Goal: Transaction & Acquisition: Purchase product/service

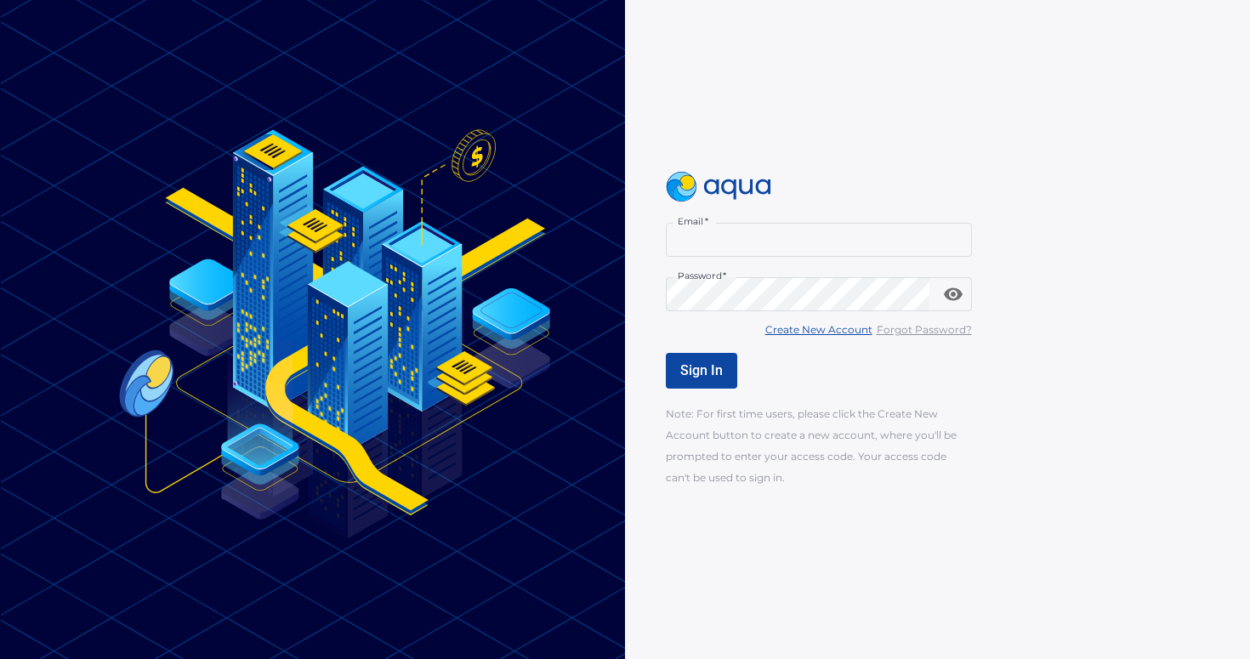
click at [795, 237] on input "Email   *" at bounding box center [819, 240] width 306 height 34
click at [941, 200] on div at bounding box center [819, 187] width 306 height 31
click at [816, 324] on u "Create New Account" at bounding box center [818, 329] width 107 height 13
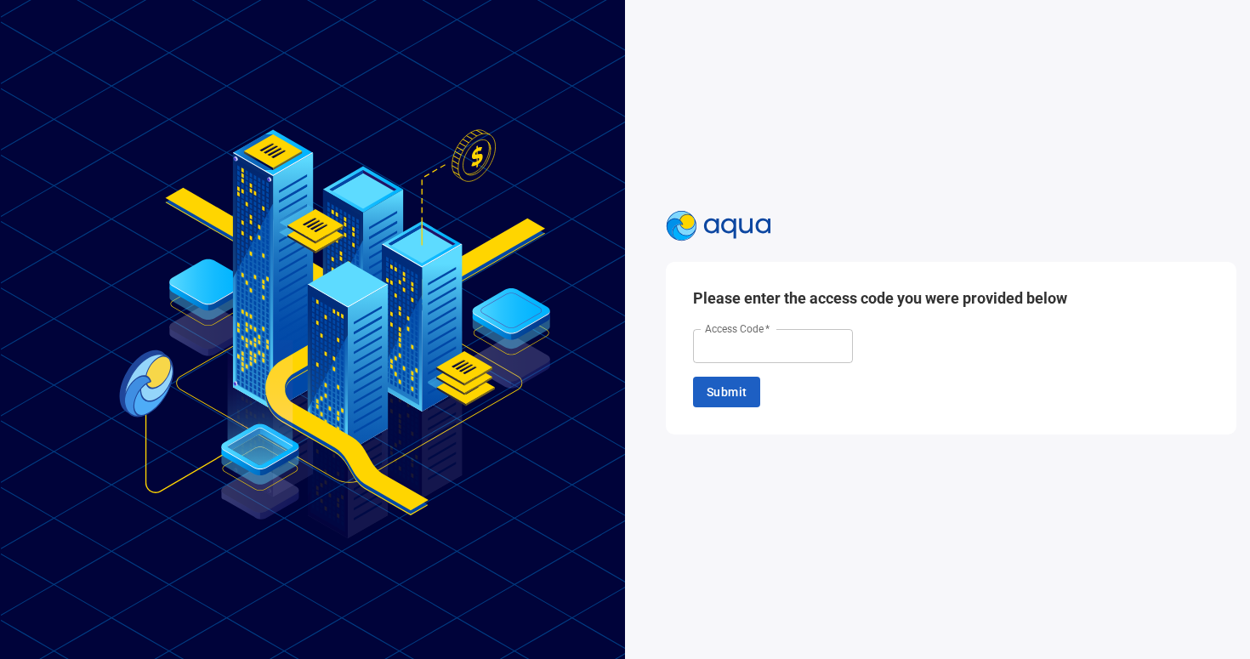
click at [770, 353] on input "Access Code   *" at bounding box center [773, 346] width 160 height 34
type input "******"
click at [731, 395] on span "Submit" at bounding box center [727, 392] width 40 height 21
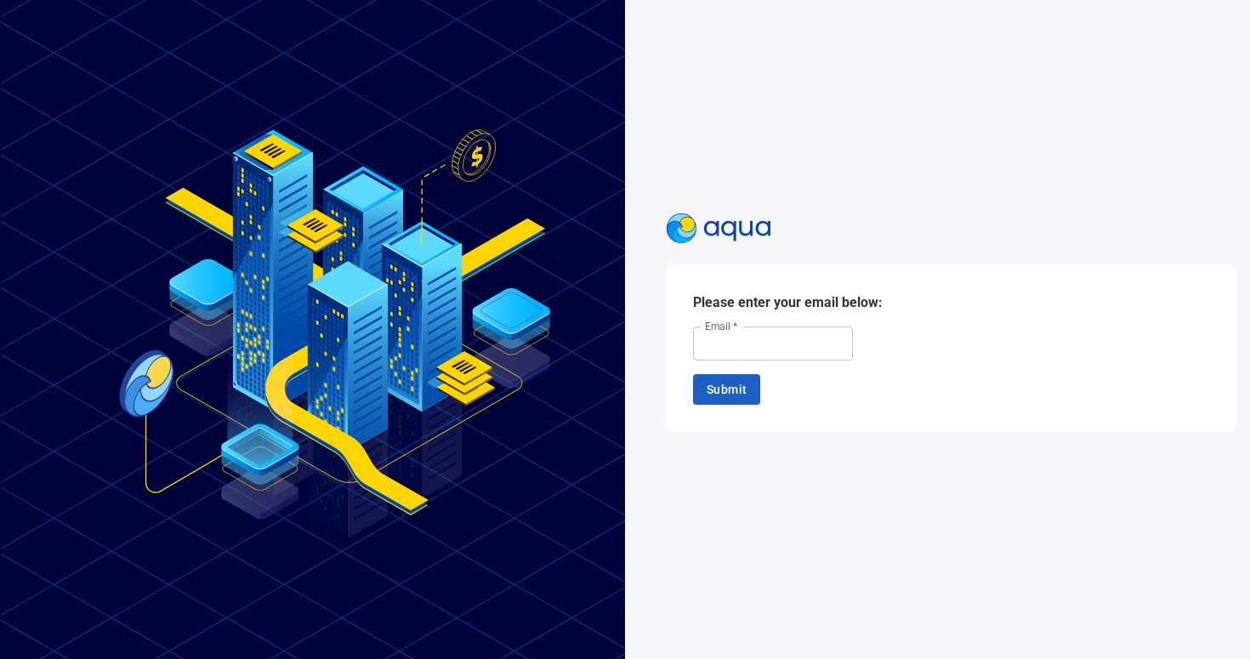
click at [770, 350] on input "Email   *" at bounding box center [773, 344] width 160 height 34
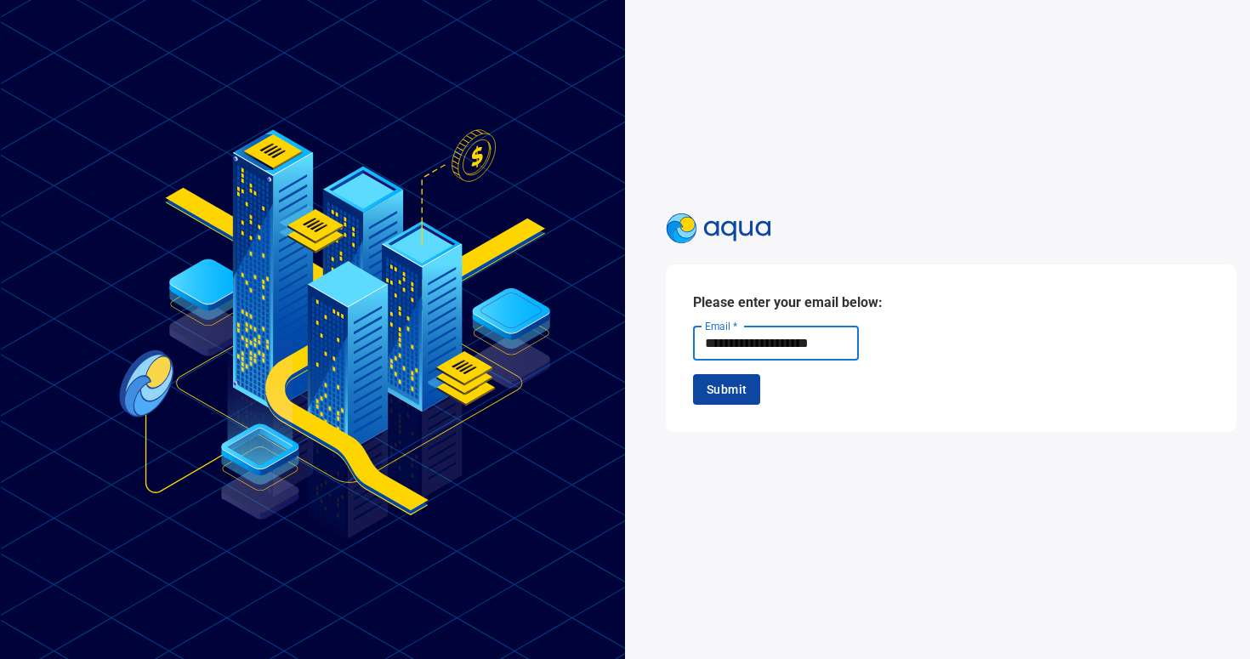
type input "**********"
click at [732, 393] on span "Submit" at bounding box center [727, 389] width 40 height 21
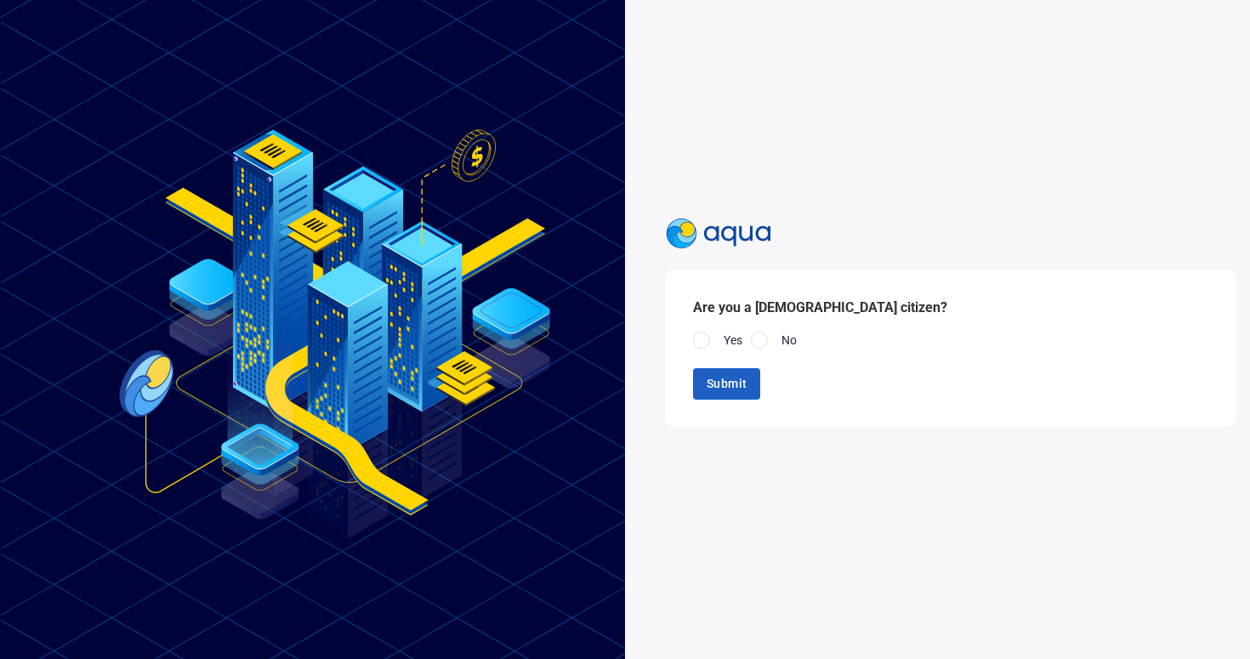
click at [708, 343] on div at bounding box center [701, 340] width 17 height 17
click at [717, 368] on button "Submit" at bounding box center [726, 383] width 67 height 31
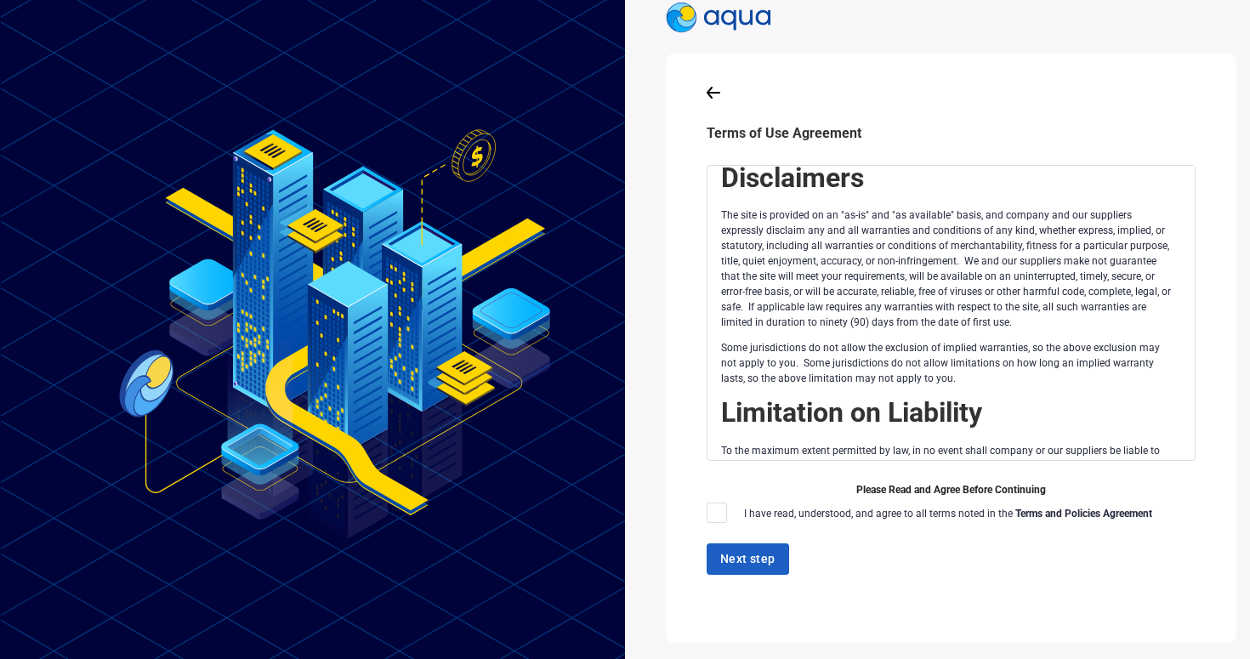
scroll to position [1603, 0]
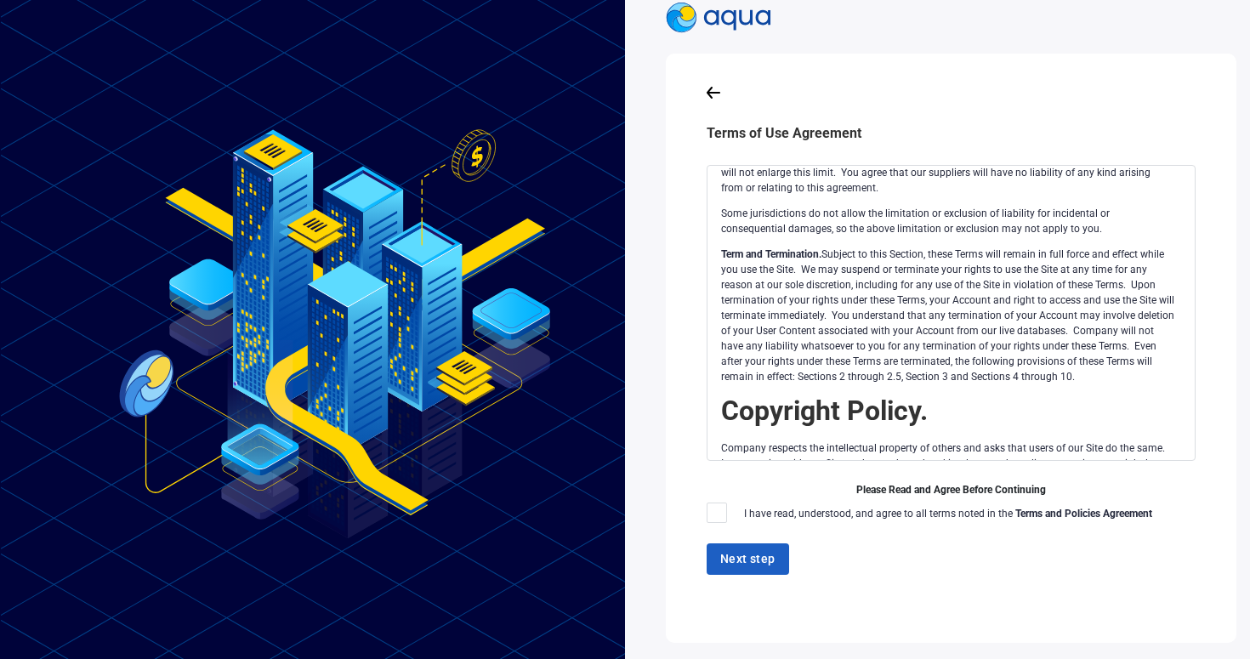
click at [719, 512] on div at bounding box center [717, 513] width 20 height 20
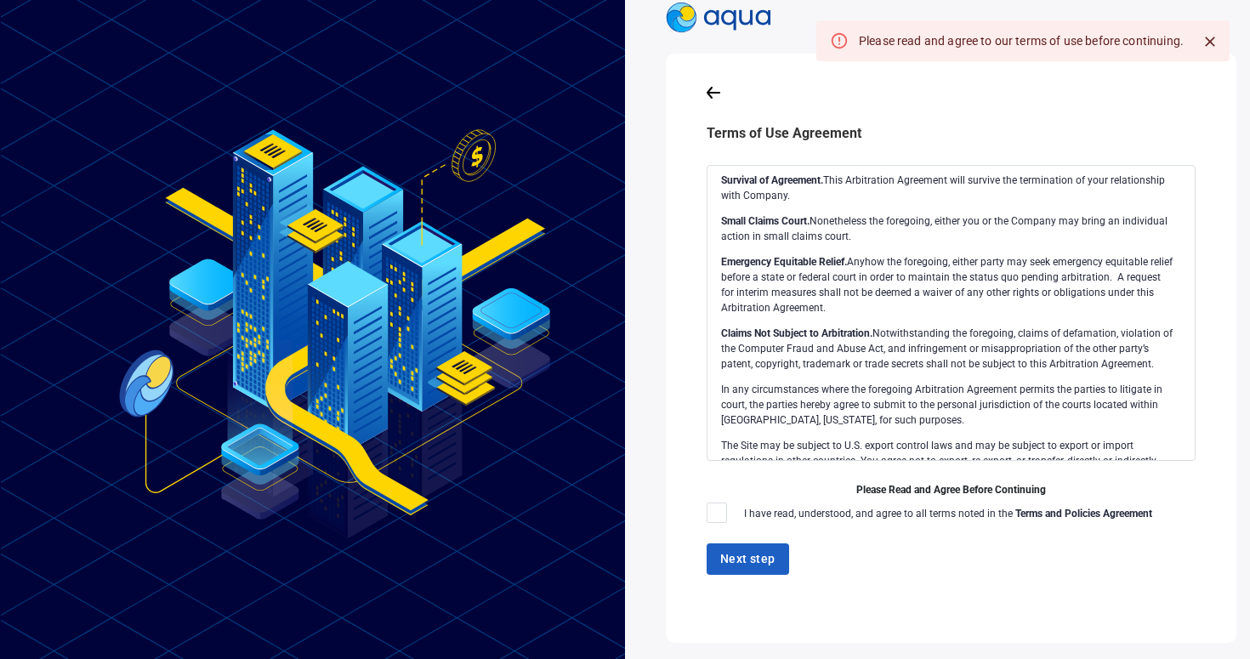
scroll to position [4394, 0]
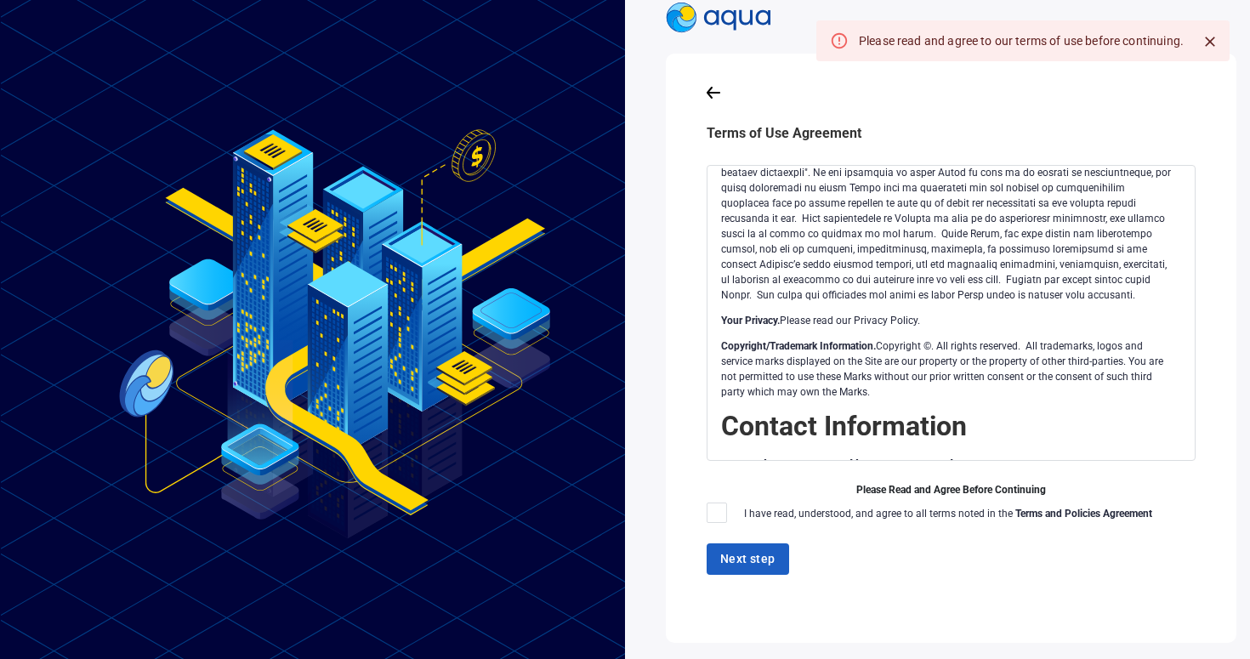
click at [720, 512] on div at bounding box center [717, 513] width 20 height 20
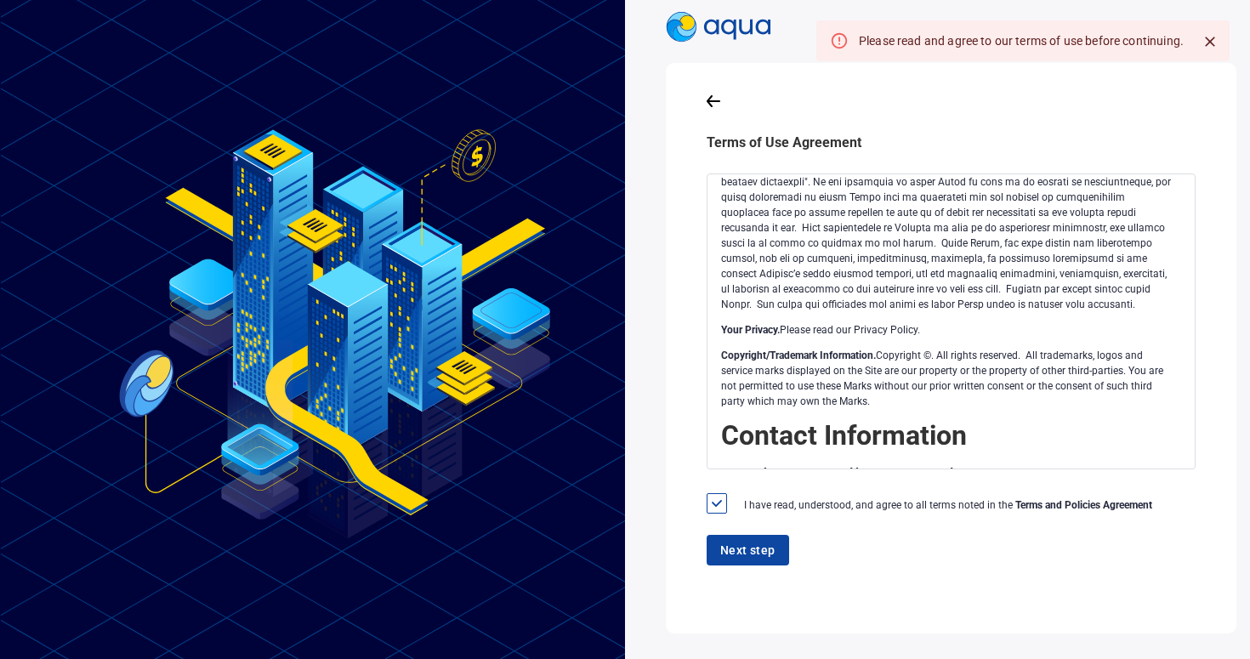
click at [723, 545] on span "Next step" at bounding box center [747, 550] width 55 height 21
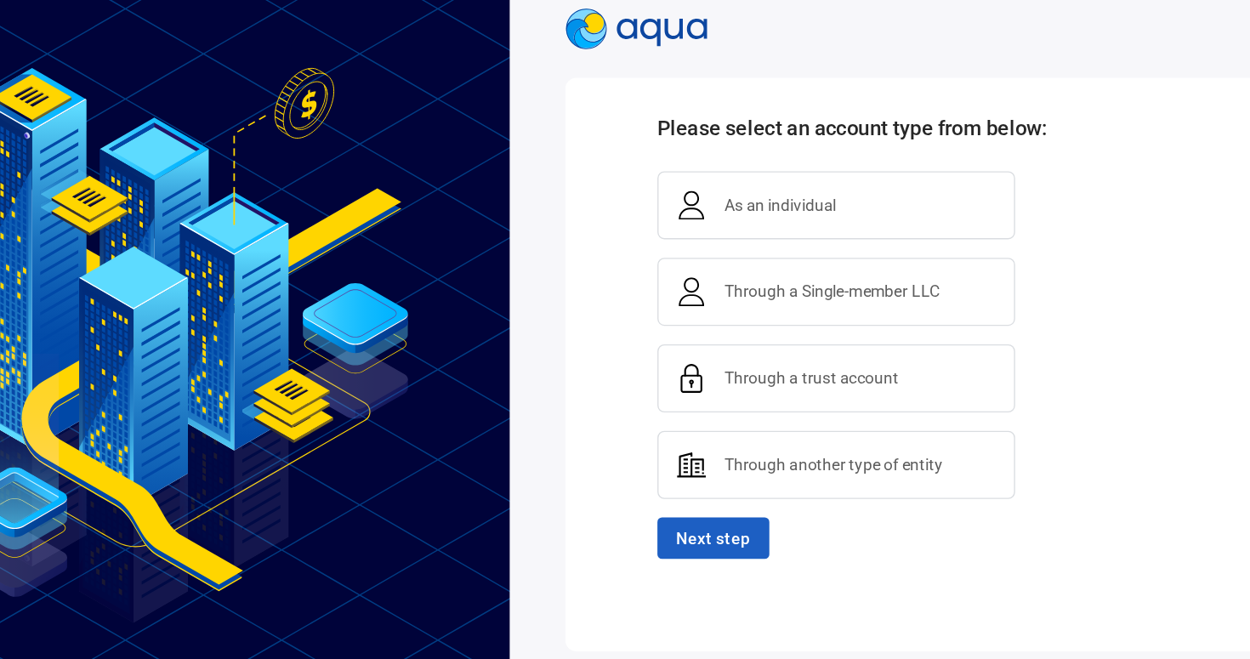
click at [860, 233] on span "As an individual" at bounding box center [824, 230] width 96 height 20
click at [807, 230] on span "As an individual" at bounding box center [824, 230] width 96 height 20
click at [814, 233] on span "As an individual" at bounding box center [824, 230] width 96 height 20
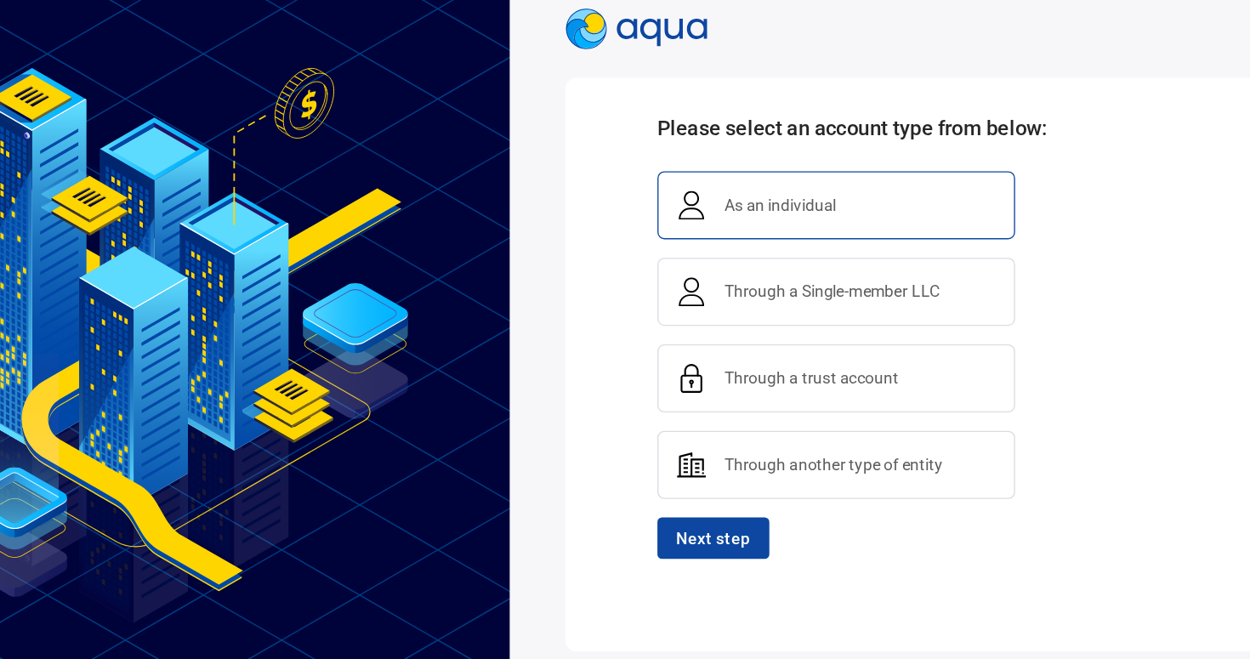
click at [774, 481] on span "Next step" at bounding box center [774, 476] width 55 height 21
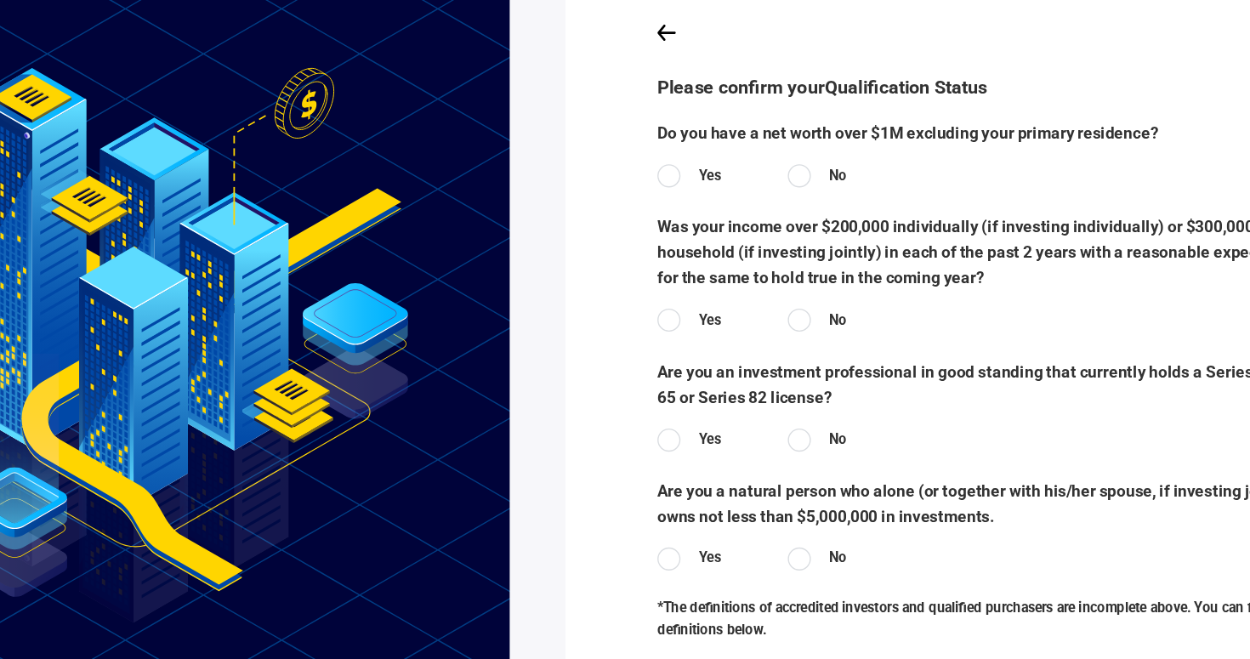
click at [742, 214] on div at bounding box center [742, 209] width 17 height 17
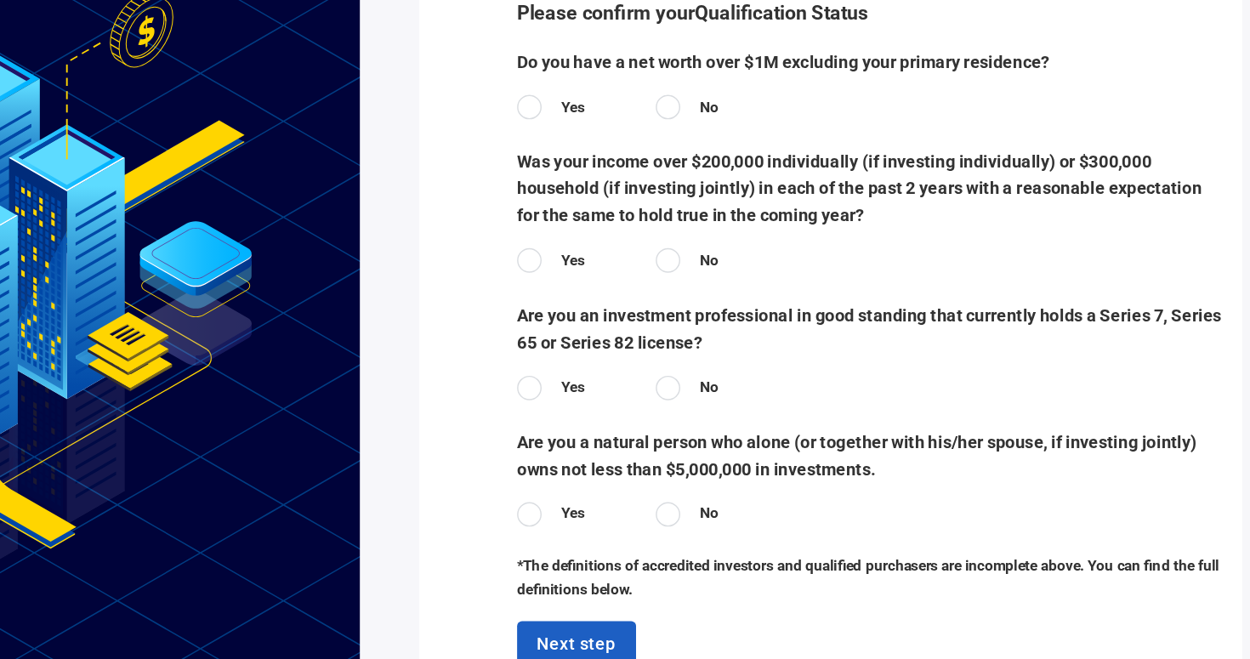
scroll to position [57, 41]
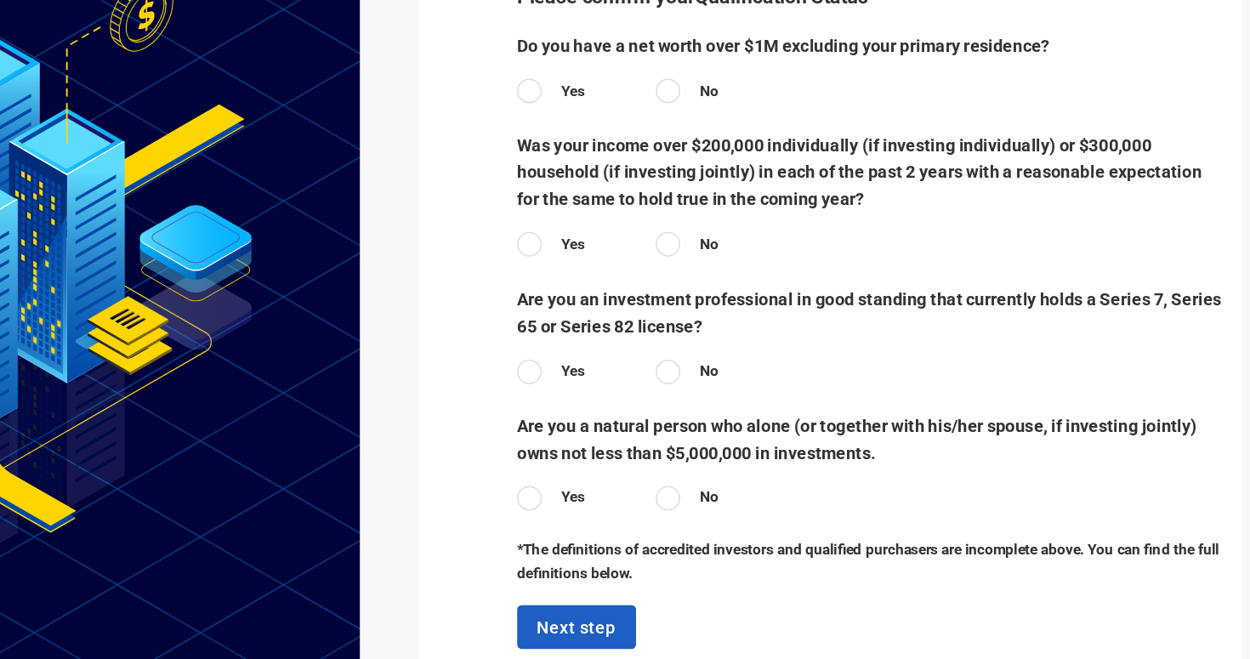
click at [701, 254] on div at bounding box center [701, 258] width 17 height 17
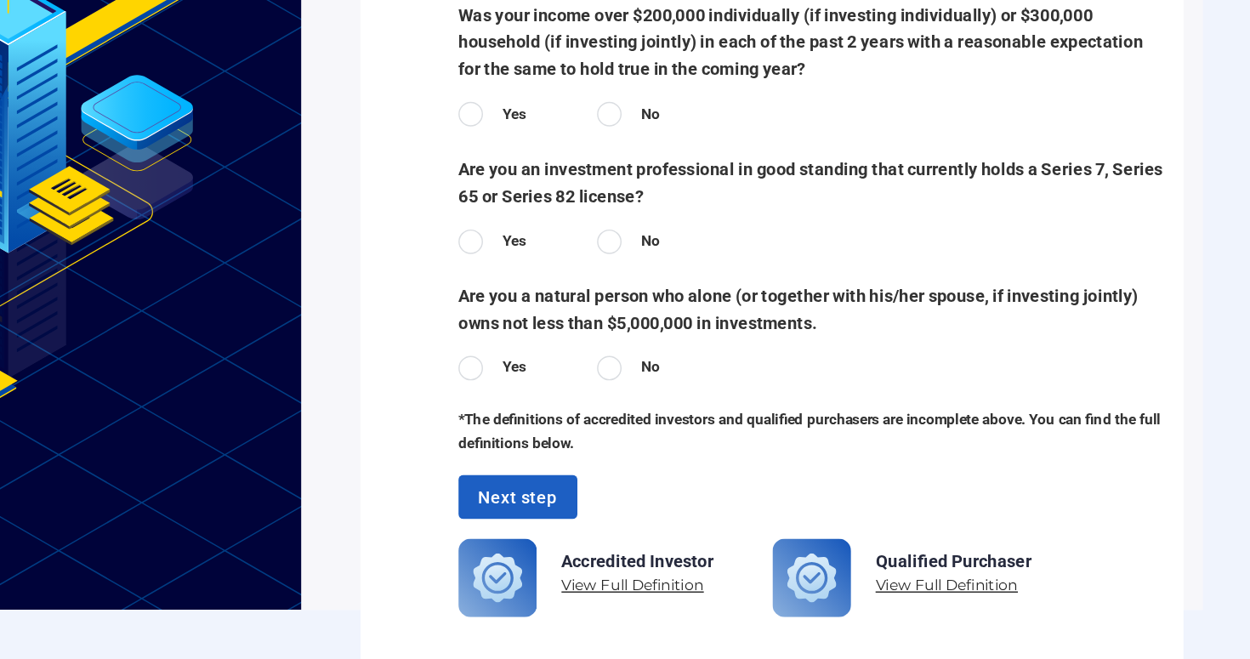
click at [798, 344] on div at bounding box center [797, 346] width 17 height 17
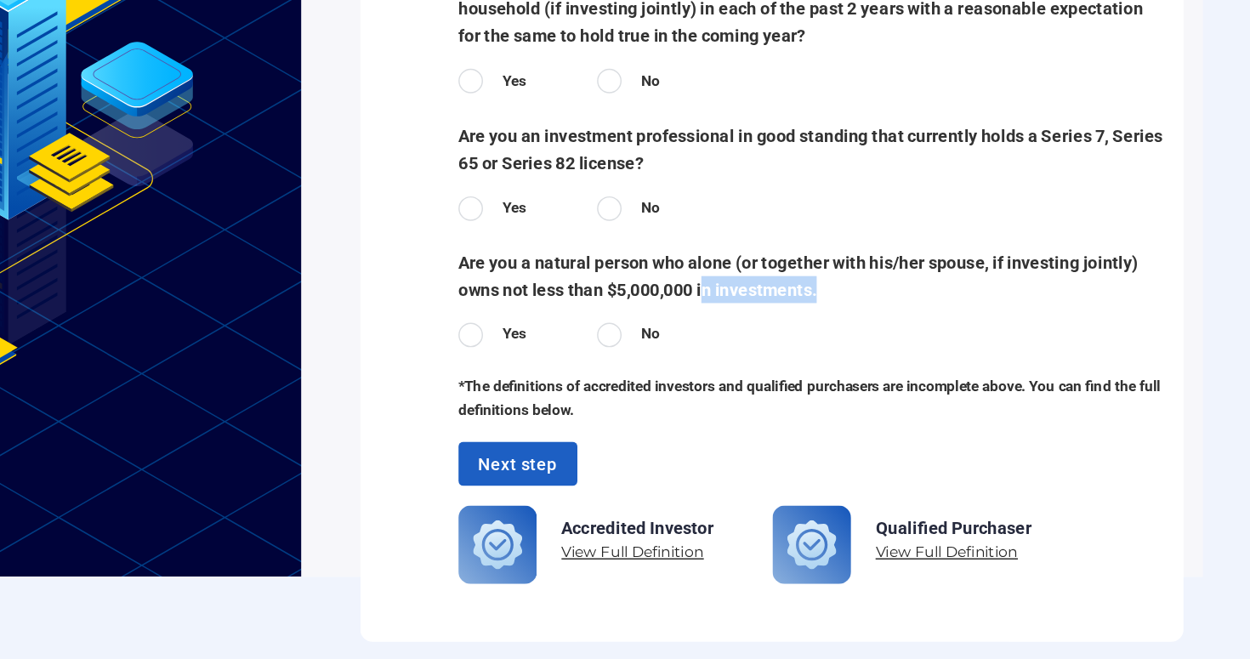
drag, startPoint x: 942, startPoint y: 401, endPoint x: 863, endPoint y: 400, distance: 79.1
click at [863, 400] on span "Are you a natural person who alone (or together with his/her spouse, if investi…" at bounding box center [944, 393] width 503 height 37
click at [844, 400] on span "Are you a natural person who alone (or together with his/her spouse, if investi…" at bounding box center [944, 393] width 503 height 37
drag, startPoint x: 722, startPoint y: 404, endPoint x: 913, endPoint y: 402, distance: 191.3
click at [913, 402] on span "Are you a natural person who alone (or together with his/her spouse, if investi…" at bounding box center [944, 393] width 503 height 37
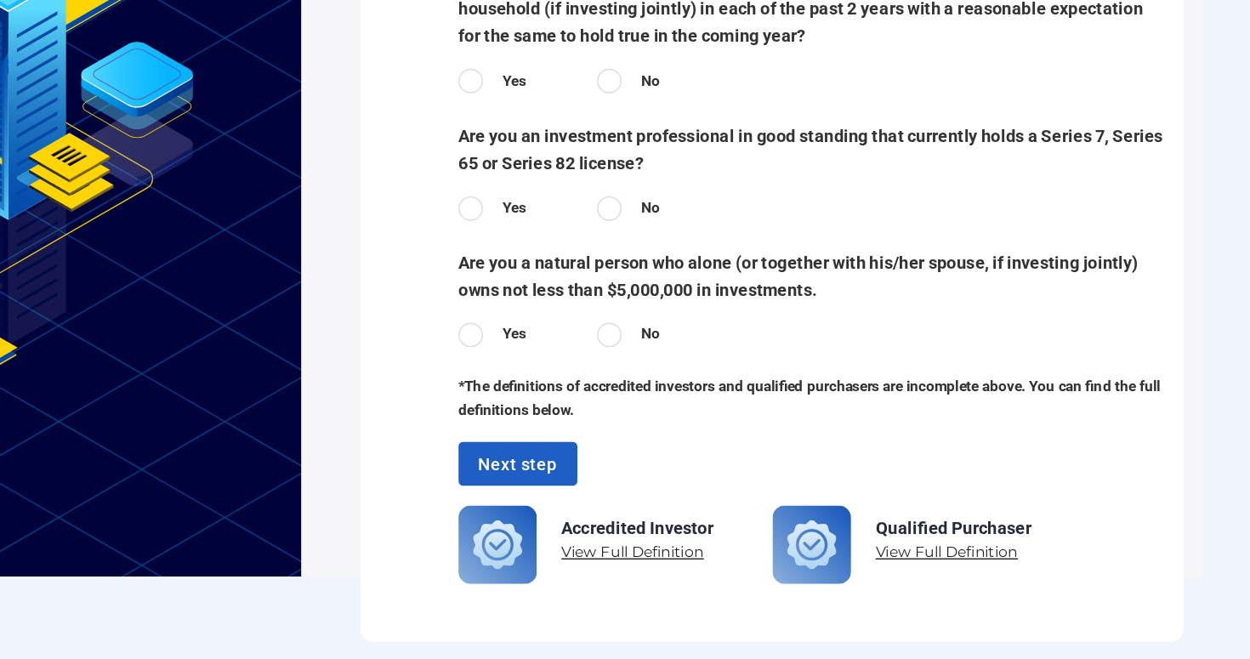
click at [932, 400] on span "Are you a natural person who alone (or together with his/her spouse, if investi…" at bounding box center [944, 393] width 503 height 37
click at [909, 403] on span "Are you a natural person who alone (or together with his/her spouse, if investi…" at bounding box center [944, 393] width 503 height 37
click at [890, 406] on span "Are you a natural person who alone (or together with his/her spouse, if investi…" at bounding box center [944, 393] width 503 height 37
click at [702, 430] on div at bounding box center [701, 434] width 17 height 17
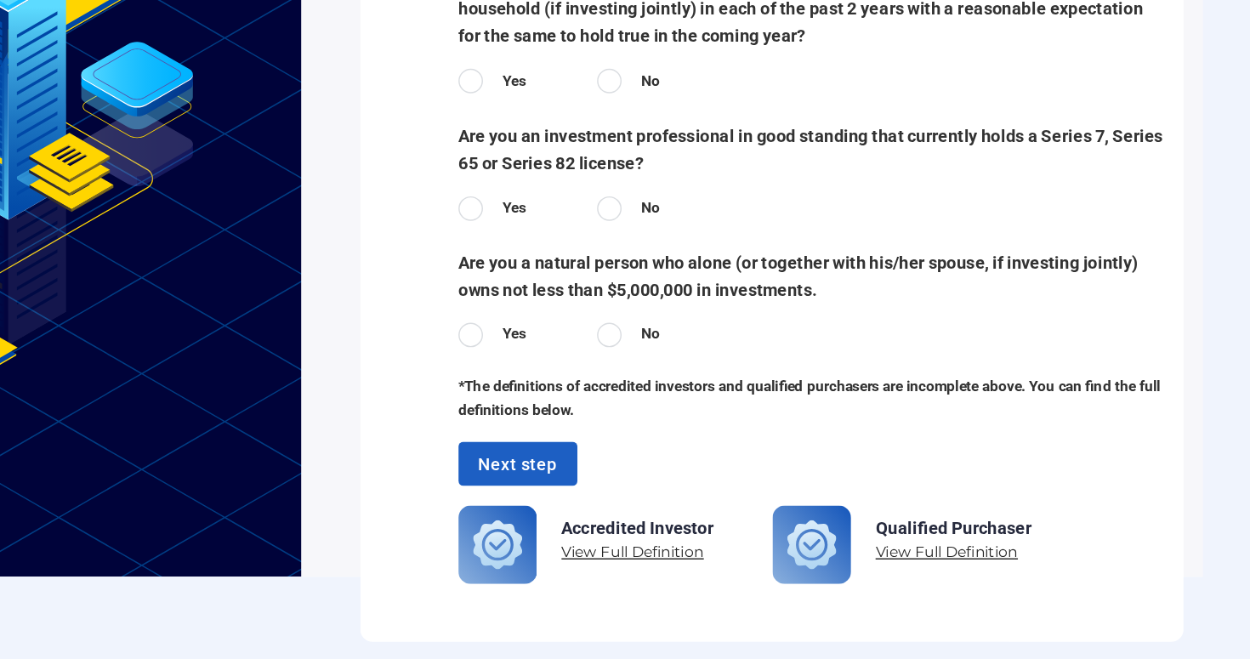
click at [889, 403] on span "Are you a natural person who alone (or together with his/her spouse, if investi…" at bounding box center [944, 393] width 503 height 37
click at [879, 433] on div "Yes No" at bounding box center [944, 437] width 503 height 23
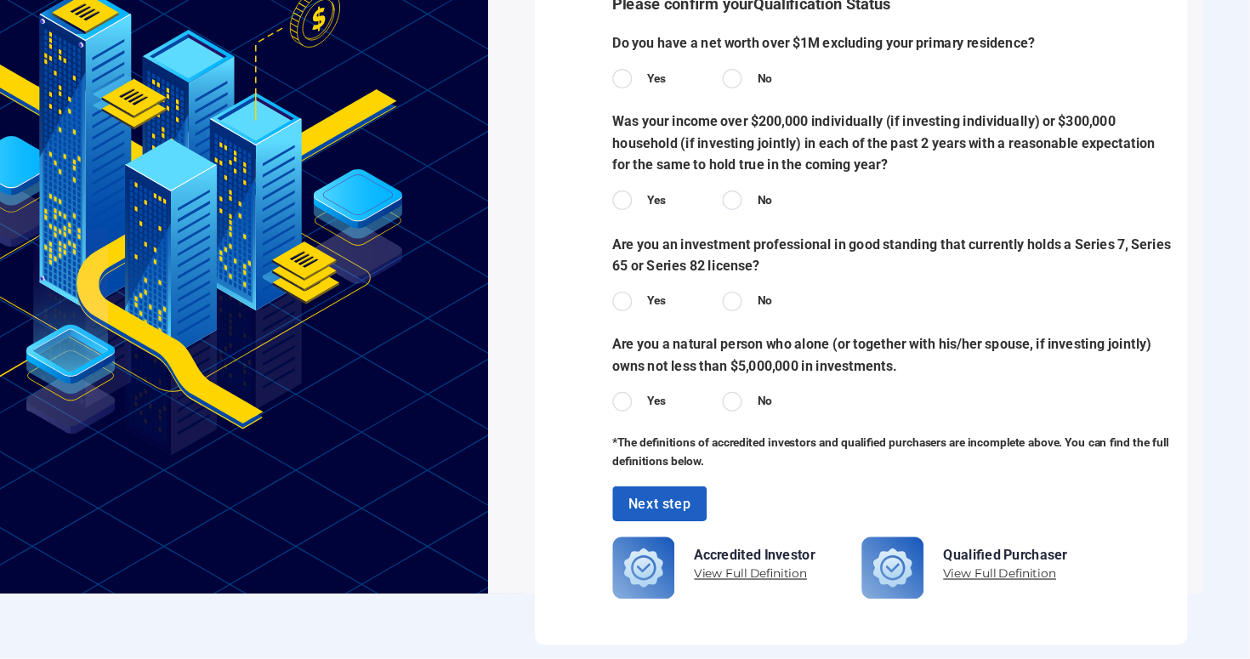
scroll to position [0, 0]
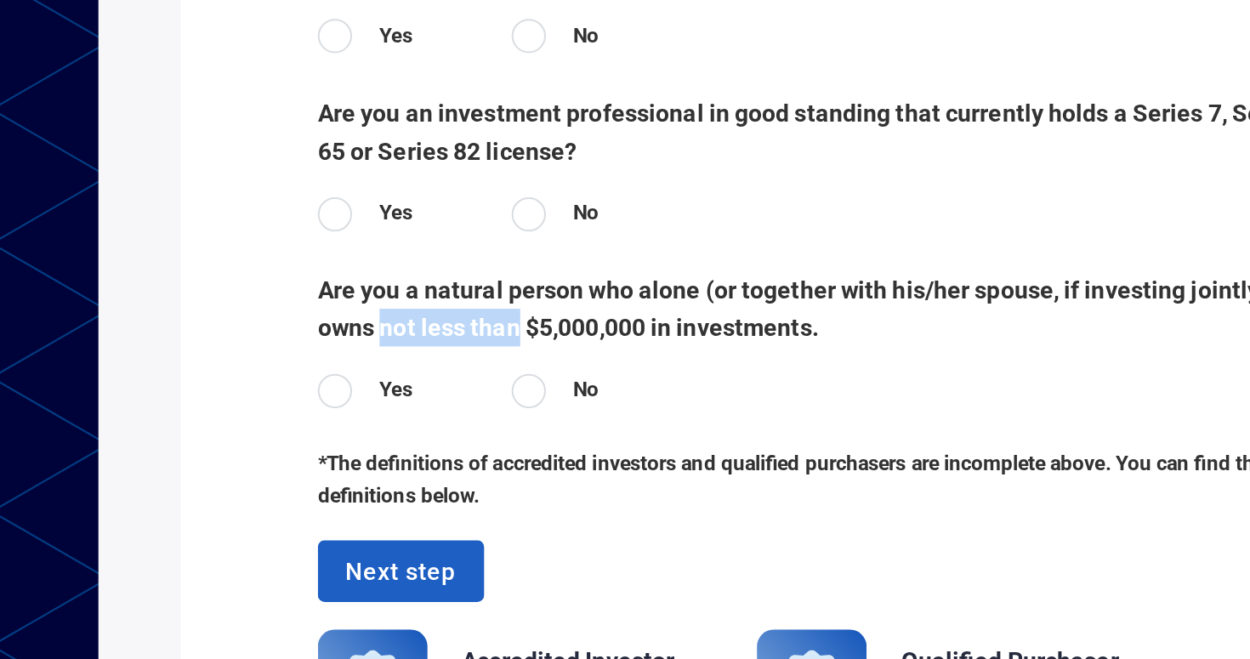
drag, startPoint x: 723, startPoint y: 401, endPoint x: 790, endPoint y: 402, distance: 67.2
click at [792, 402] on span "Are you a natural person who alone (or together with his/her spouse, if investi…" at bounding box center [944, 393] width 503 height 37
click at [790, 402] on span "Are you a natural person who alone (or together with his/her spouse, if investi…" at bounding box center [944, 393] width 503 height 37
drag, startPoint x: 746, startPoint y: 401, endPoint x: 812, endPoint y: 400, distance: 66.3
click at [812, 400] on span "Are you a natural person who alone (or together with his/her spouse, if investi…" at bounding box center [944, 393] width 503 height 37
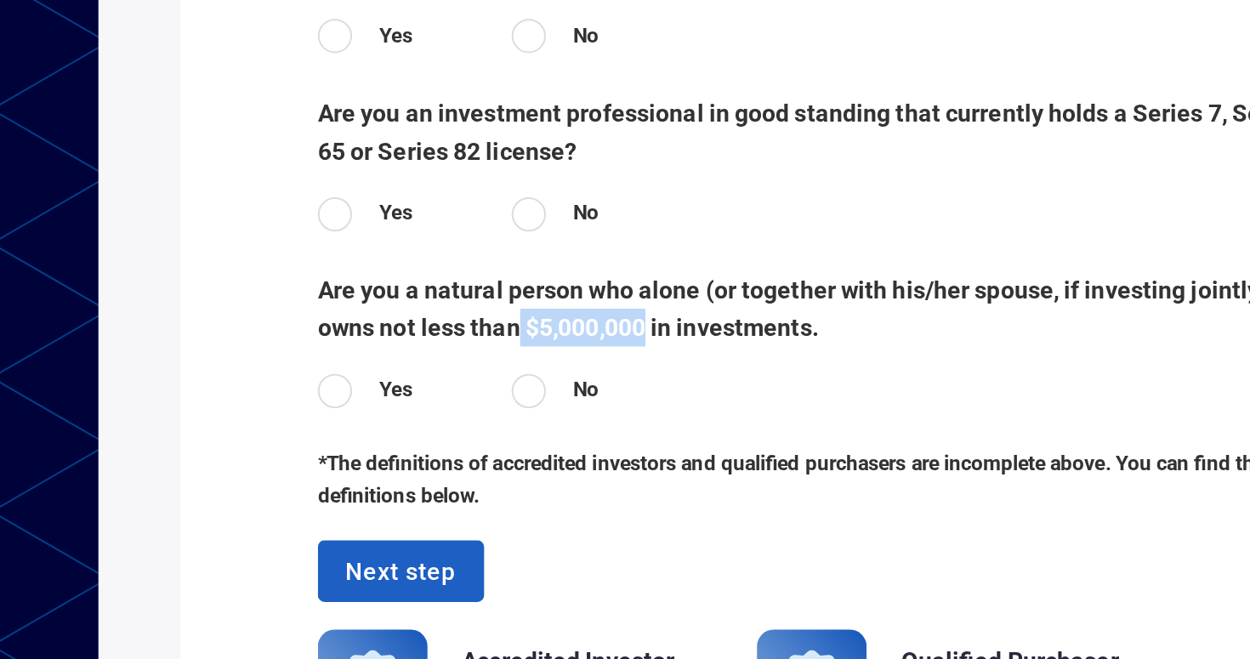
drag, startPoint x: 855, startPoint y: 401, endPoint x: 793, endPoint y: 401, distance: 62.1
click at [793, 401] on span "Are you a natural person who alone (or together with his/her spouse, if investi…" at bounding box center [944, 393] width 503 height 37
click at [740, 403] on span "Are you a natural person who alone (or together with his/her spouse, if investi…" at bounding box center [944, 393] width 503 height 37
click at [736, 401] on span "Are you a natural person who alone (or together with his/her spouse, if investi…" at bounding box center [944, 393] width 503 height 37
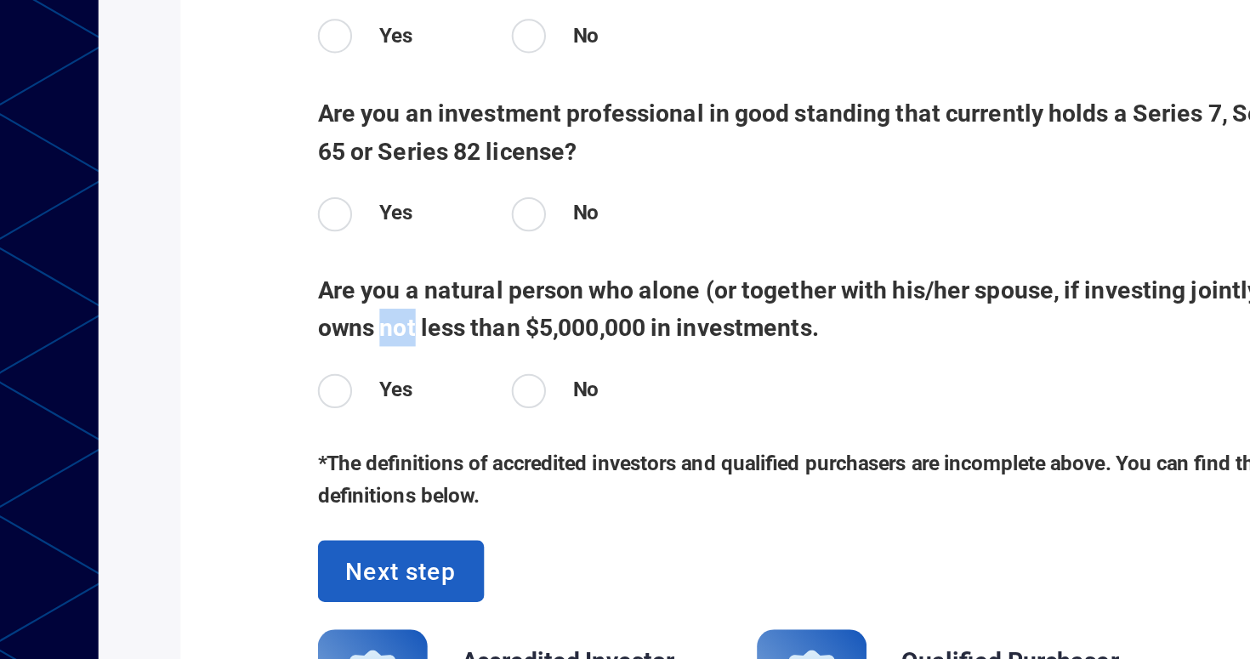
click at [736, 401] on span "Are you a natural person who alone (or together with his/her spouse, if investi…" at bounding box center [944, 393] width 503 height 37
click at [815, 405] on span "Are you a natural person who alone (or together with his/her spouse, if investi…" at bounding box center [944, 393] width 503 height 37
click at [759, 429] on div "Yes No" at bounding box center [944, 437] width 503 height 23
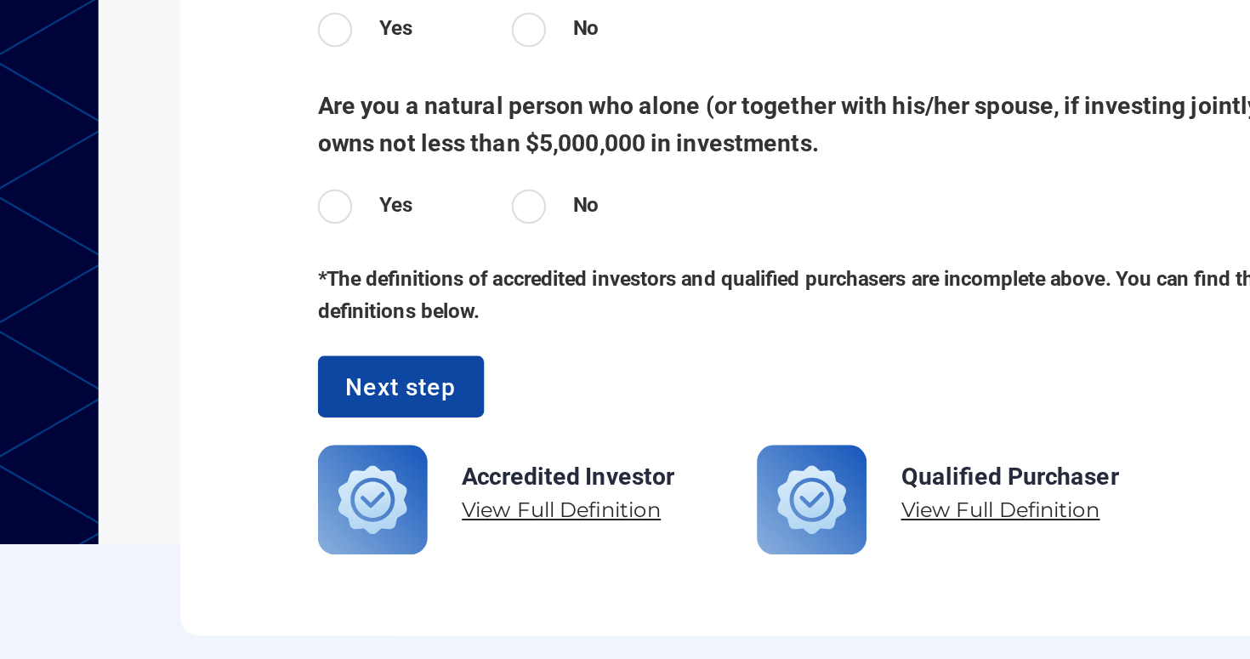
click at [754, 526] on span "Next step" at bounding box center [734, 524] width 55 height 21
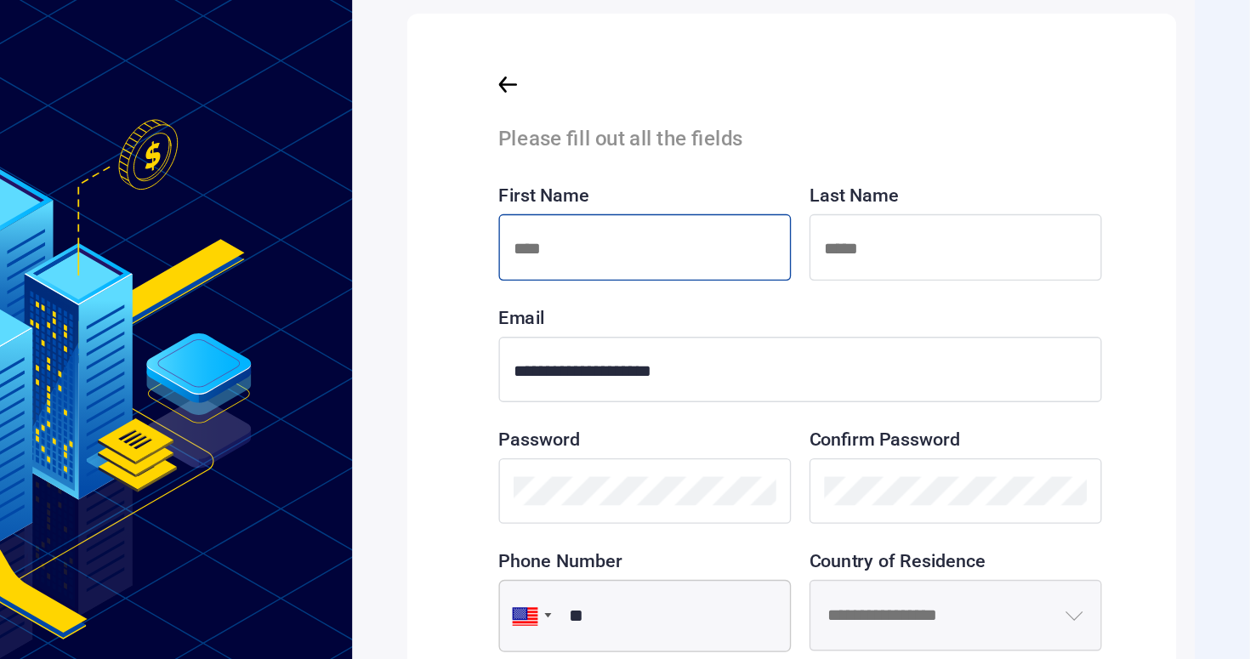
click at [813, 226] on input at bounding box center [801, 225] width 195 height 21
type input "******"
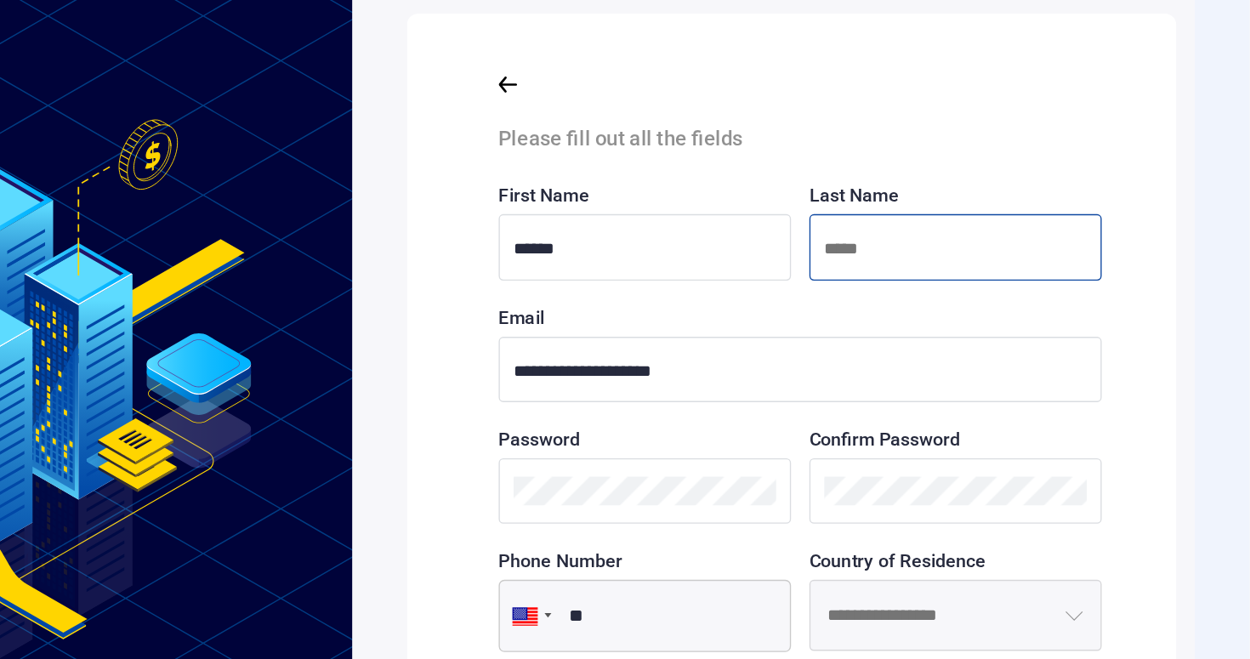
click at [992, 228] on input at bounding box center [1032, 225] width 195 height 21
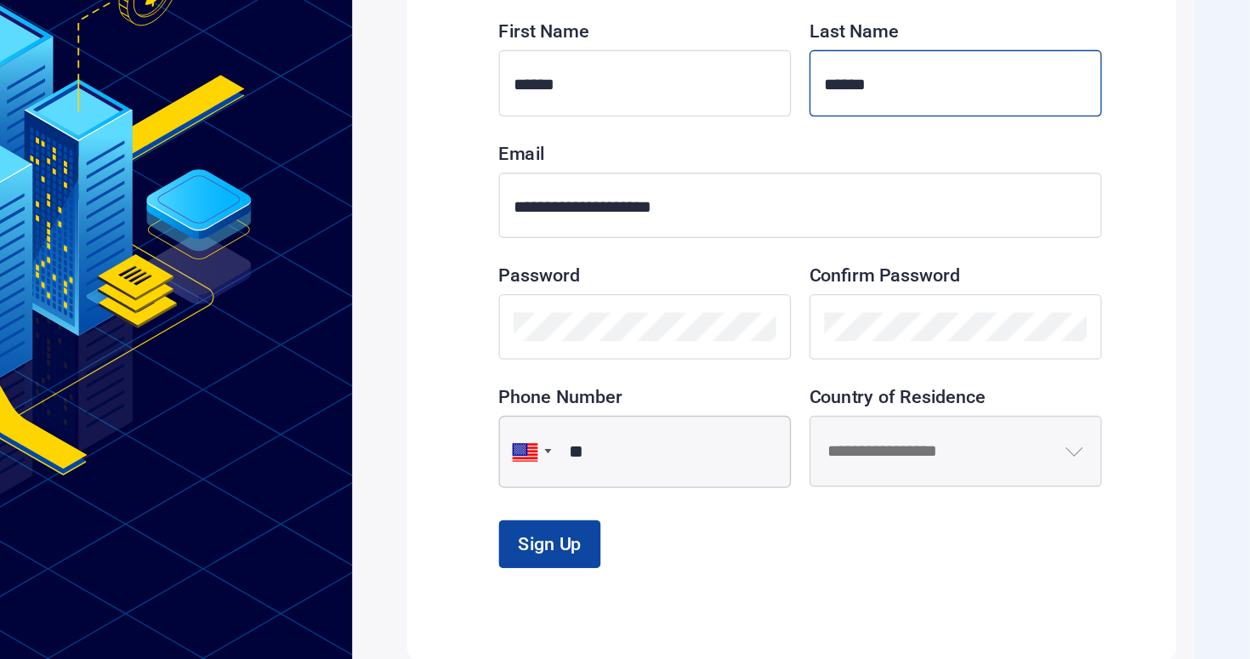
type input "*****"
click at [795, 418] on div at bounding box center [801, 398] width 217 height 48
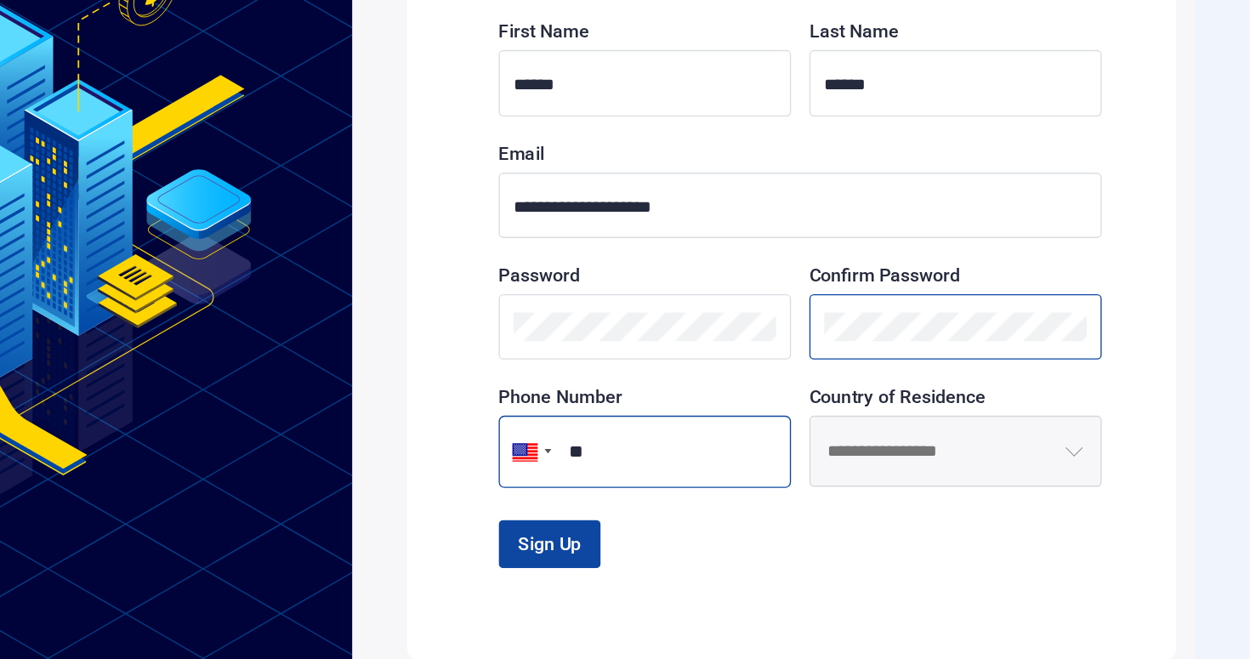
click at [828, 497] on input "**" at bounding box center [801, 491] width 217 height 54
type input "**********"
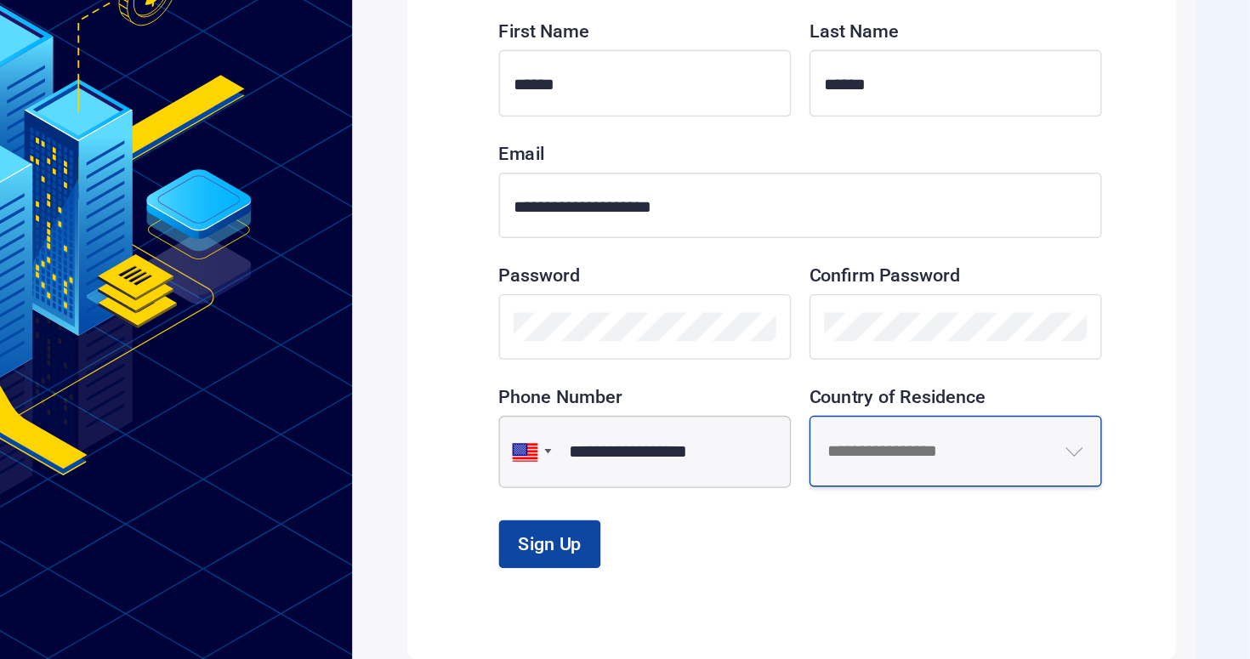
click at [1007, 486] on input at bounding box center [1031, 490] width 217 height 53
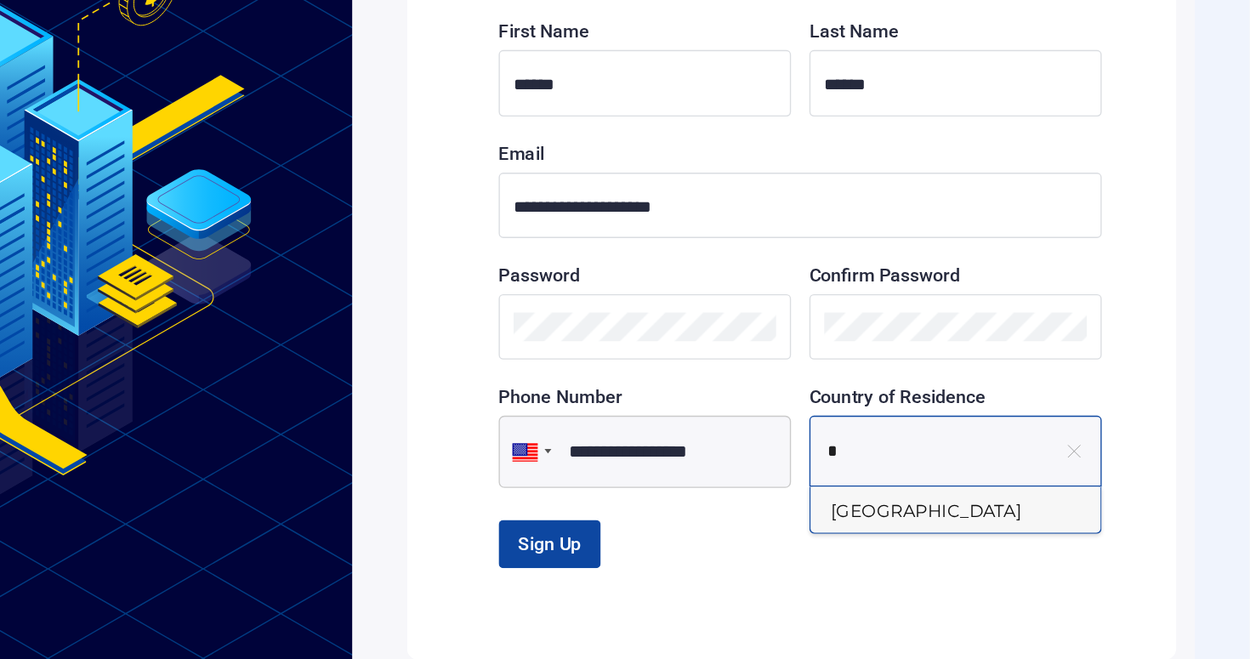
click at [1048, 531] on li "[GEOGRAPHIC_DATA]" at bounding box center [1031, 534] width 215 height 35
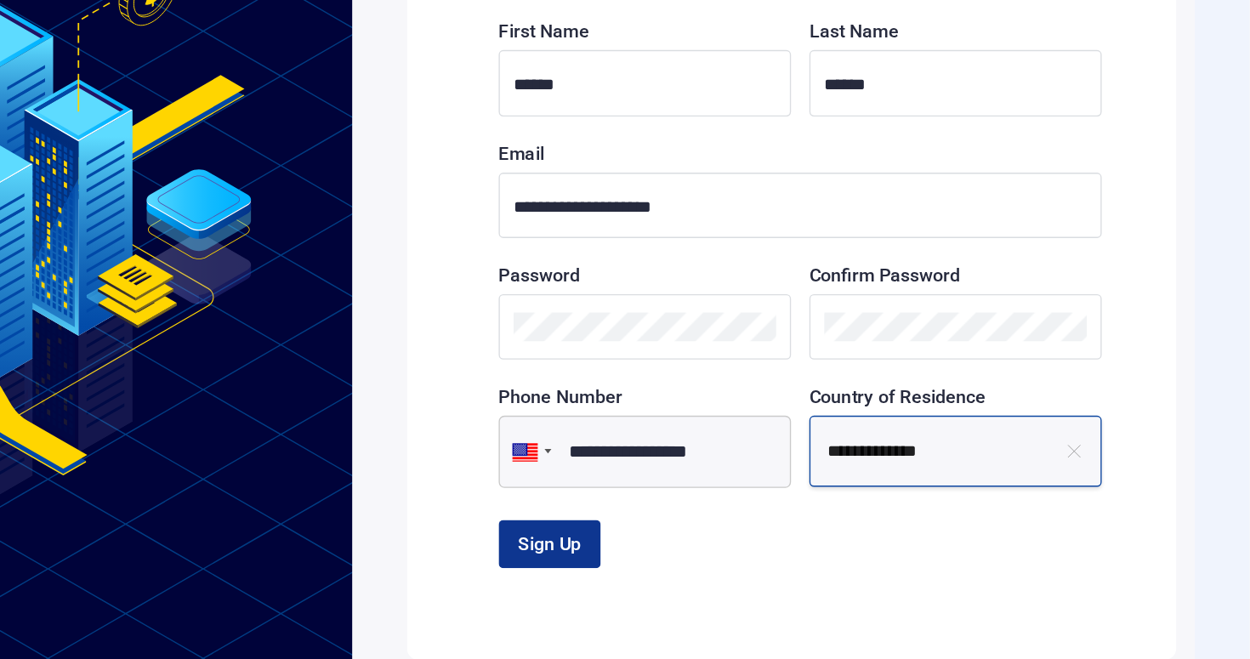
type input "**********"
click at [730, 564] on span "Sign Up" at bounding box center [731, 559] width 47 height 16
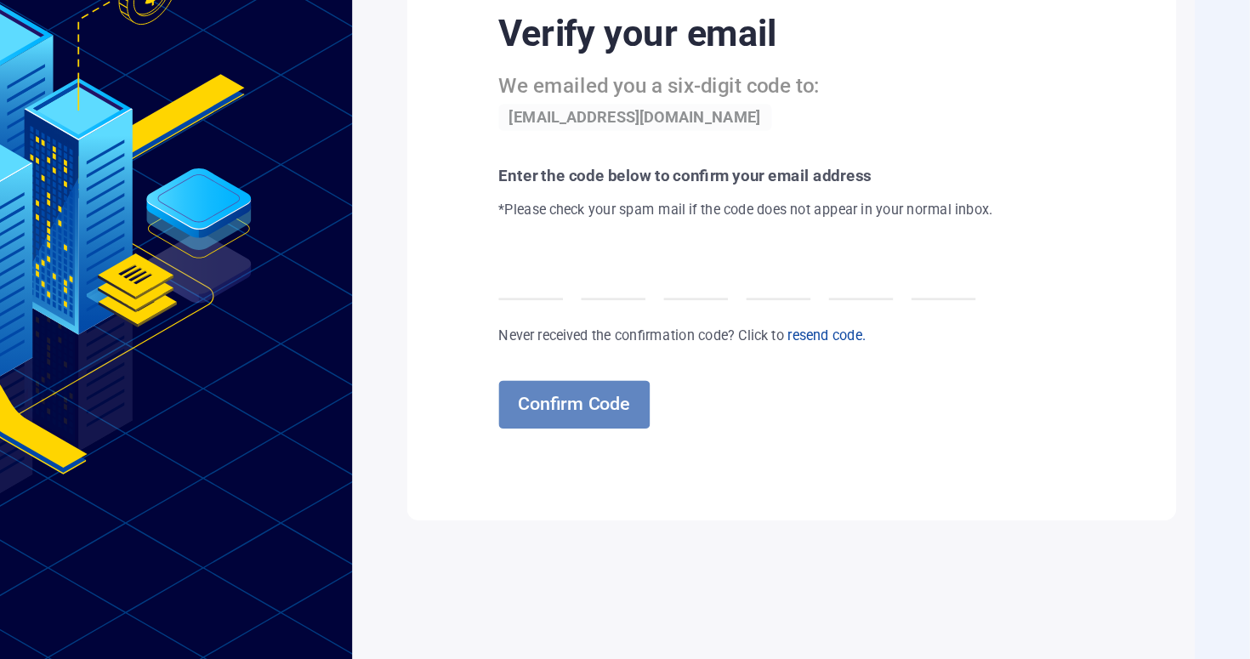
scroll to position [0, 41]
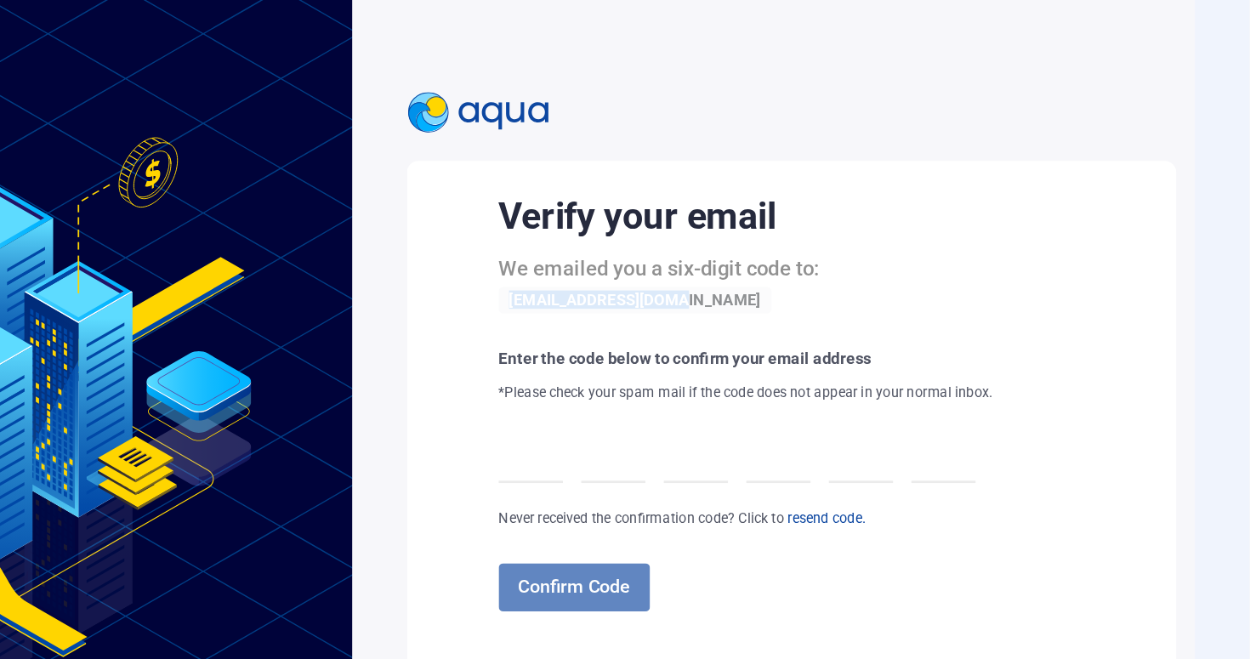
drag, startPoint x: 696, startPoint y: 246, endPoint x: 844, endPoint y: 247, distance: 148.0
click at [844, 247] on div "We emailed you a six-digit code to: [EMAIL_ADDRESS][DOMAIN_NAME]" at bounding box center [860, 238] width 335 height 43
click at [842, 251] on div "We emailed you a six-digit code to: [EMAIL_ADDRESS][DOMAIN_NAME]" at bounding box center [860, 238] width 335 height 43
click at [727, 359] on div at bounding box center [717, 362] width 48 height 48
type input "*"
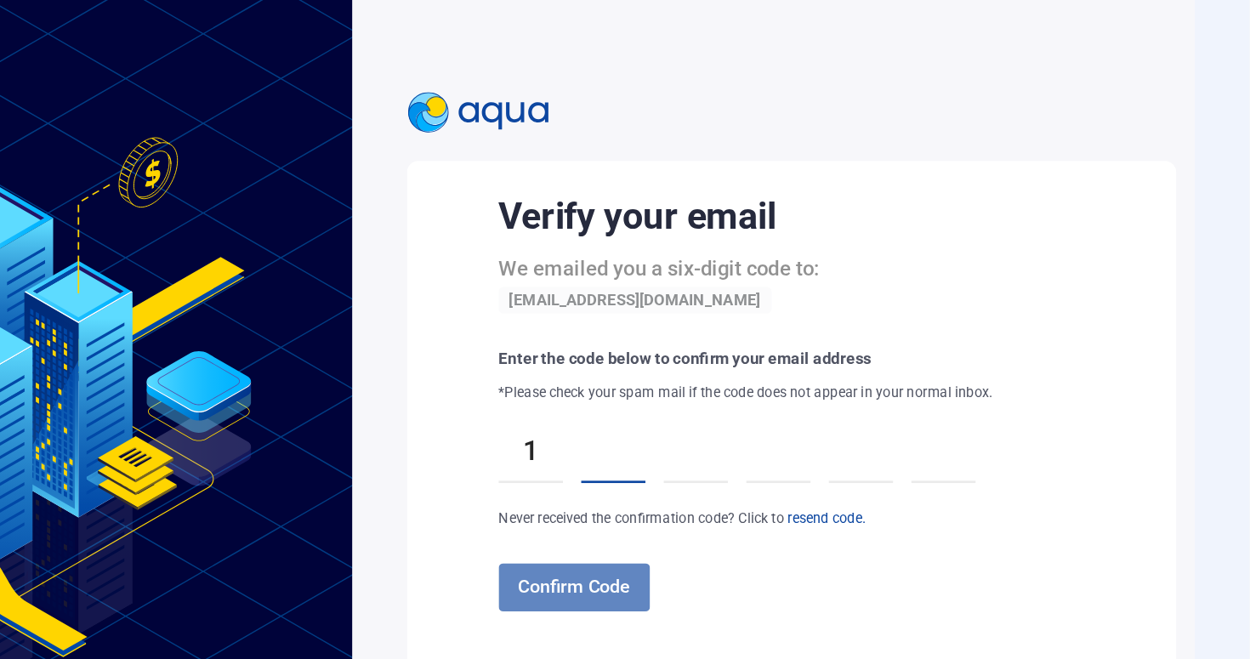
type input "*"
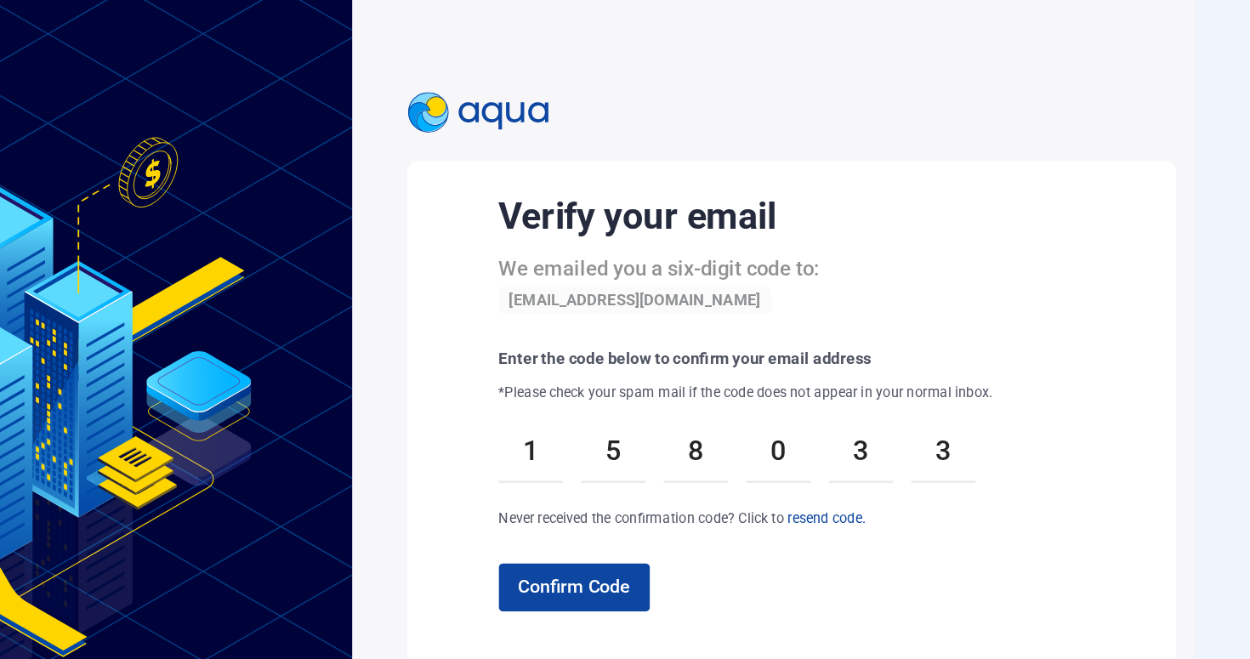
click at [749, 443] on div "Verify your email We emailed you a six-digit code to: [EMAIL_ADDRESS][DOMAIN_NA…" at bounding box center [944, 348] width 503 height 348
click at [747, 456] on span "Confirm Code" at bounding box center [749, 463] width 83 height 16
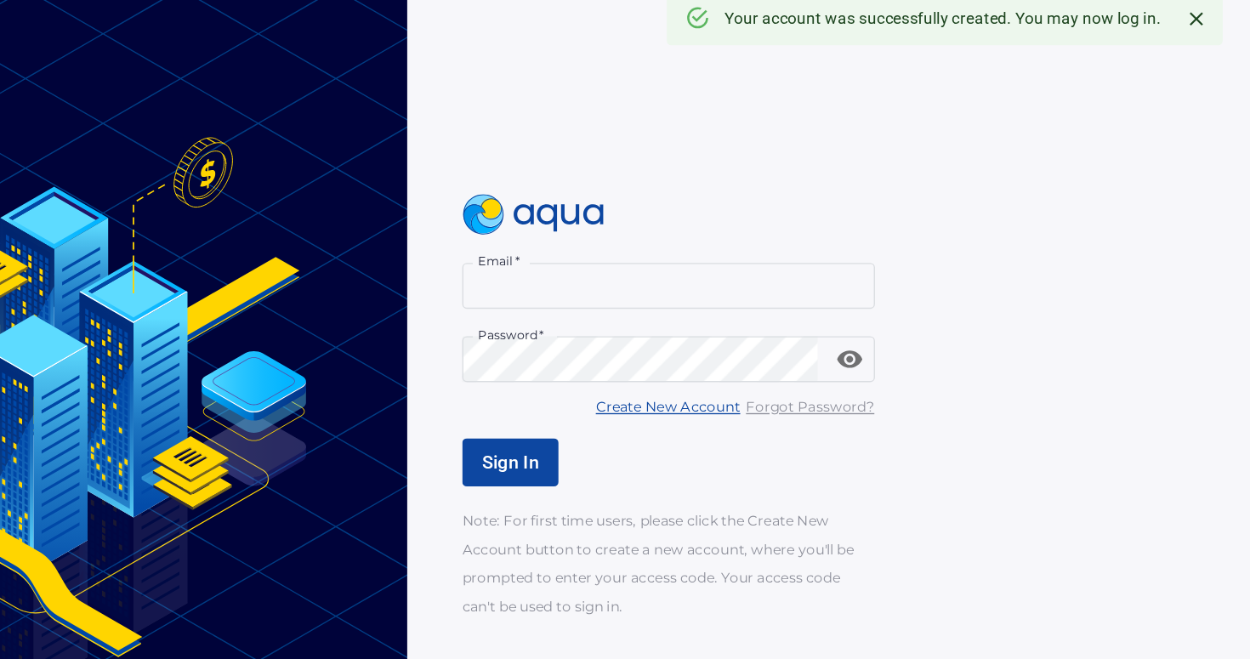
click at [713, 256] on div "Email   * Email * Password   * Password * Create New Account Forgot Password? S…" at bounding box center [971, 330] width 611 height 316
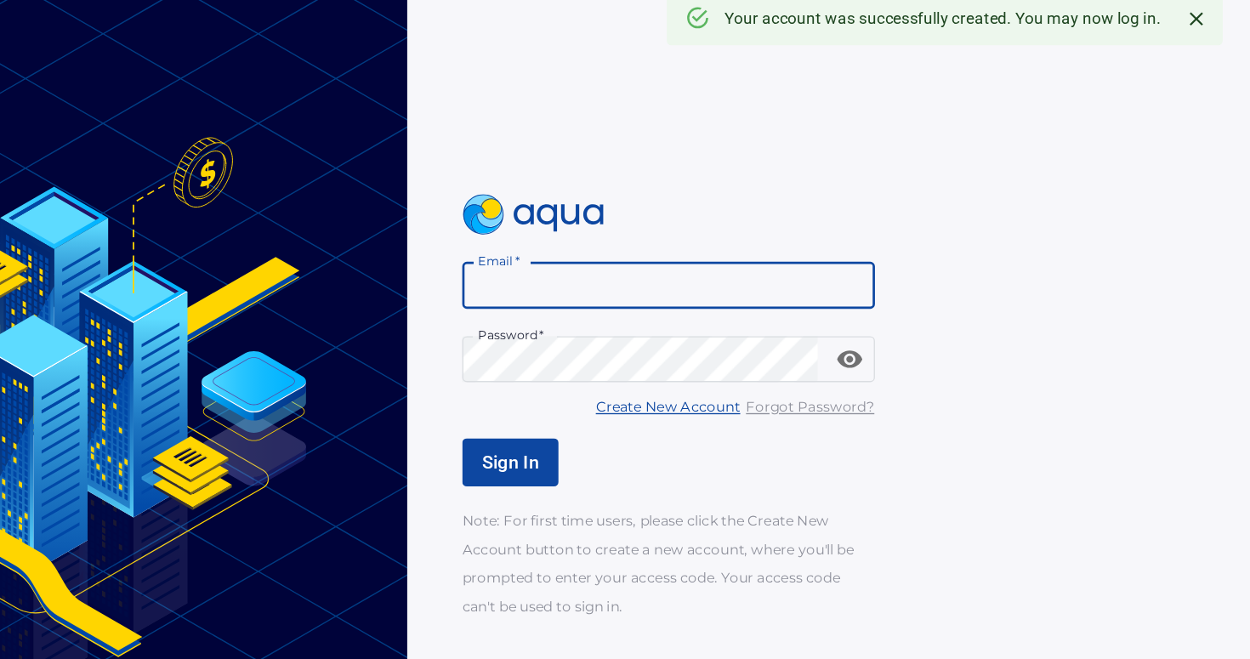
click at [714, 245] on input "Email   *" at bounding box center [819, 240] width 306 height 34
click at [705, 366] on span "Sign In" at bounding box center [701, 370] width 43 height 16
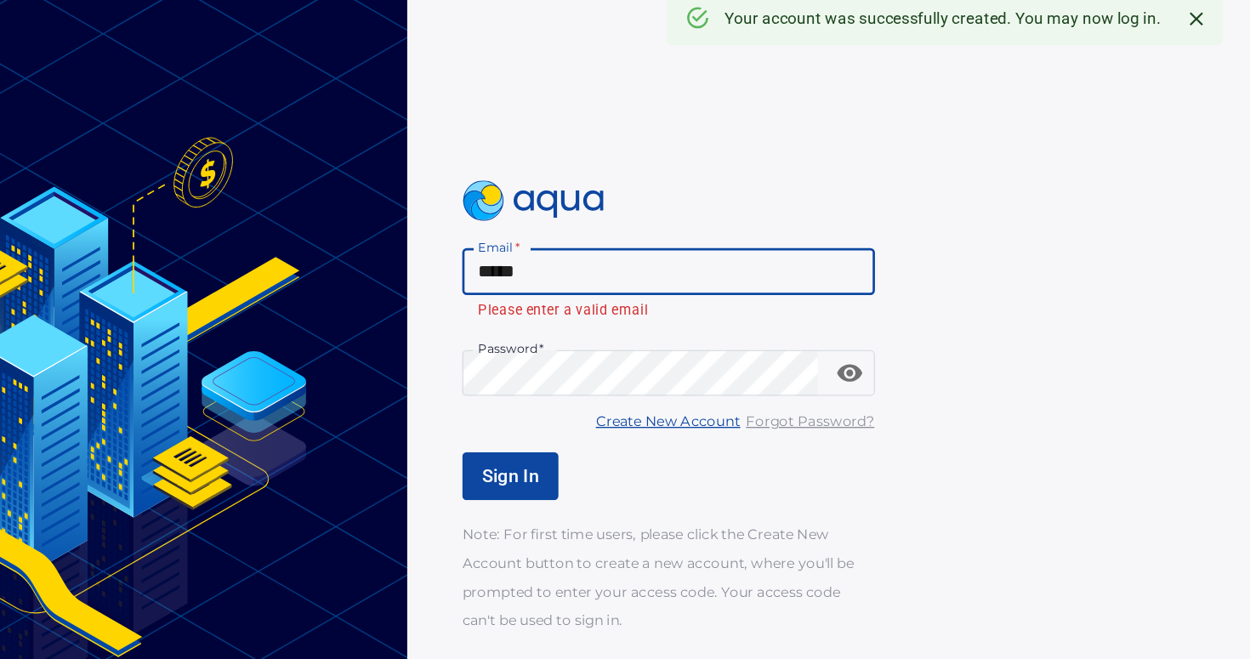
click at [717, 217] on input "*****" at bounding box center [819, 230] width 306 height 34
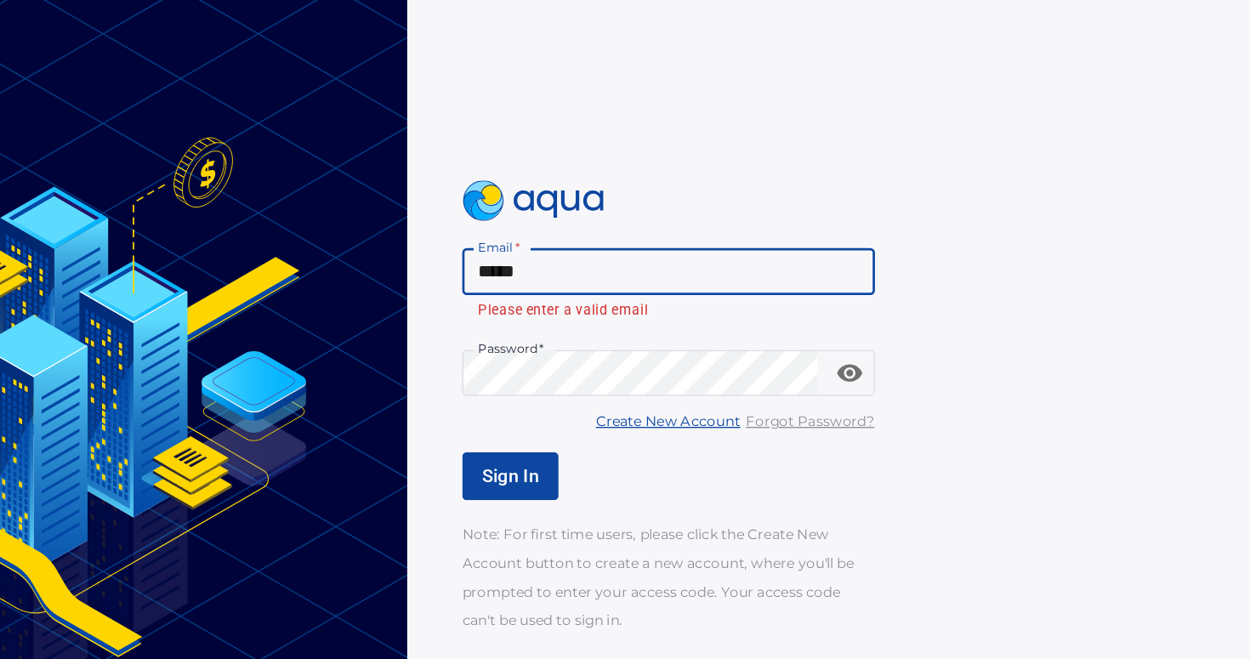
click at [717, 217] on input "*****" at bounding box center [819, 230] width 306 height 34
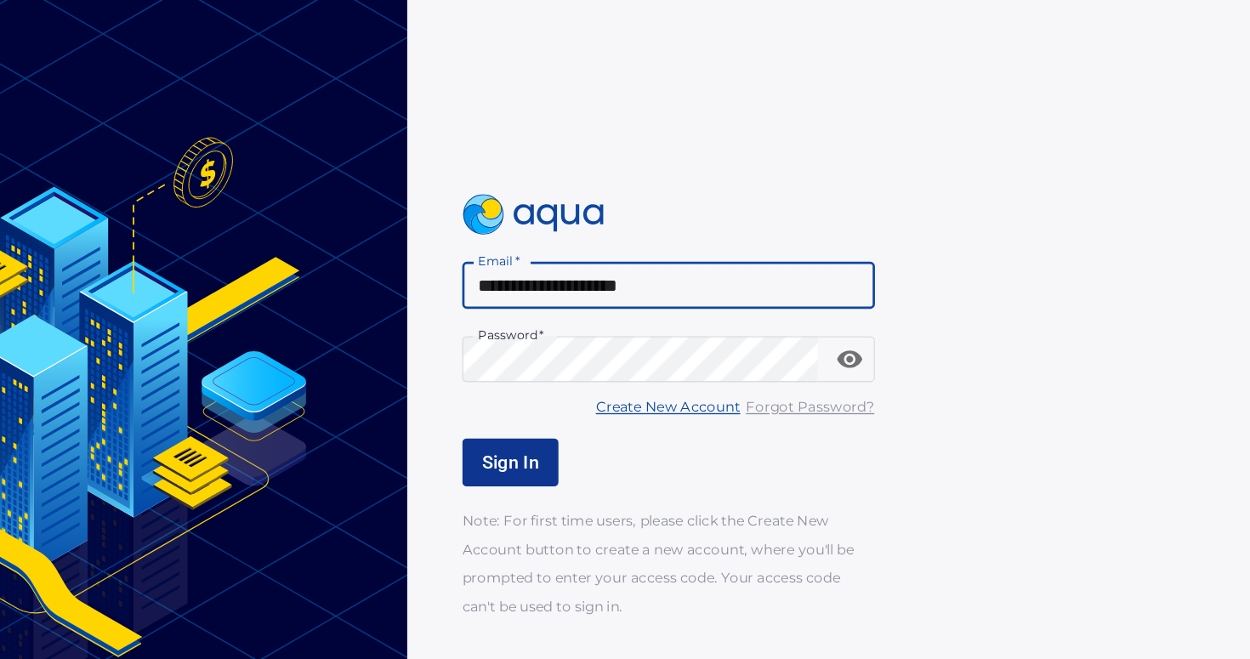
type input "**********"
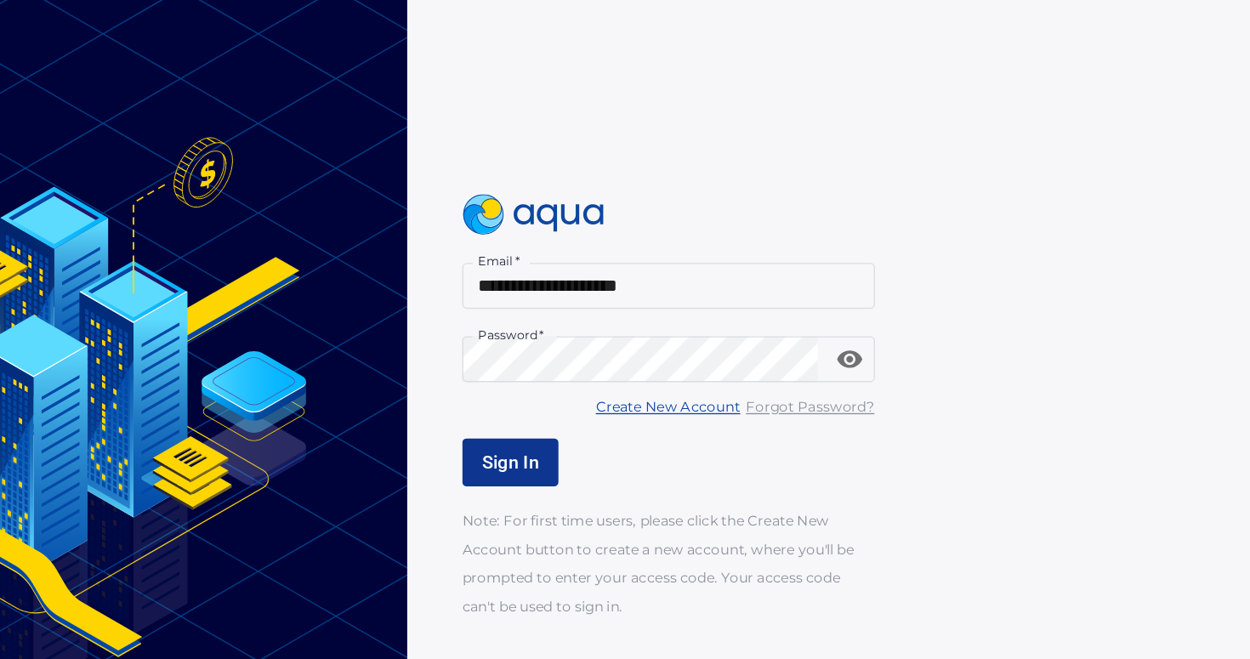
click at [679, 358] on button "Sign In" at bounding box center [701, 371] width 71 height 36
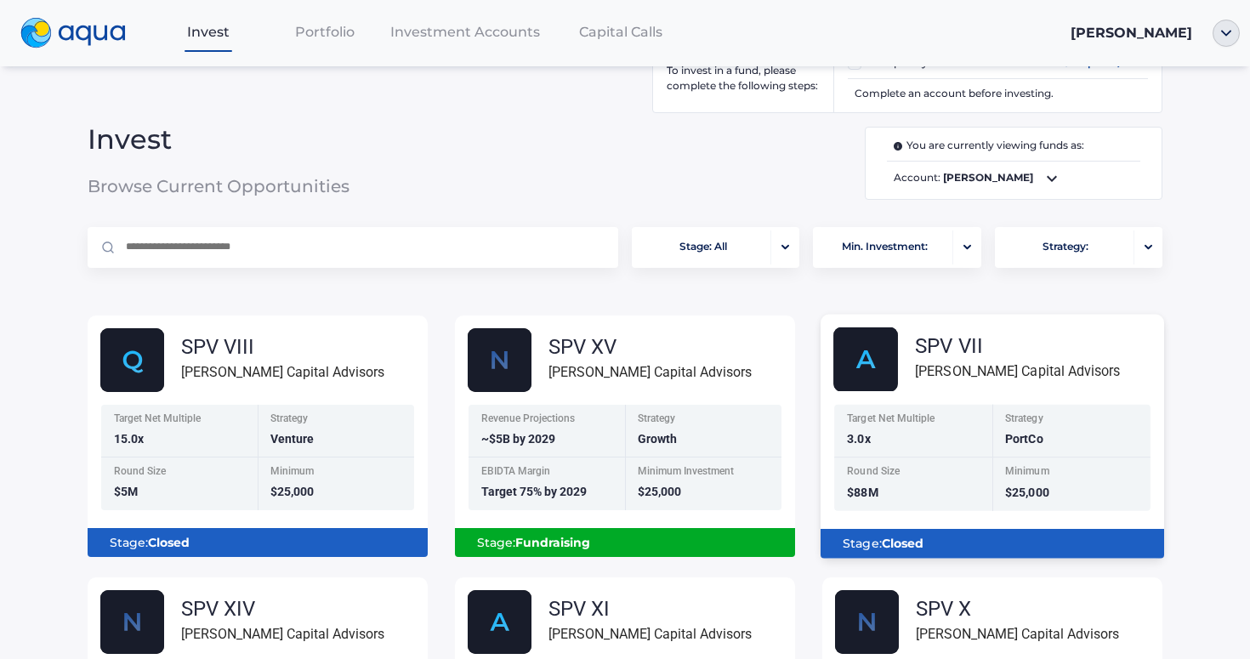
scroll to position [26, 0]
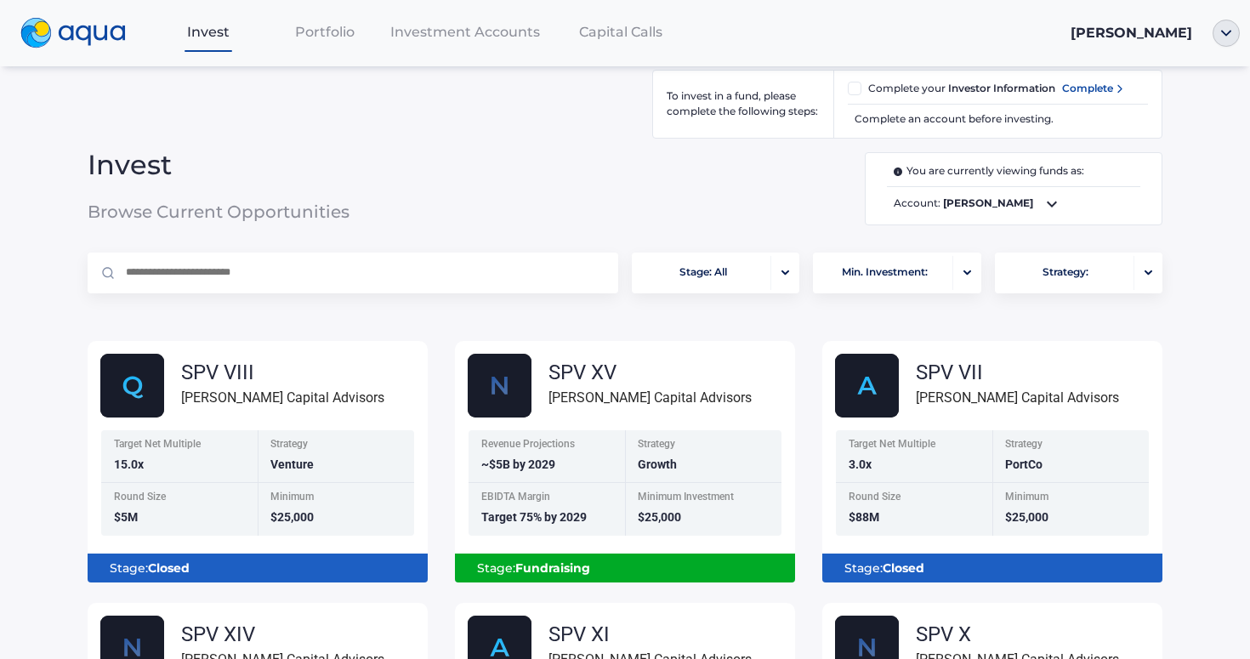
click at [514, 276] on input "text" at bounding box center [363, 273] width 478 height 41
click at [727, 226] on div "To invest in a fund, please complete the following steps: Complete your Investo…" at bounding box center [625, 137] width 1102 height 217
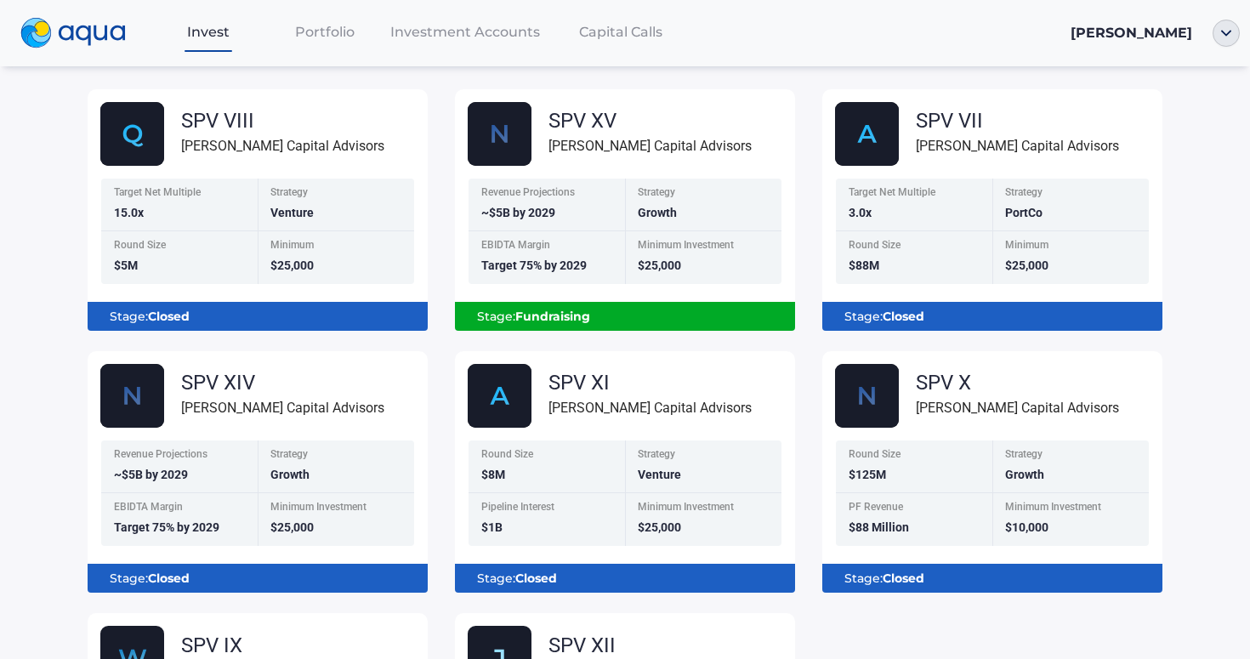
scroll to position [0, 0]
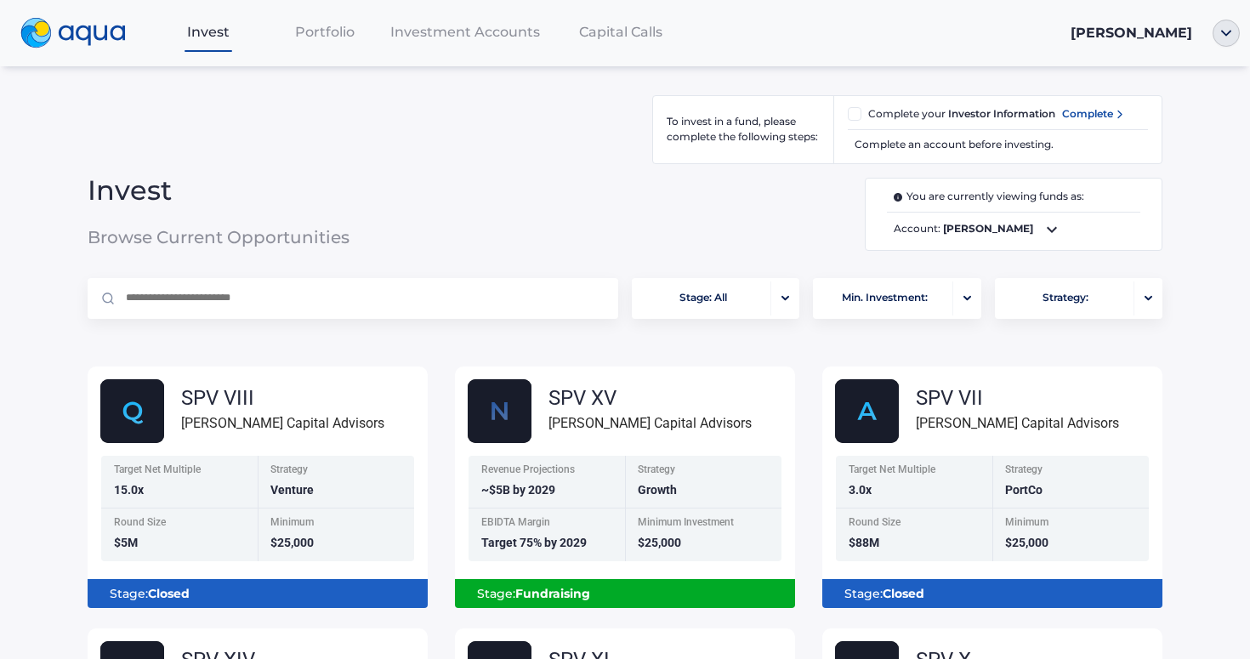
click at [307, 31] on span "Portfolio" at bounding box center [325, 32] width 60 height 16
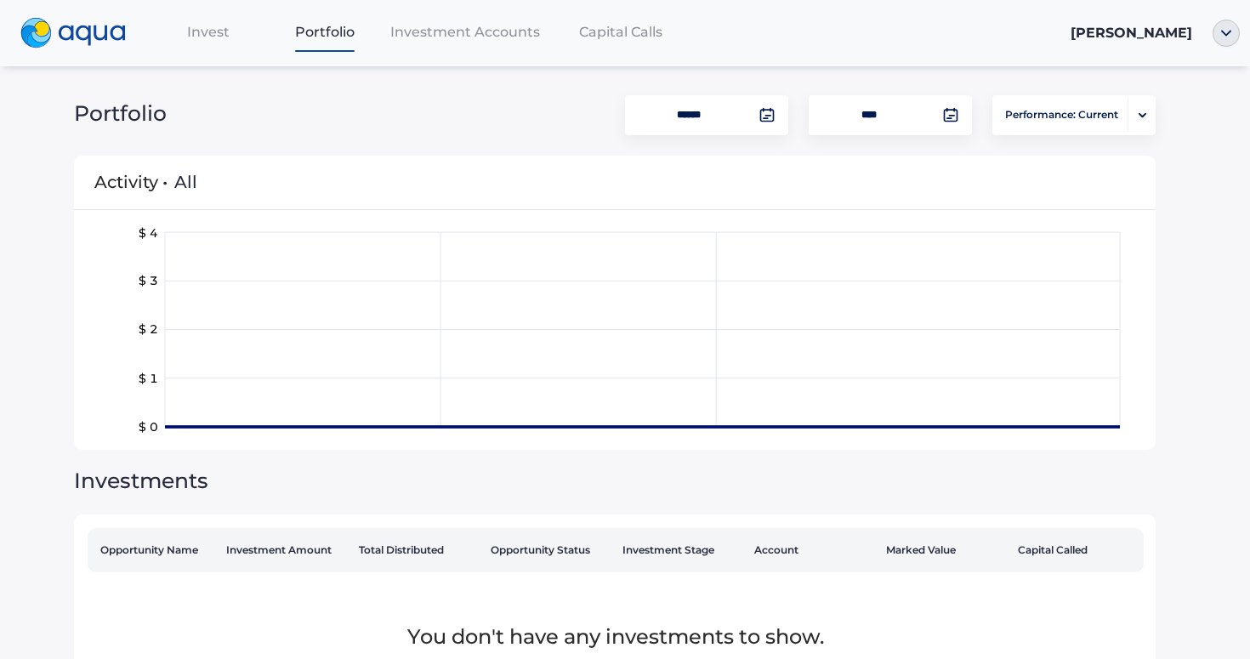
click at [1180, 31] on span "[PERSON_NAME]" at bounding box center [1132, 33] width 122 height 16
click at [1225, 31] on img "button" at bounding box center [1226, 33] width 27 height 27
click at [1197, 54] on link "Profile" at bounding box center [1174, 62] width 111 height 17
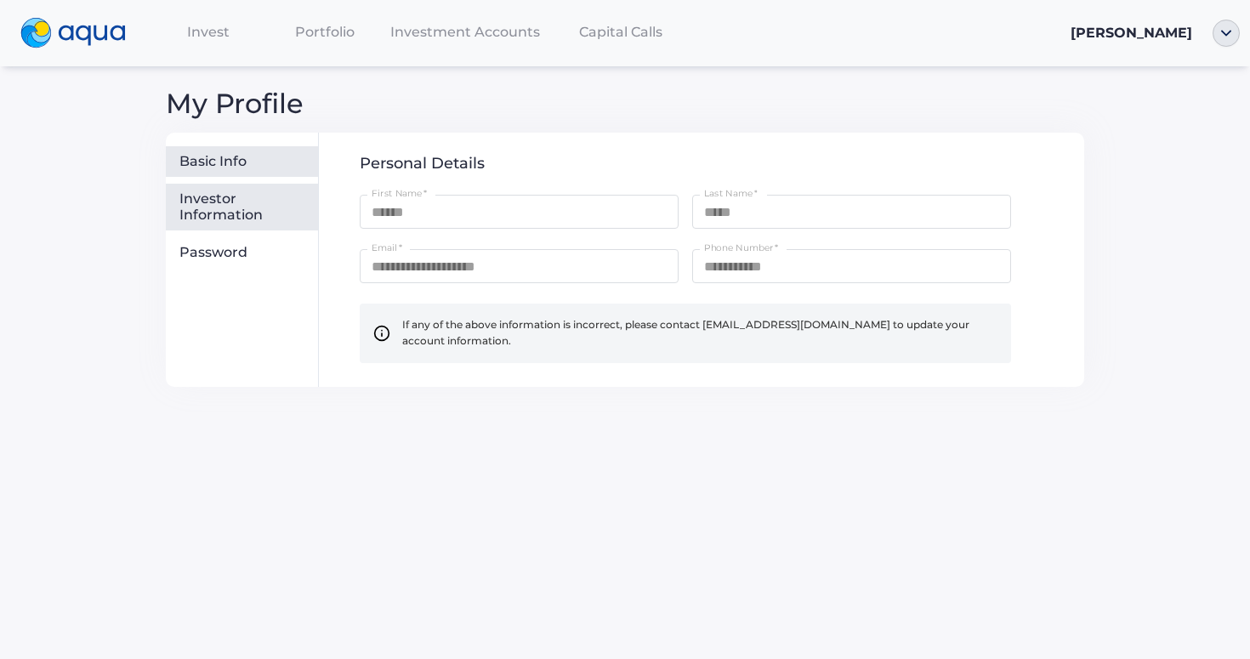
click at [239, 217] on div "Investor Information" at bounding box center [245, 206] width 132 height 33
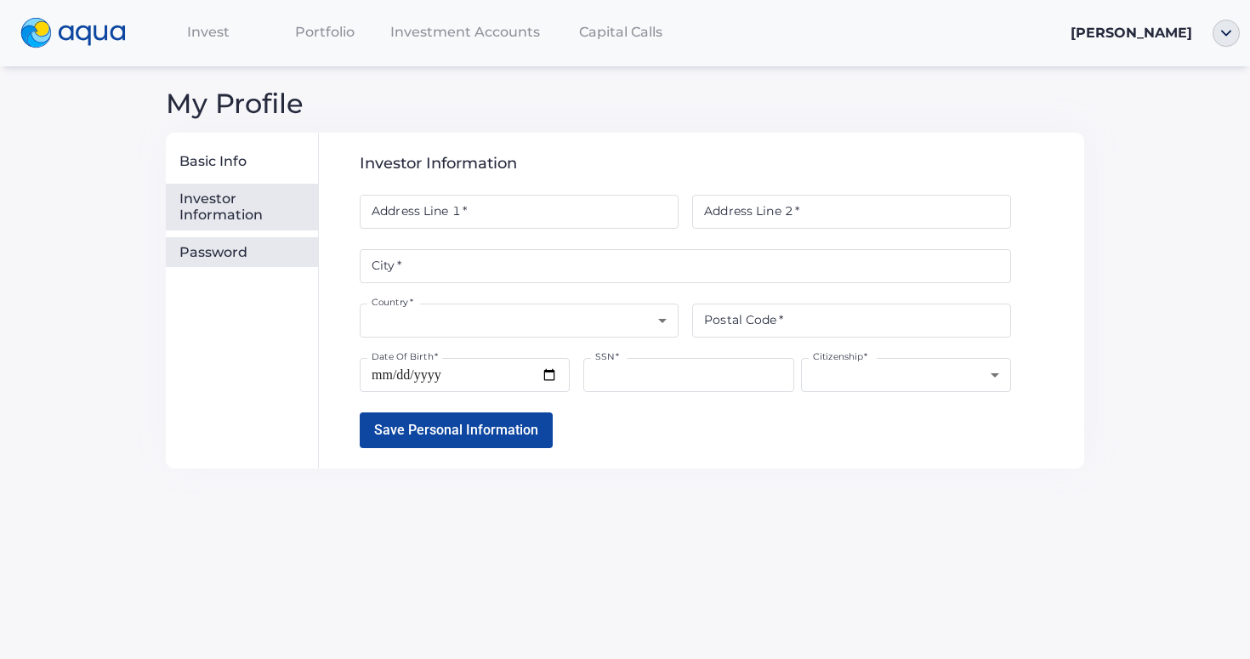
click at [232, 242] on div "Password" at bounding box center [242, 252] width 152 height 31
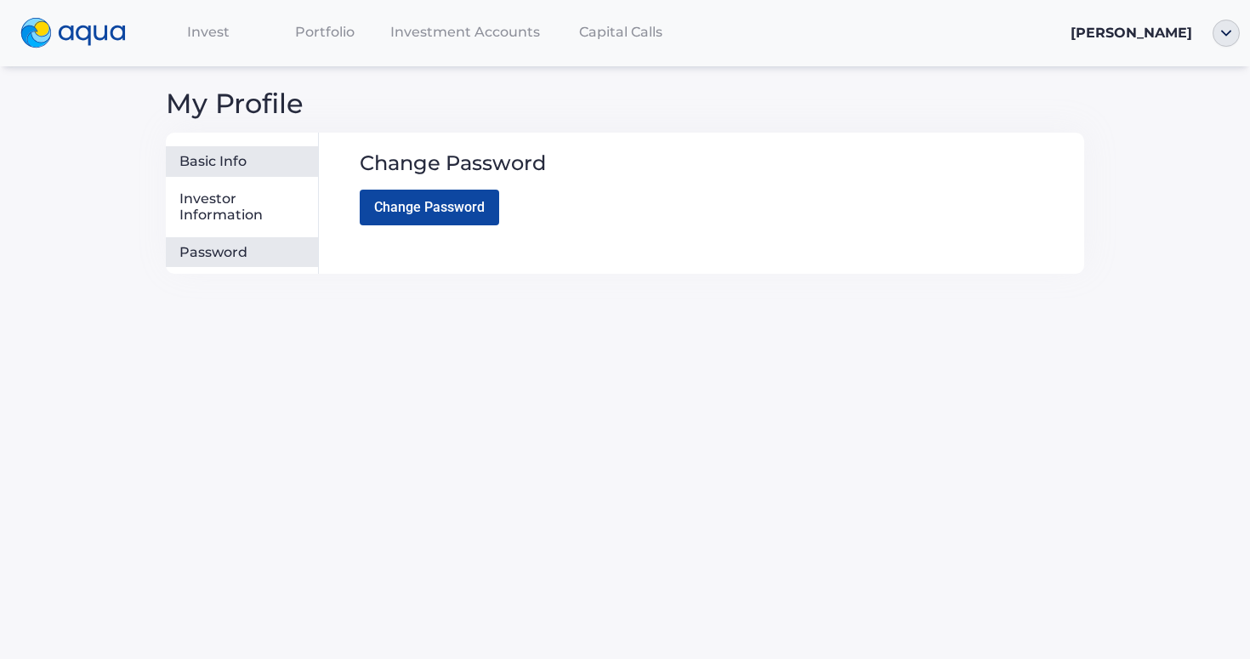
click at [234, 166] on div "Basic Info" at bounding box center [245, 161] width 132 height 17
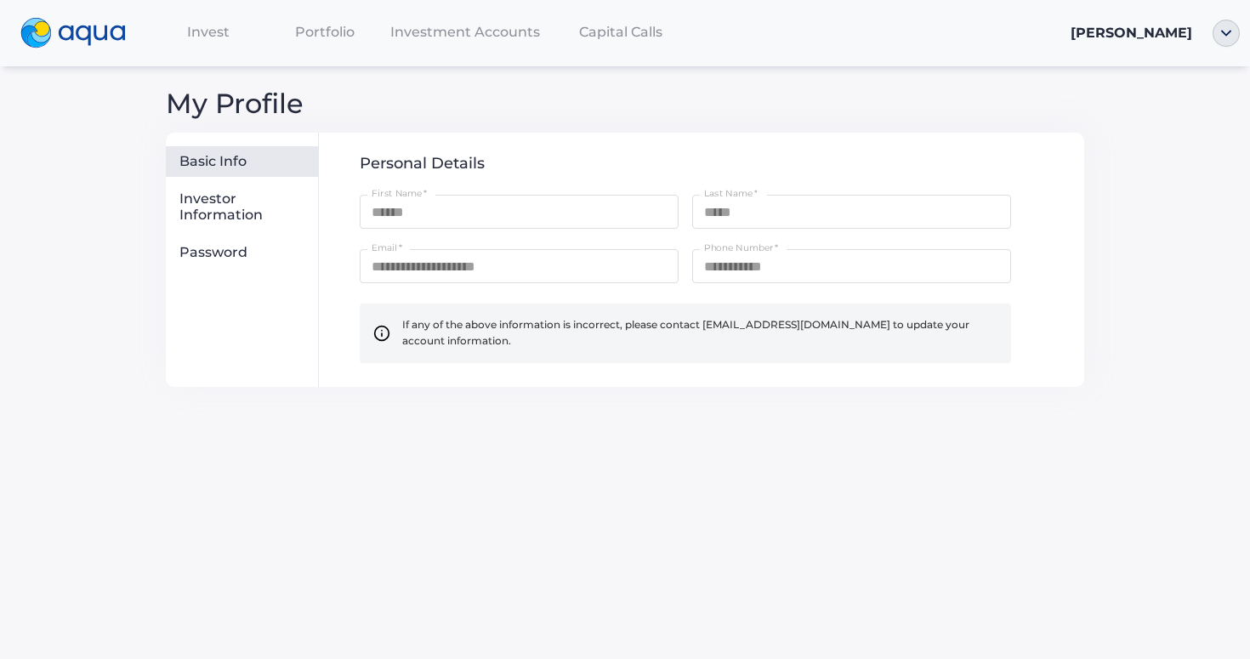
click at [234, 38] on div "Invest" at bounding box center [208, 31] width 117 height 35
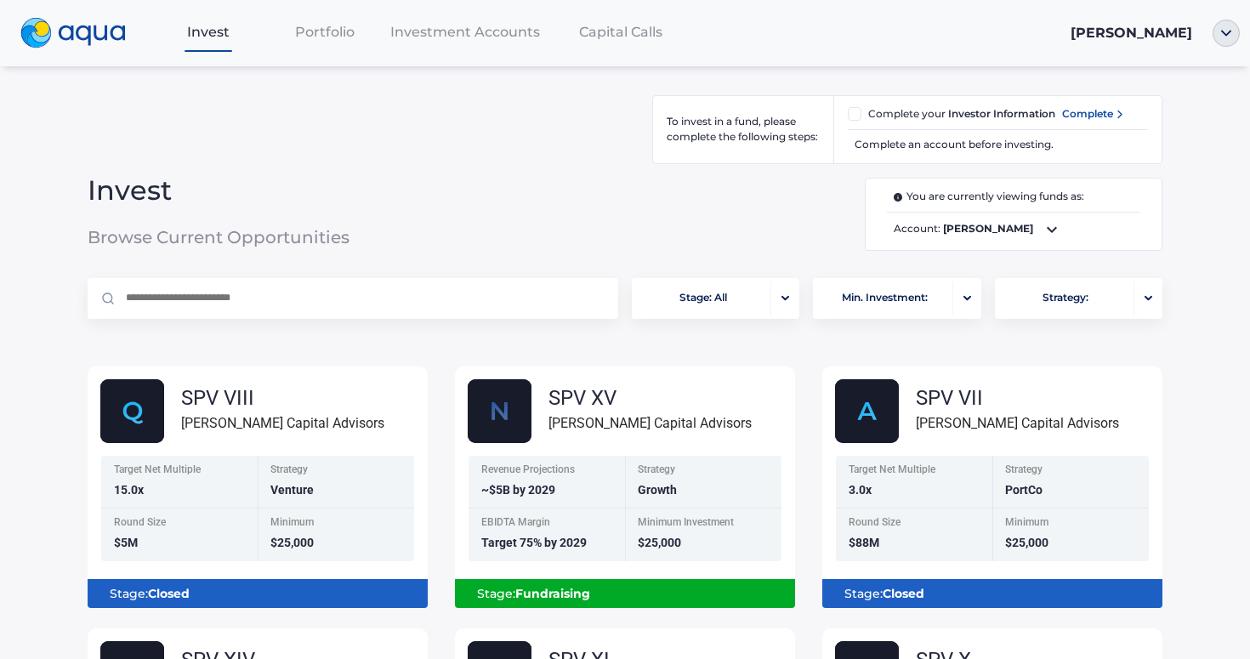
click at [326, 301] on input "text" at bounding box center [363, 298] width 478 height 41
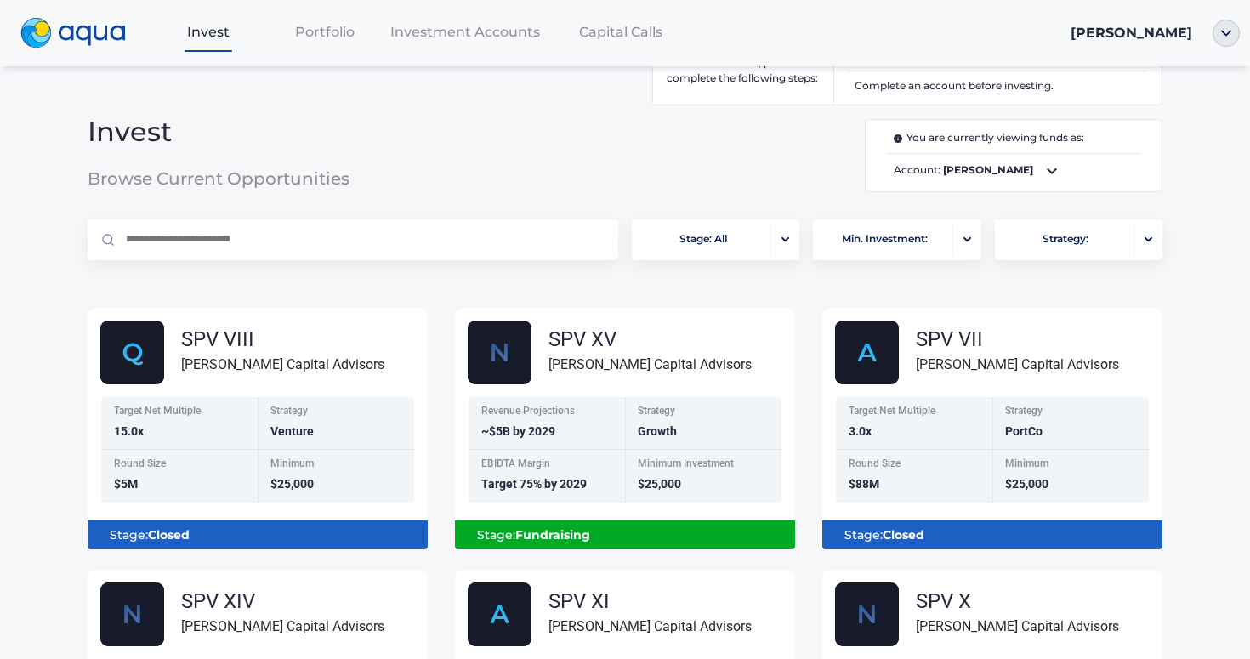
scroll to position [60, 0]
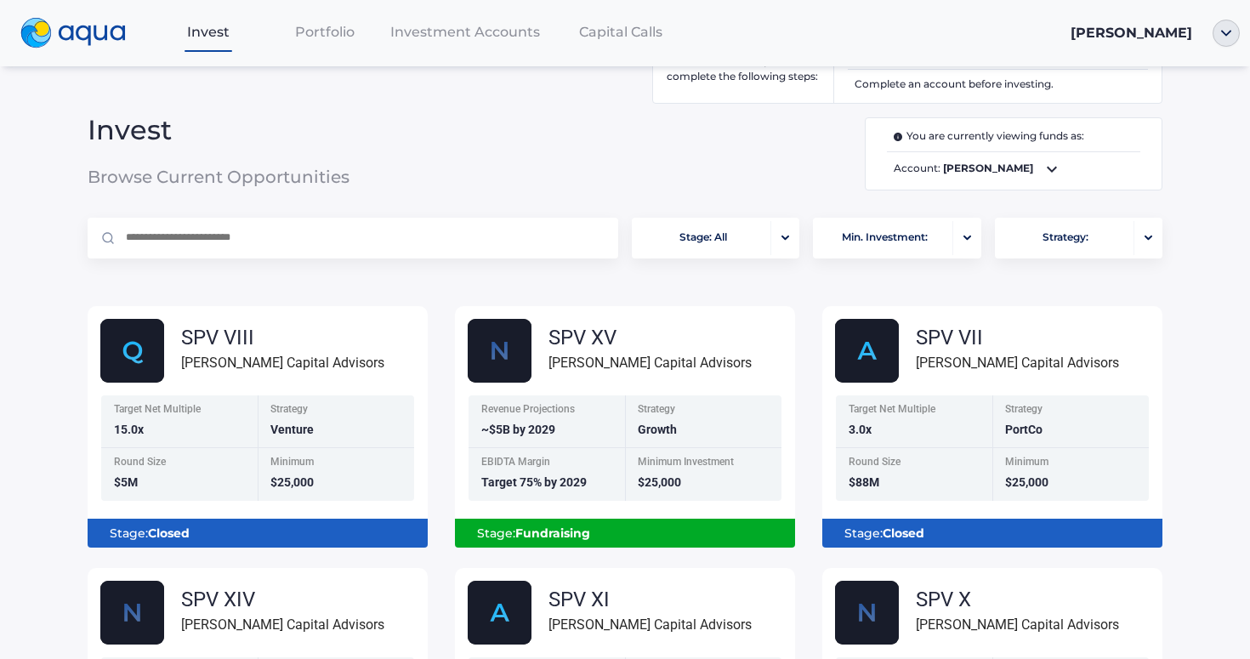
click at [303, 236] on input "text" at bounding box center [363, 238] width 478 height 41
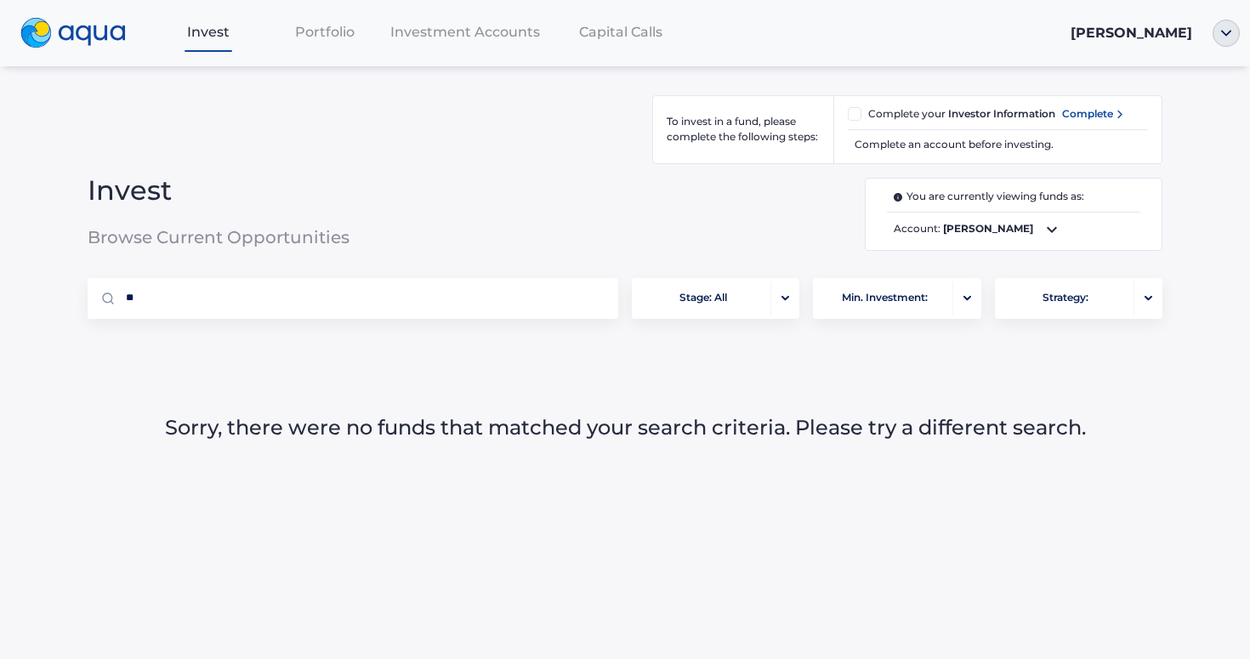
type input "*"
click at [378, 304] on input "****" at bounding box center [363, 298] width 478 height 41
type input "*"
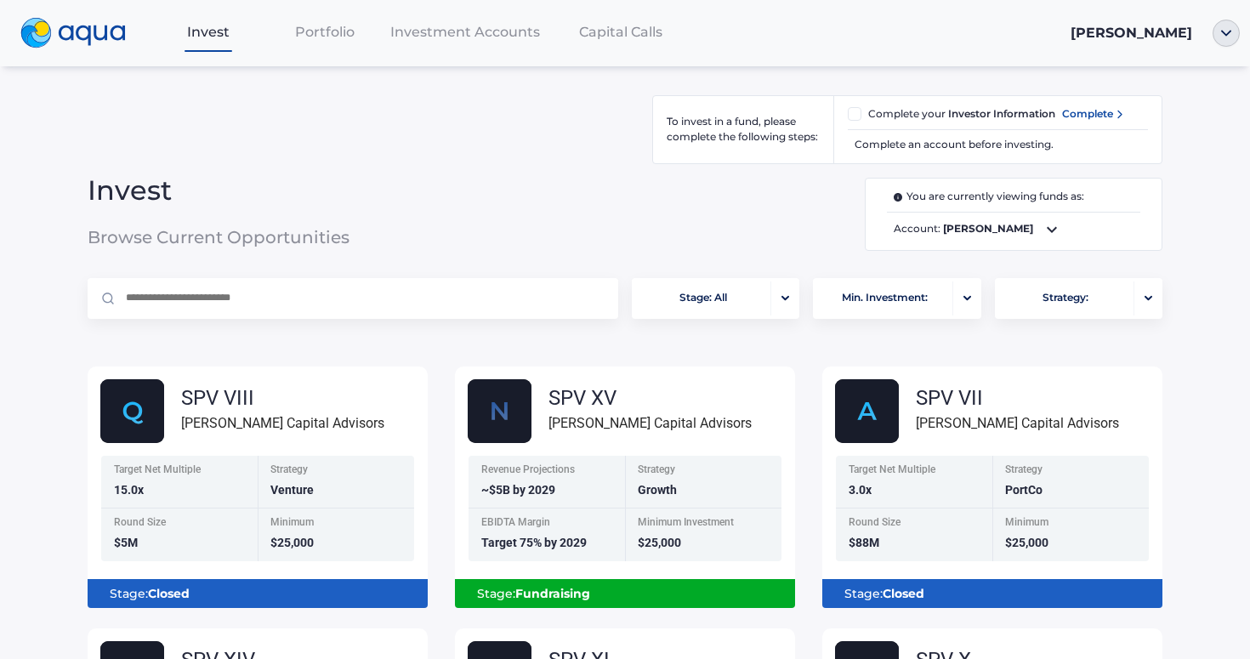
click at [348, 38] on span "Portfolio" at bounding box center [325, 32] width 60 height 16
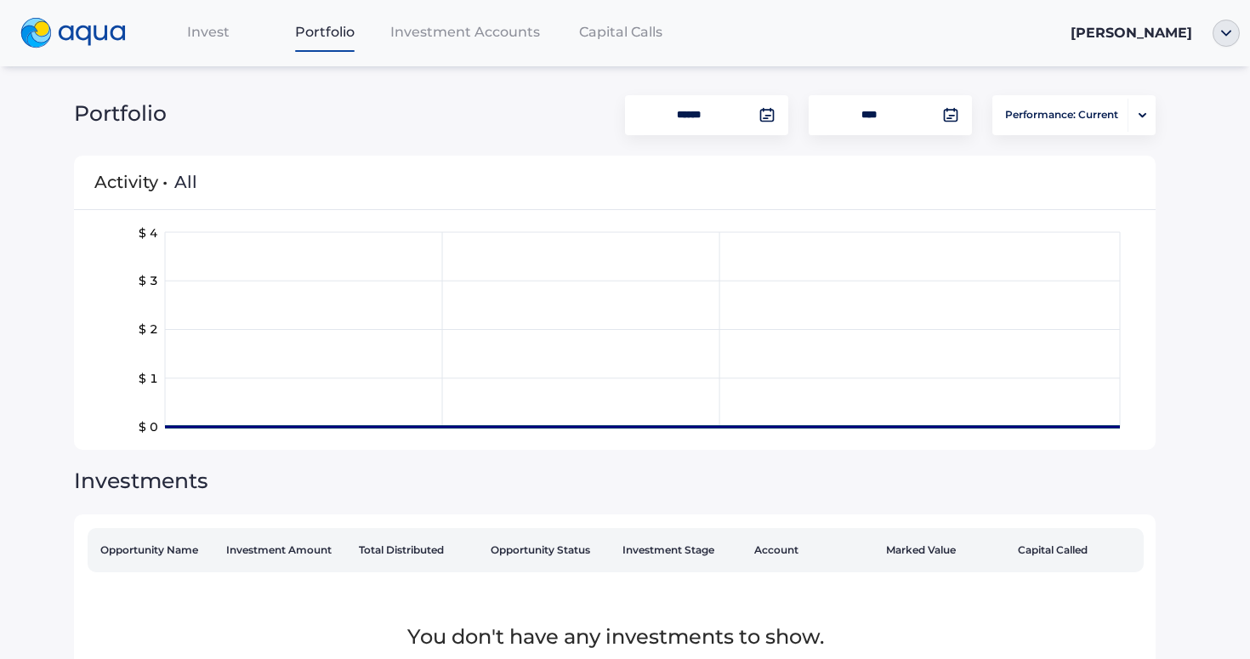
click at [476, 28] on span "Investment Accounts" at bounding box center [465, 32] width 150 height 16
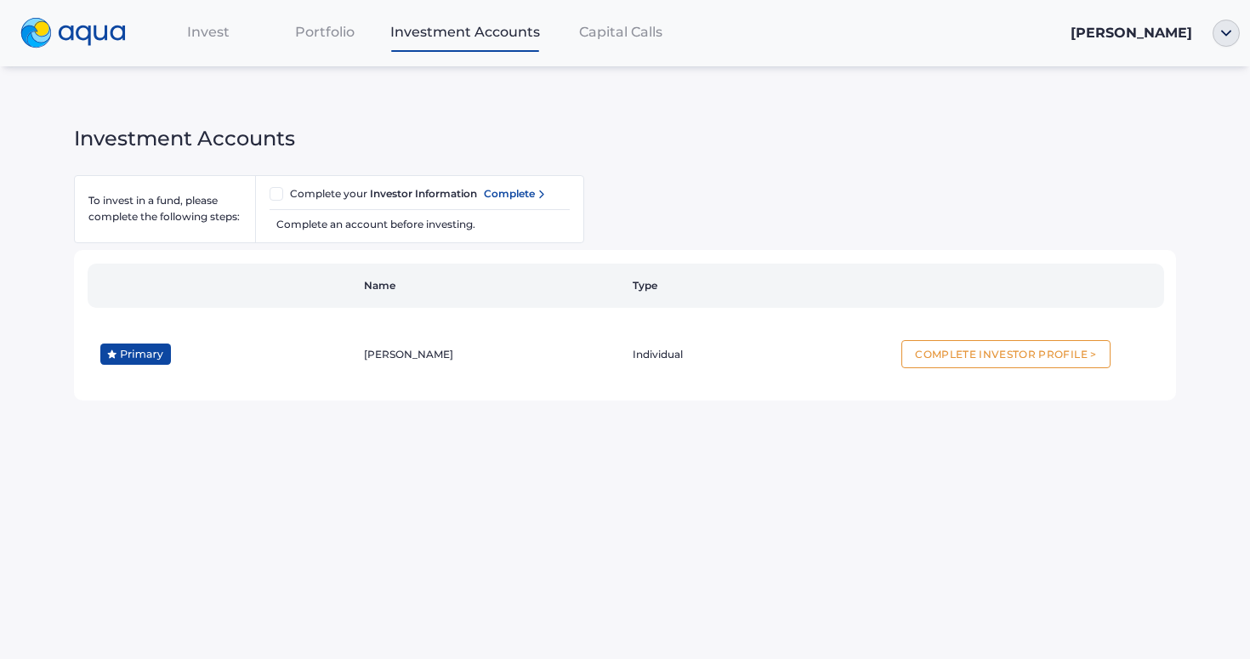
click at [589, 27] on span "Capital Calls" at bounding box center [620, 32] width 83 height 16
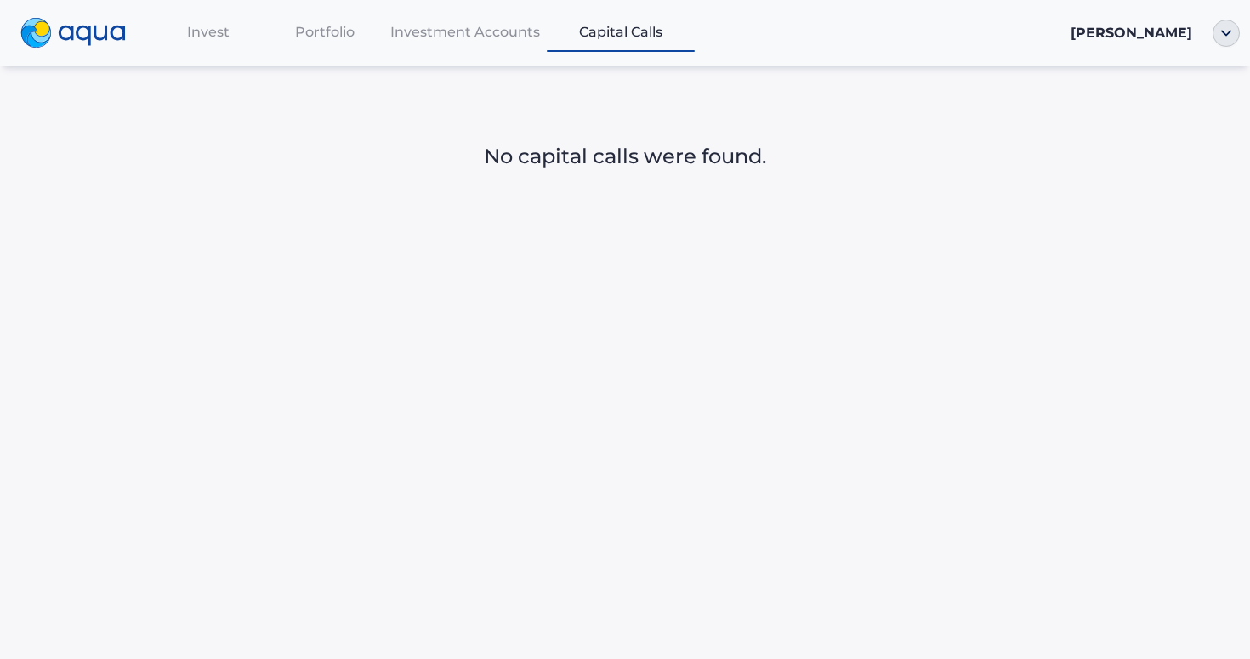
click at [499, 26] on span "Investment Accounts" at bounding box center [465, 32] width 150 height 16
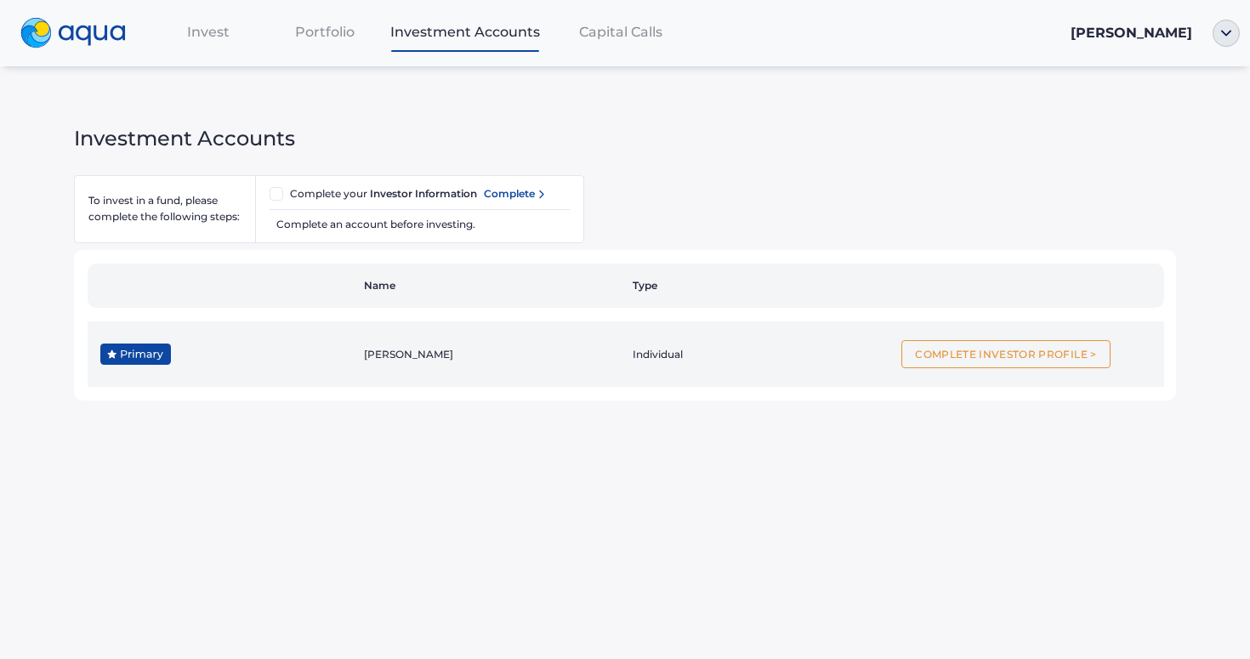
click at [969, 338] on td "Complete Investor Profile >" at bounding box center [1029, 353] width 269 height 65
click at [966, 351] on button "Complete Investor Profile >" at bounding box center [1005, 354] width 208 height 28
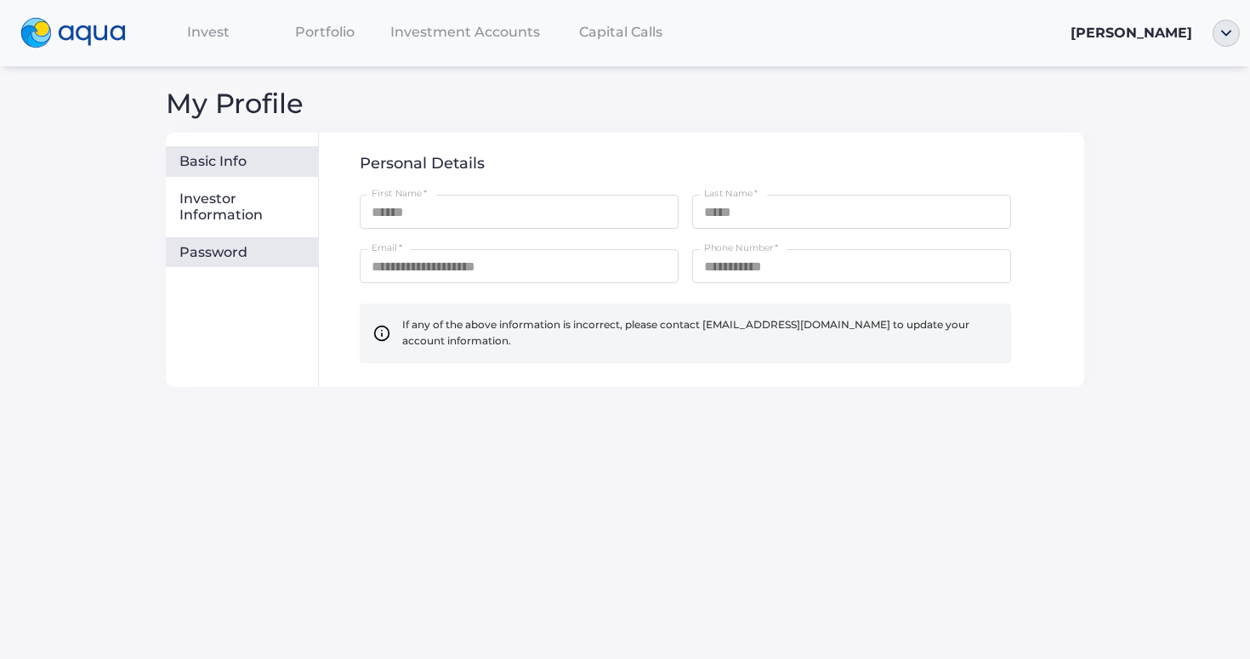
click at [249, 261] on div "Password" at bounding box center [242, 252] width 152 height 31
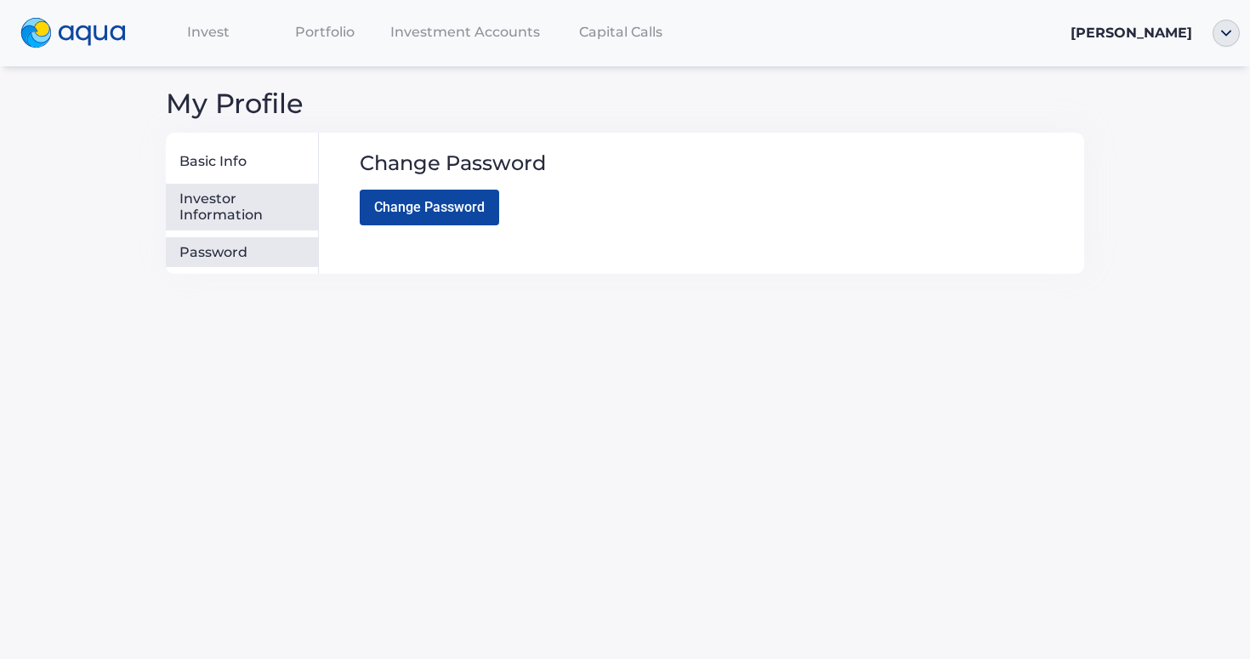
click at [231, 216] on div "Investor Information" at bounding box center [245, 206] width 132 height 33
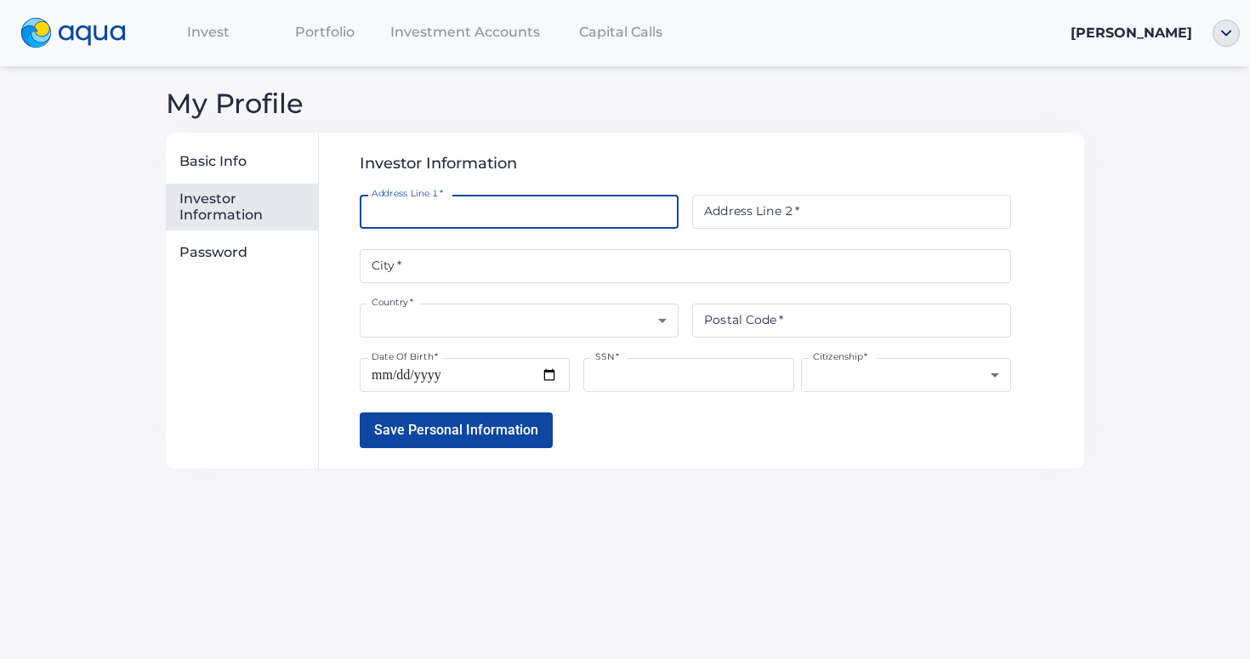
click at [484, 218] on input "Address Line 1   *" at bounding box center [519, 212] width 319 height 34
type input "**********"
type input "*****"
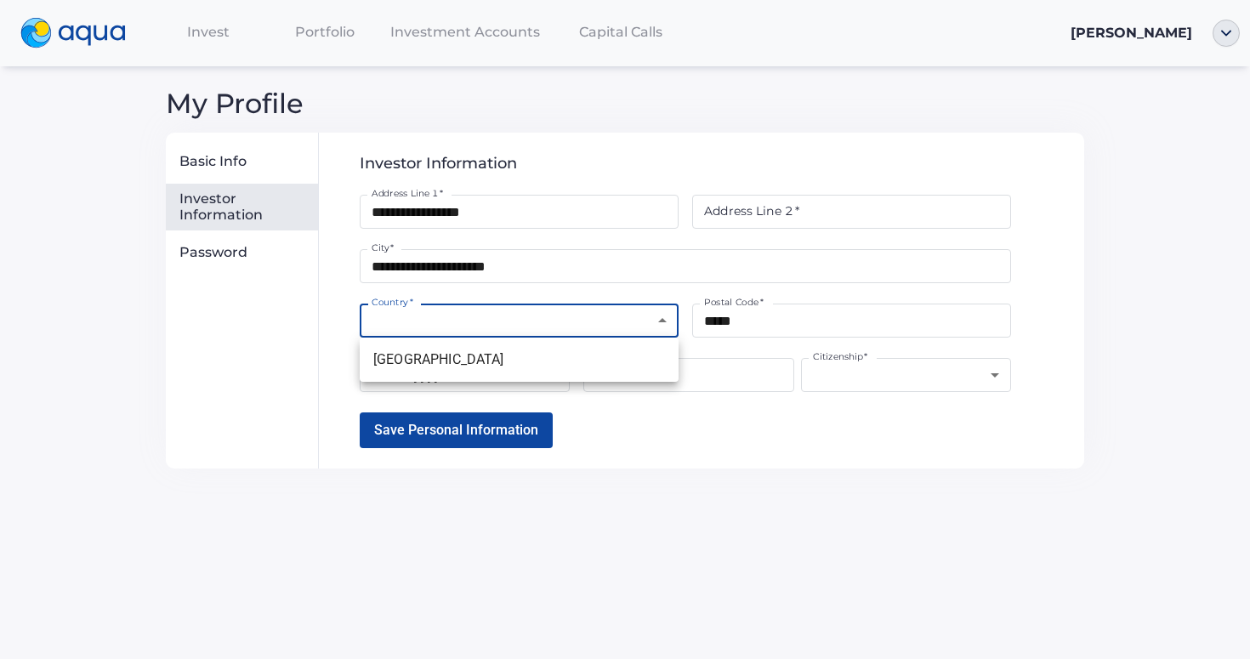
click at [466, 314] on body "**********" at bounding box center [625, 329] width 1250 height 659
click at [465, 352] on li "[GEOGRAPHIC_DATA]" at bounding box center [519, 359] width 319 height 31
type input "**********"
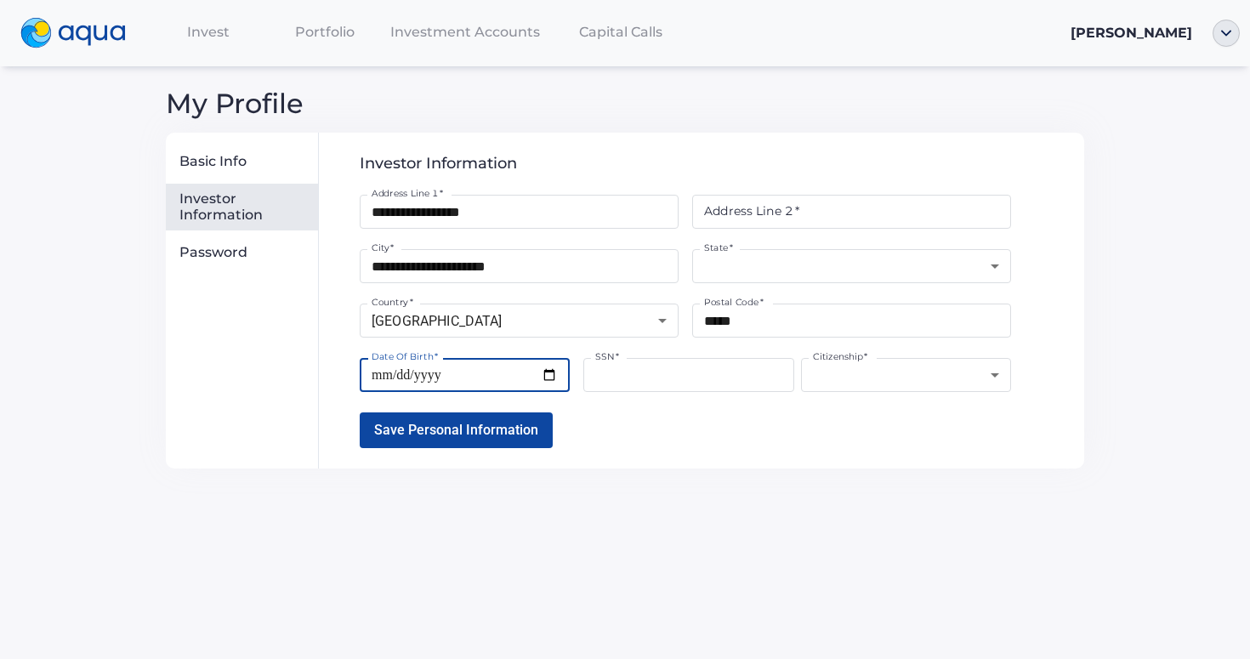
click at [374, 377] on input "Date Of Birth   *" at bounding box center [465, 375] width 210 height 34
type input "**********"
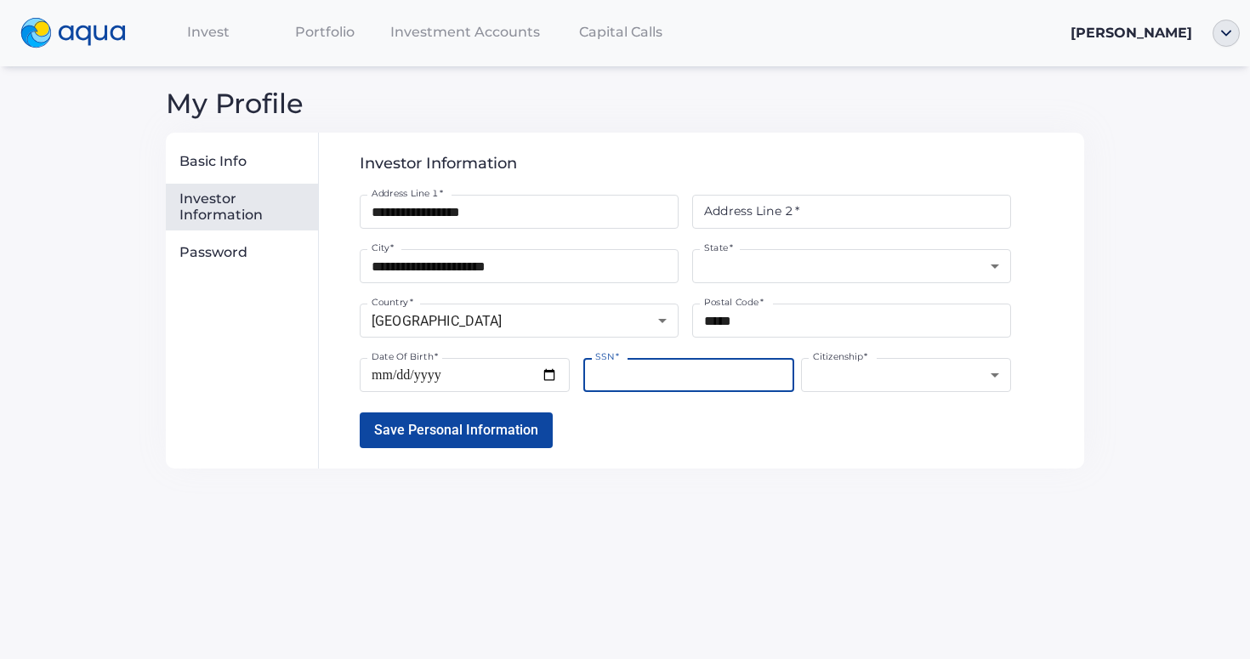
click at [680, 372] on input "SSN   *" at bounding box center [688, 375] width 210 height 34
type input "**********"
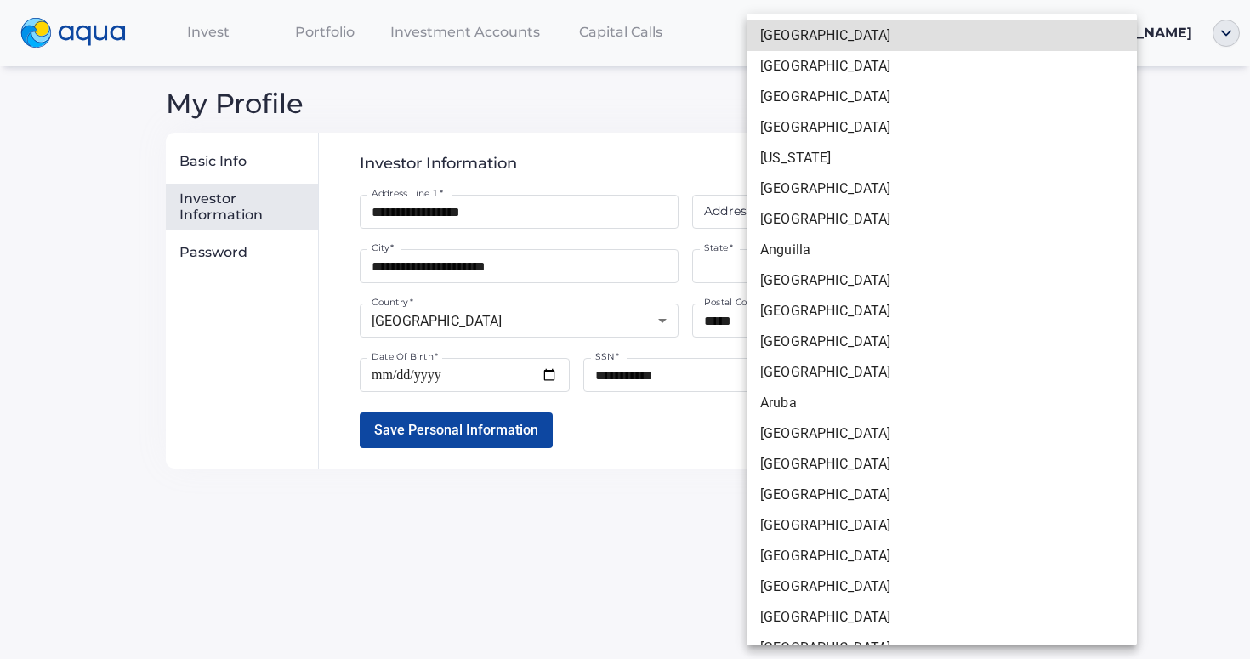
click at [901, 380] on body "**********" at bounding box center [625, 329] width 1250 height 659
click at [700, 417] on div at bounding box center [625, 329] width 1250 height 659
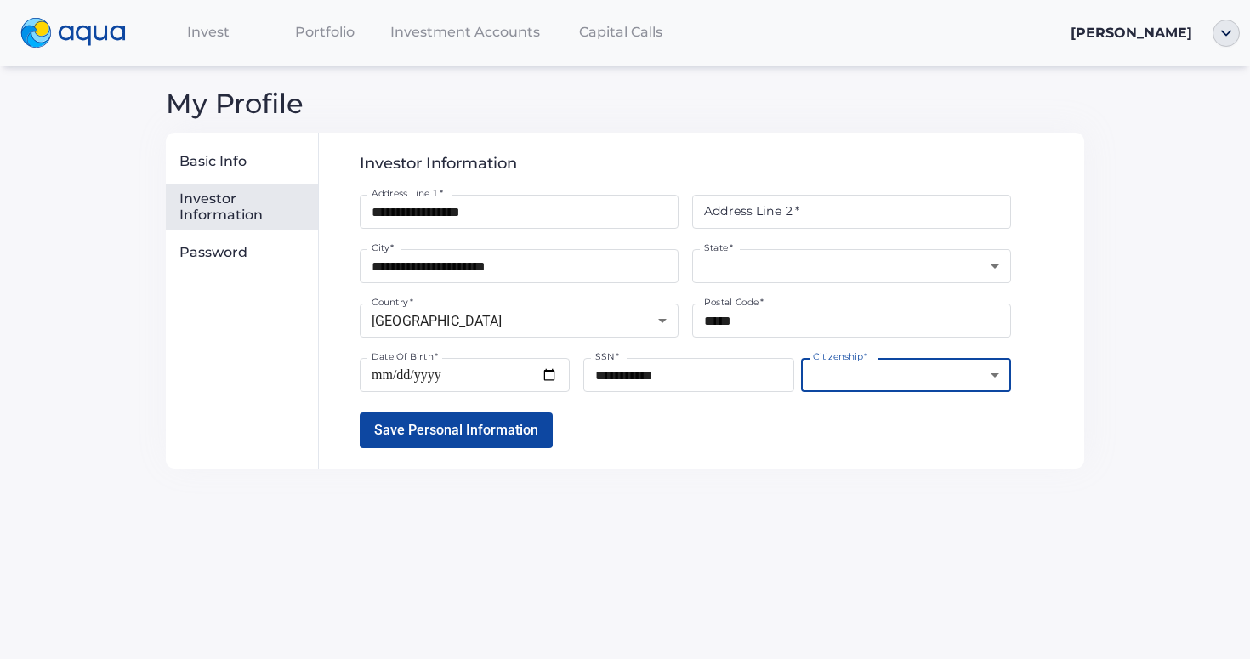
click at [843, 374] on body "**********" at bounding box center [625, 329] width 1250 height 659
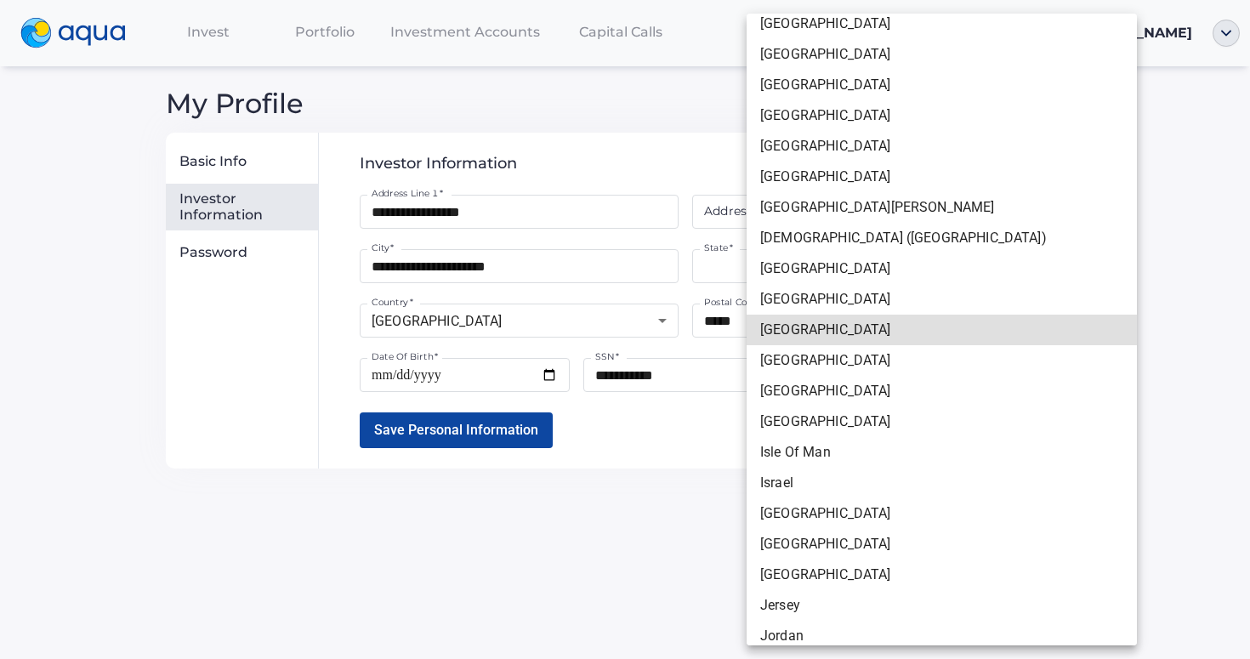
scroll to position [6165, 0]
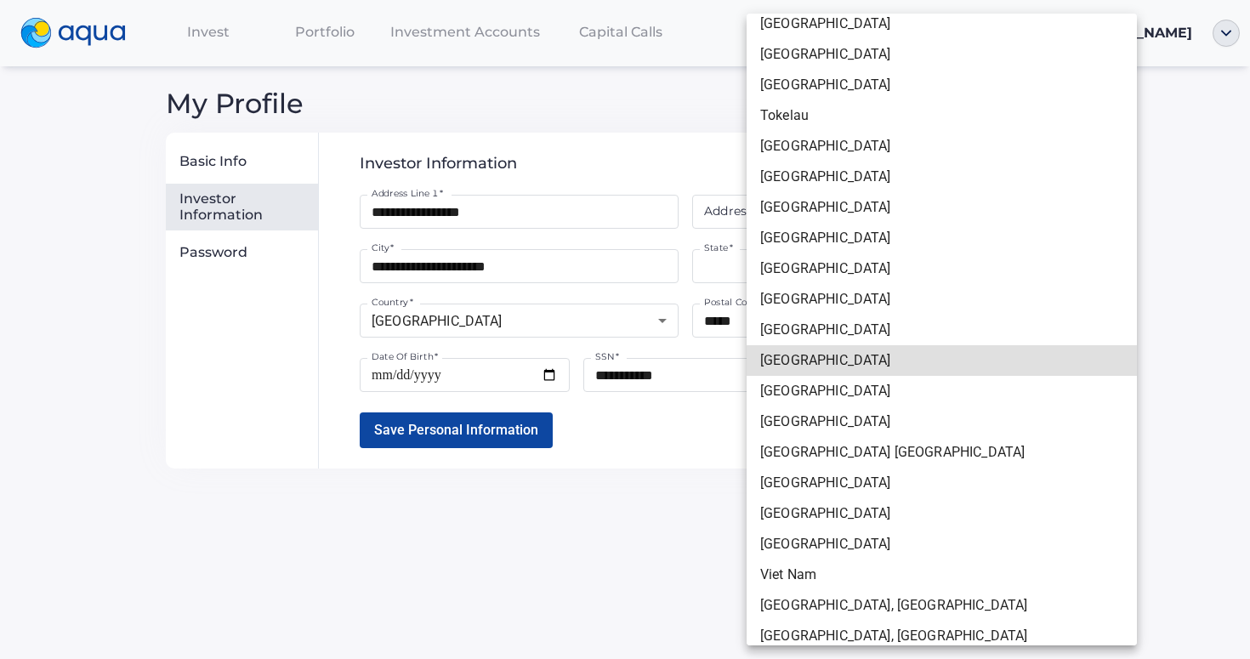
click at [833, 420] on li "[GEOGRAPHIC_DATA]" at bounding box center [942, 421] width 390 height 31
type input "**********"
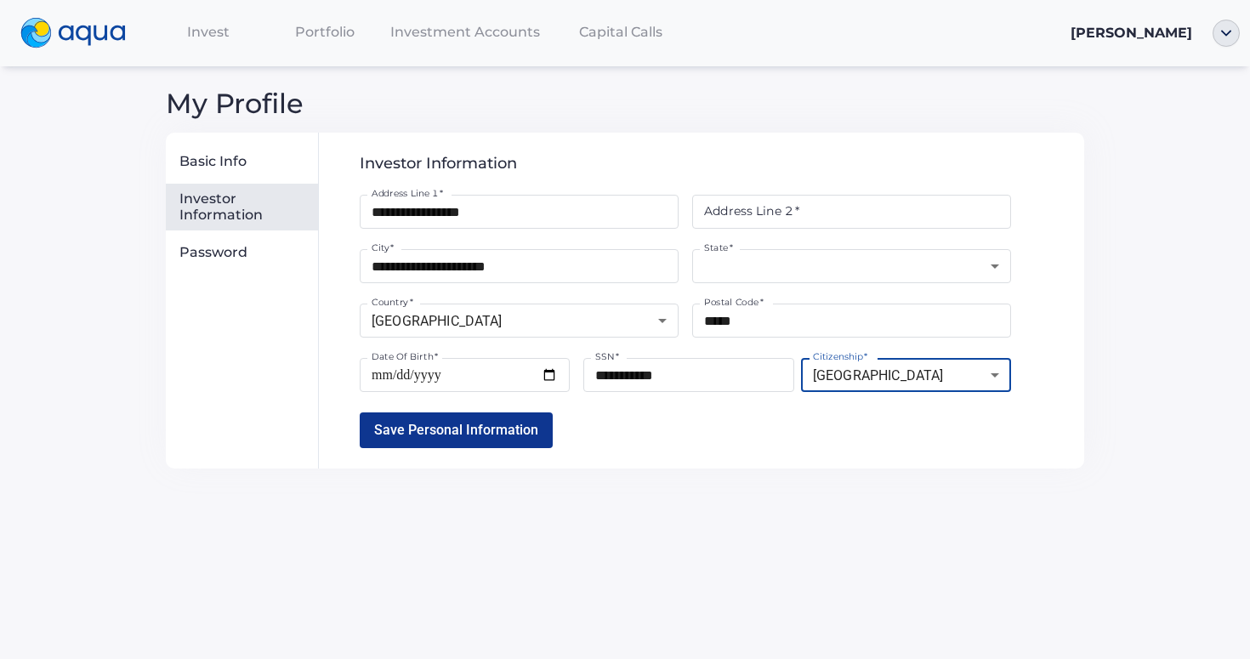
click at [463, 433] on span "Save Personal Information" at bounding box center [456, 430] width 164 height 16
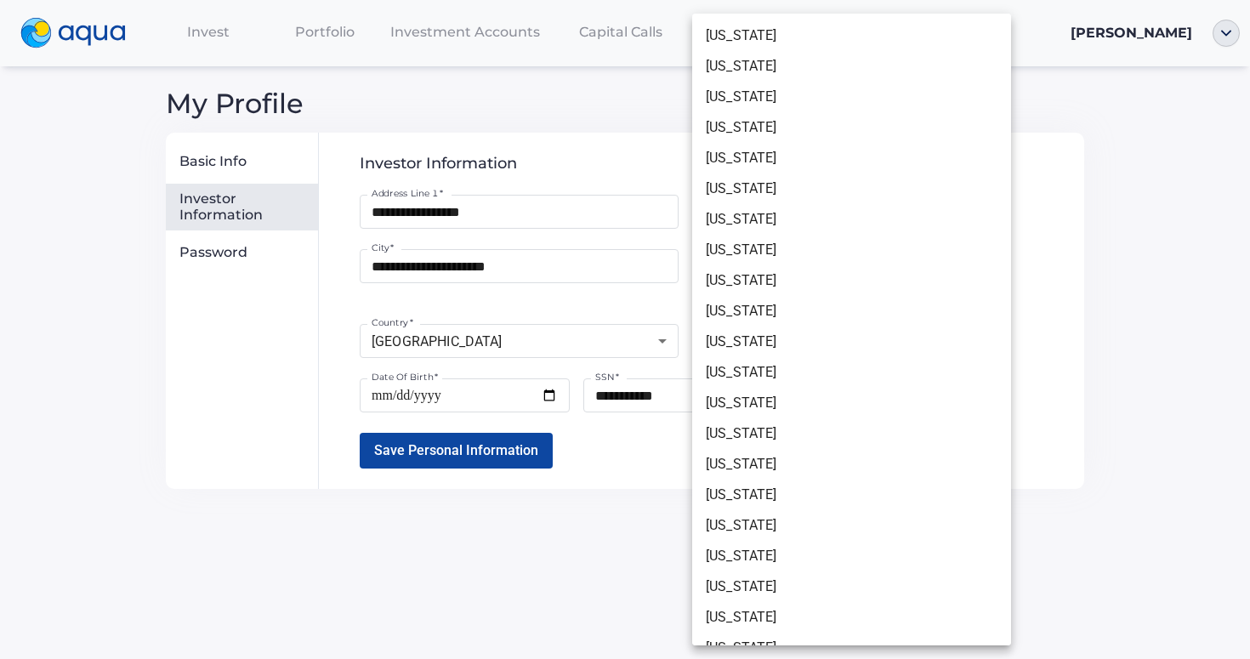
click at [804, 258] on body "**********" at bounding box center [625, 329] width 1250 height 659
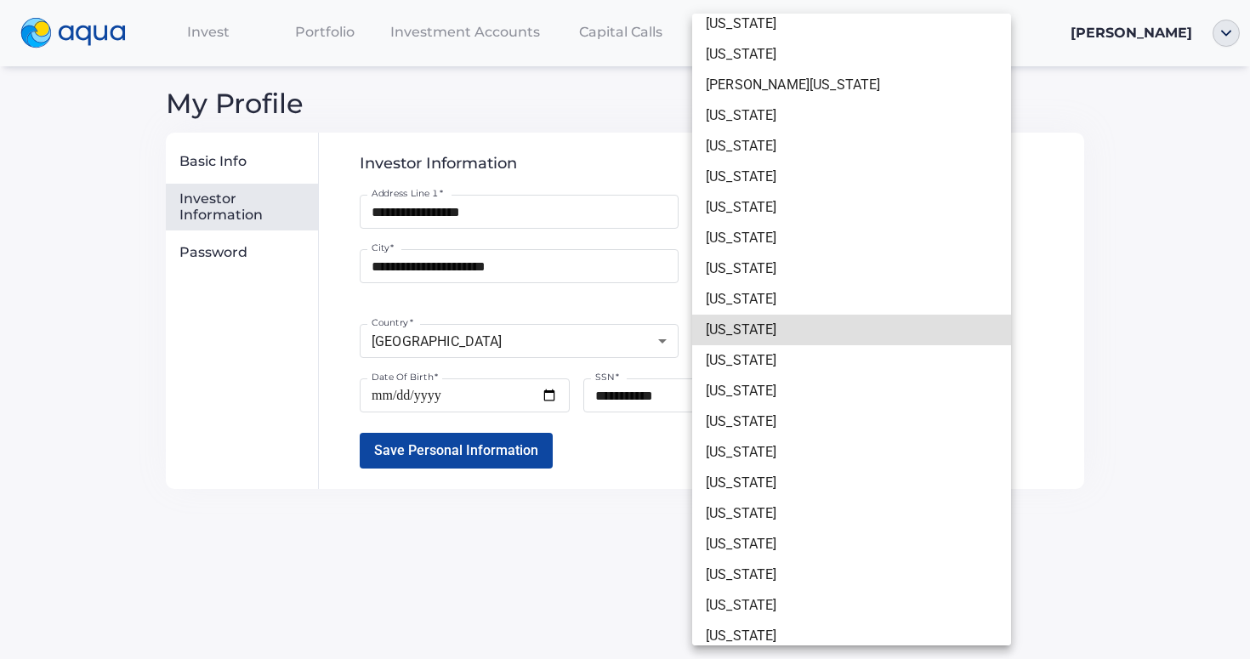
click at [771, 474] on li "[US_STATE]" at bounding box center [851, 483] width 319 height 31
type input "********"
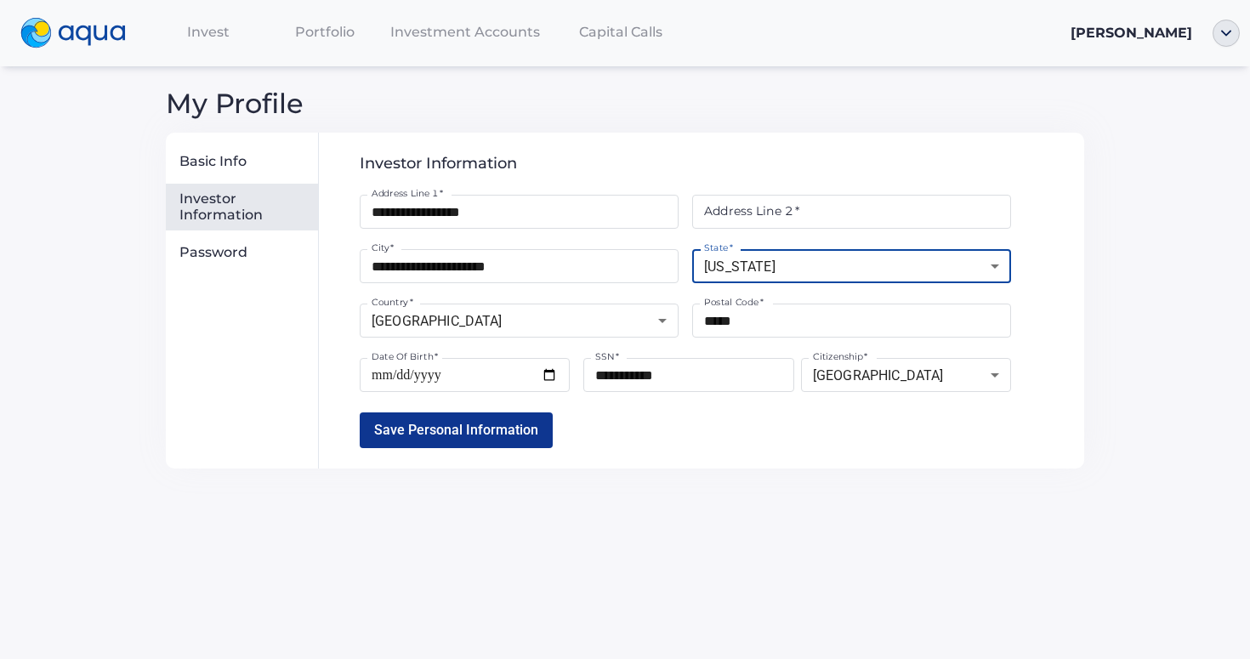
click at [452, 434] on span "Save Personal Information" at bounding box center [456, 430] width 164 height 16
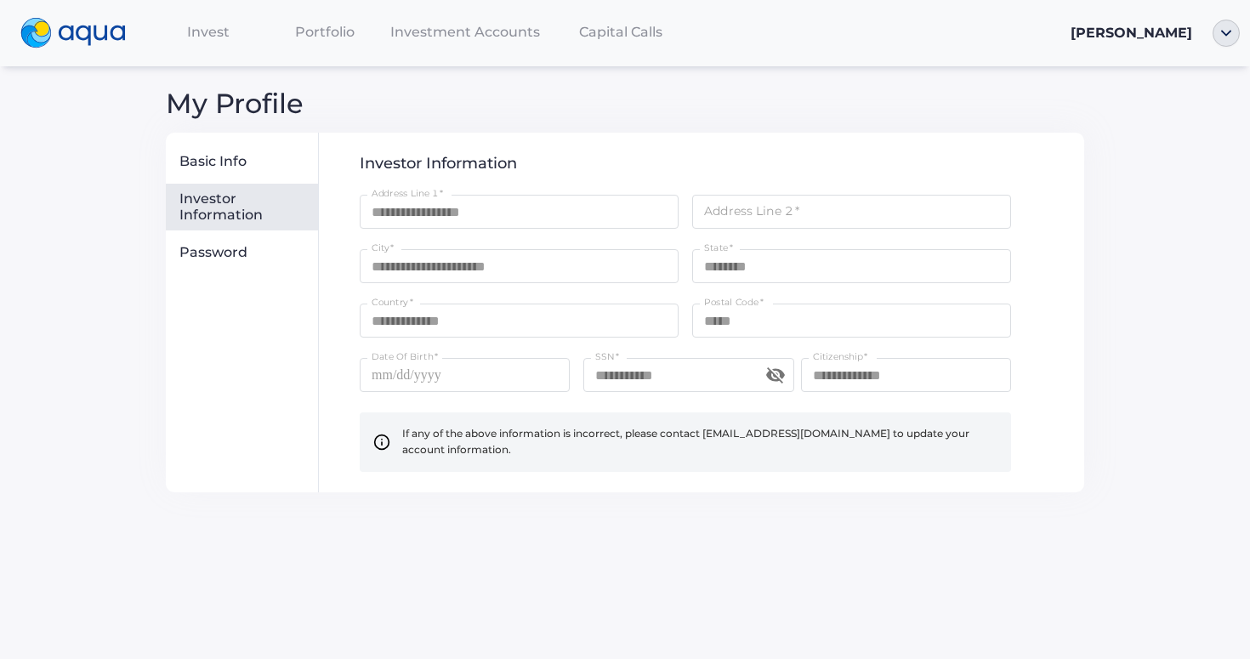
click at [779, 378] on icon "toggle password visibility" at bounding box center [775, 375] width 20 height 20
click at [220, 258] on div "Password" at bounding box center [245, 252] width 132 height 17
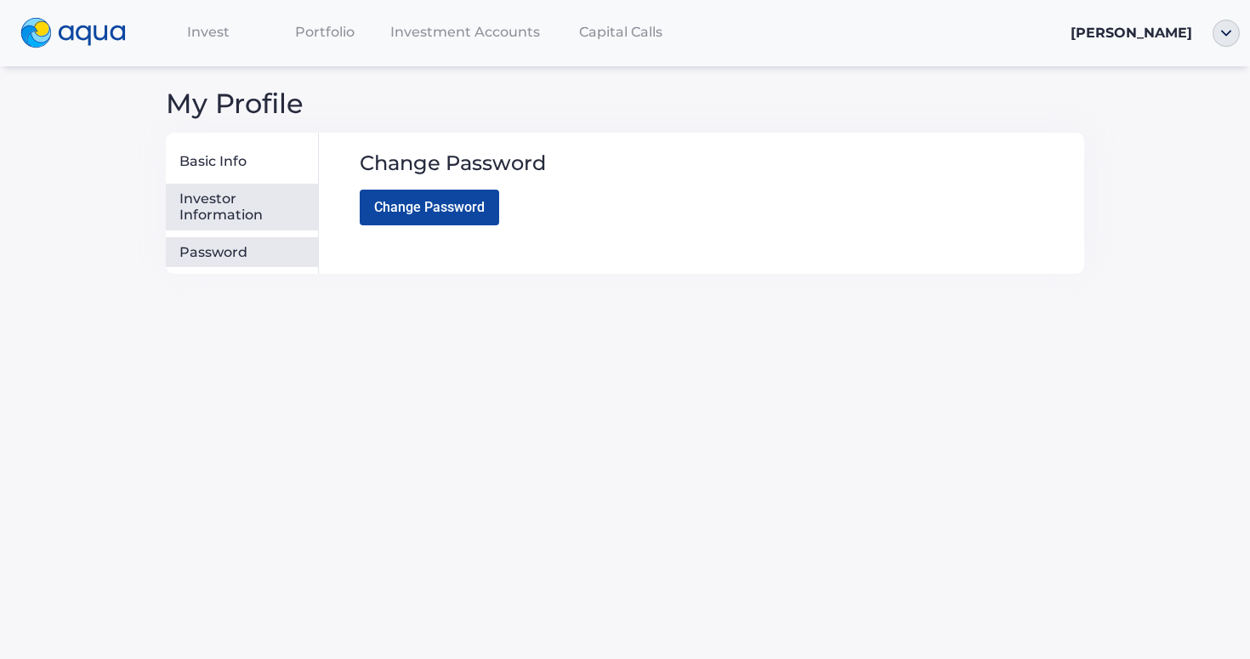
click at [207, 203] on div "Investor Information" at bounding box center [245, 206] width 132 height 33
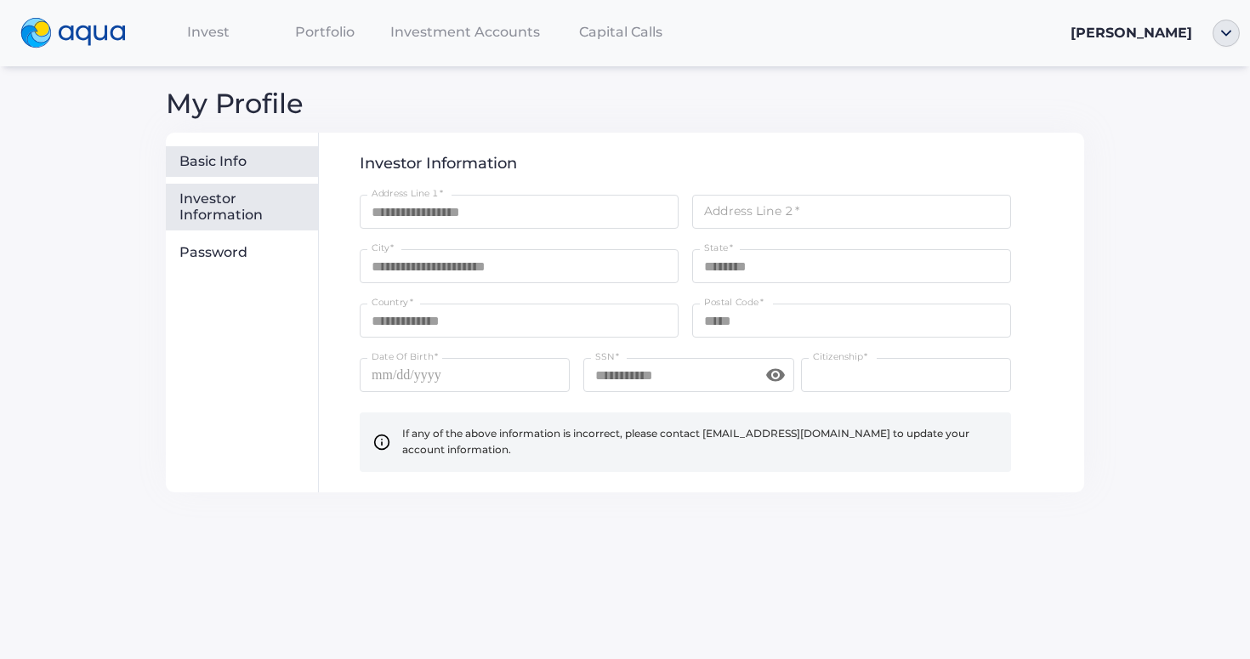
click at [210, 158] on div "Basic Info" at bounding box center [245, 161] width 132 height 17
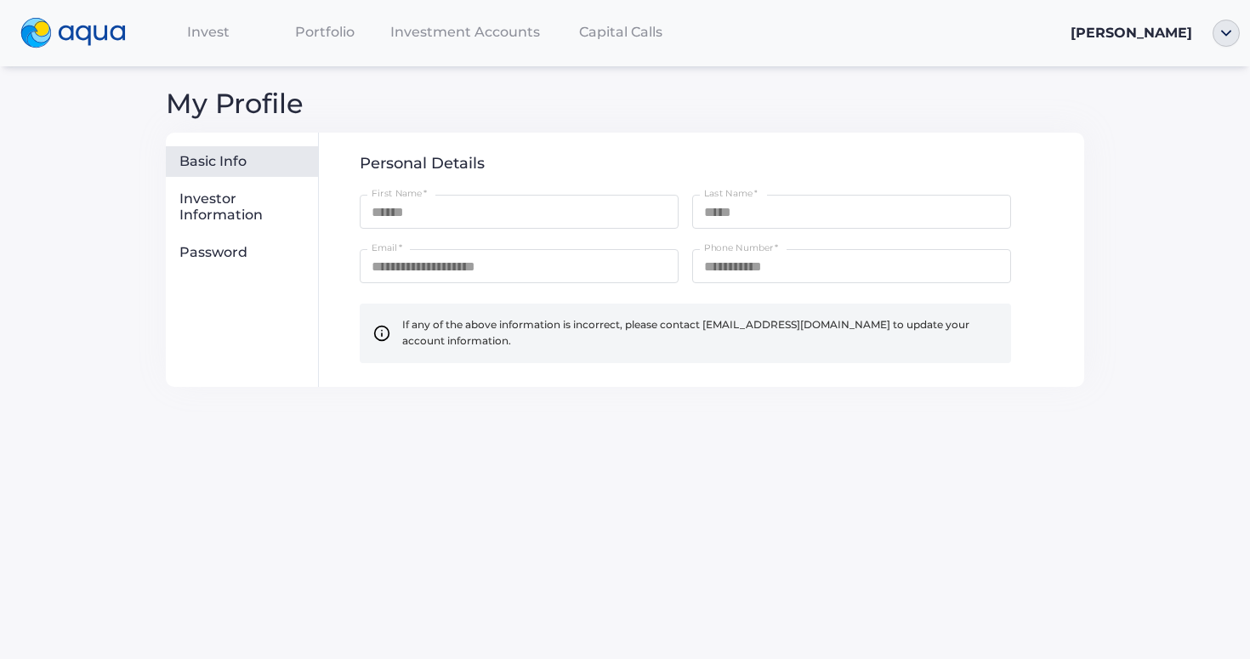
click at [222, 22] on div "Invest" at bounding box center [208, 31] width 117 height 35
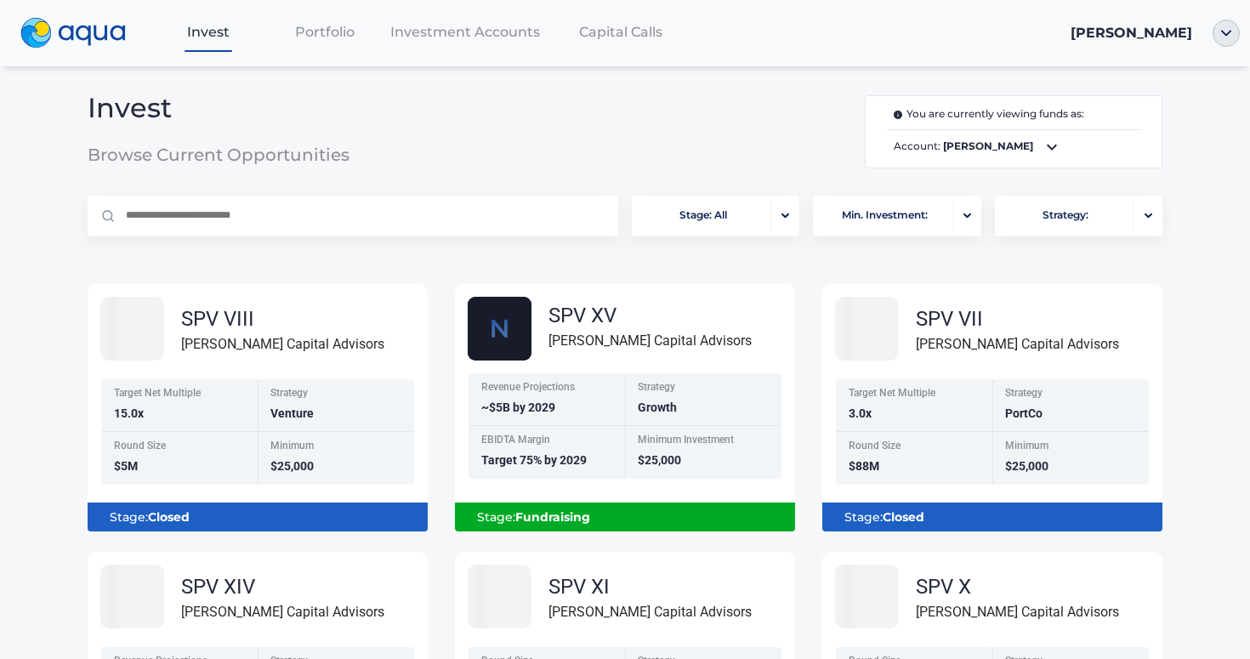
click at [90, 32] on img at bounding box center [72, 33] width 105 height 31
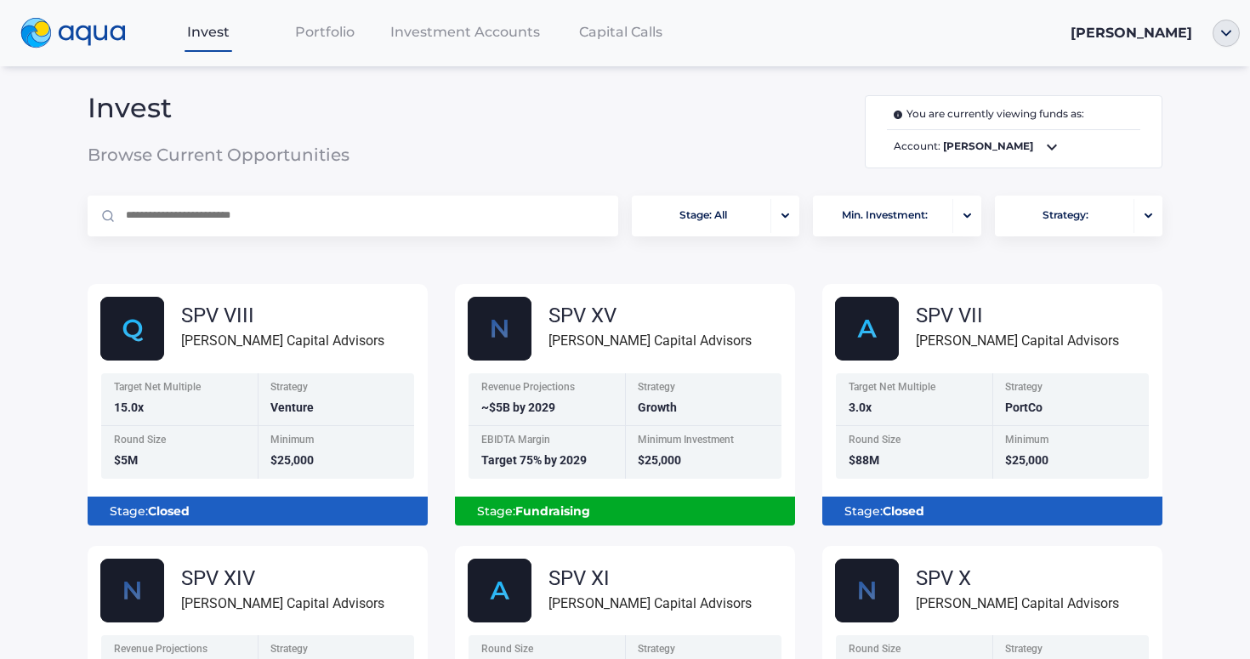
click at [256, 224] on input "text" at bounding box center [363, 216] width 478 height 41
type input "*"
click at [1009, 144] on span "Account: [PERSON_NAME]" at bounding box center [1013, 147] width 253 height 20
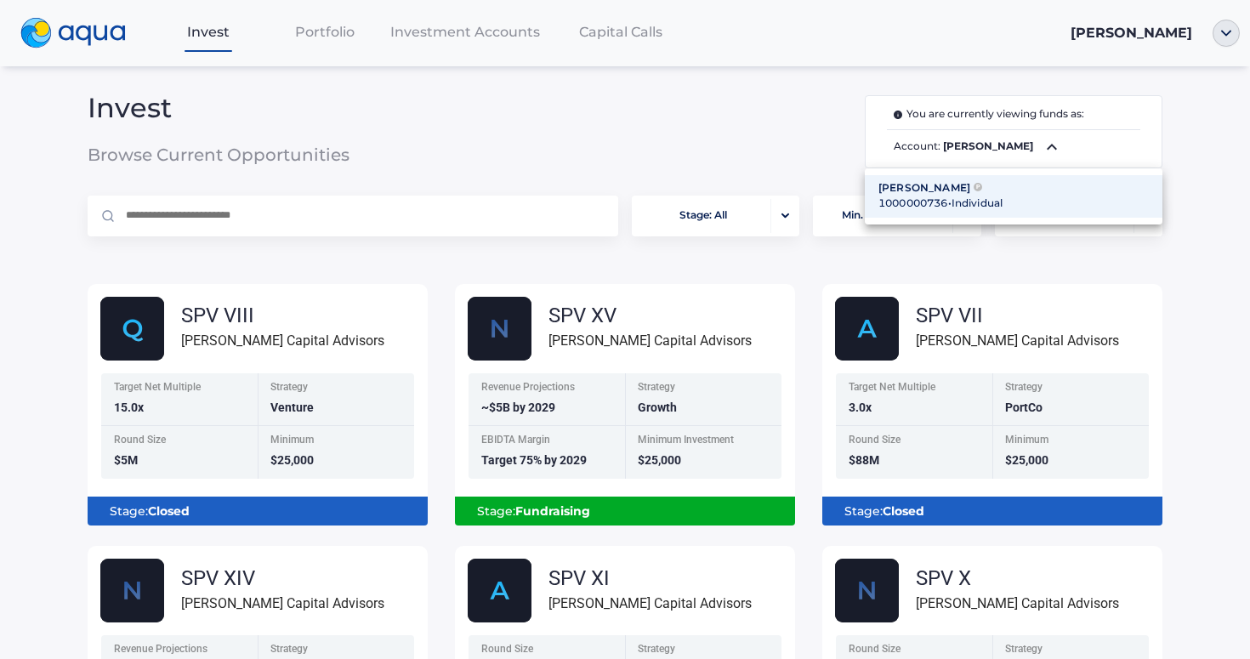
click at [1009, 144] on div at bounding box center [625, 329] width 1250 height 659
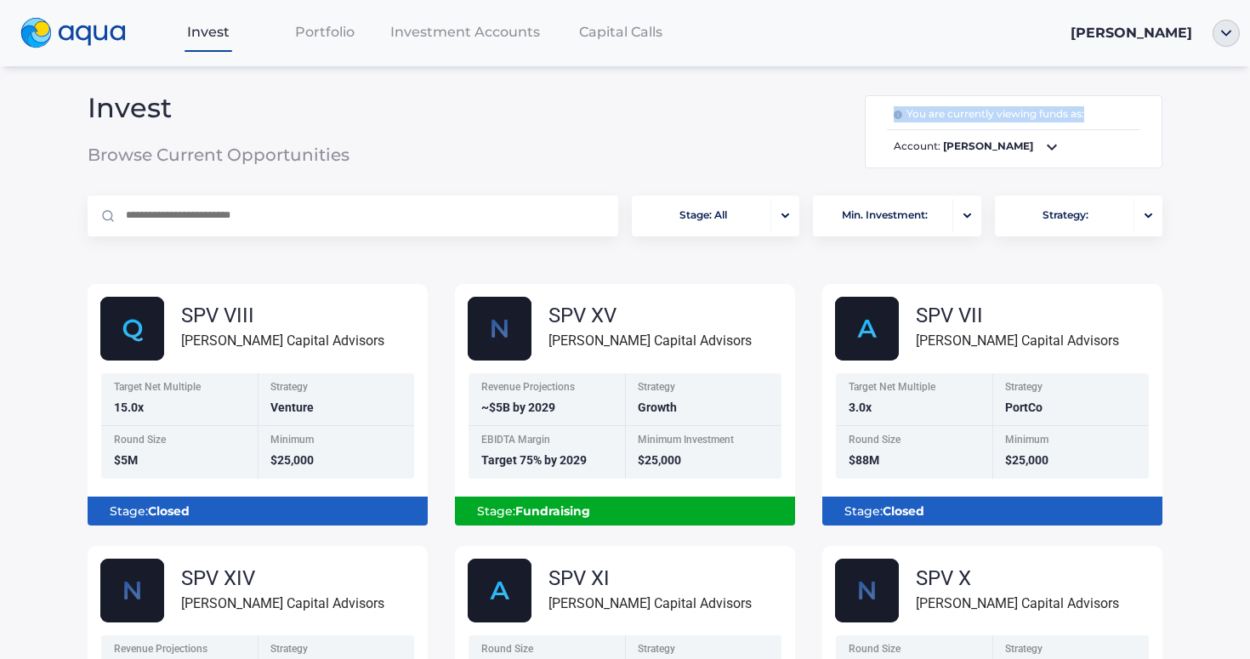
drag, startPoint x: 1089, startPoint y: 111, endPoint x: 878, endPoint y: 111, distance: 211.7
click at [878, 111] on div "You are currently viewing funds as: Account: [PERSON_NAME]" at bounding box center [1013, 131] width 281 height 71
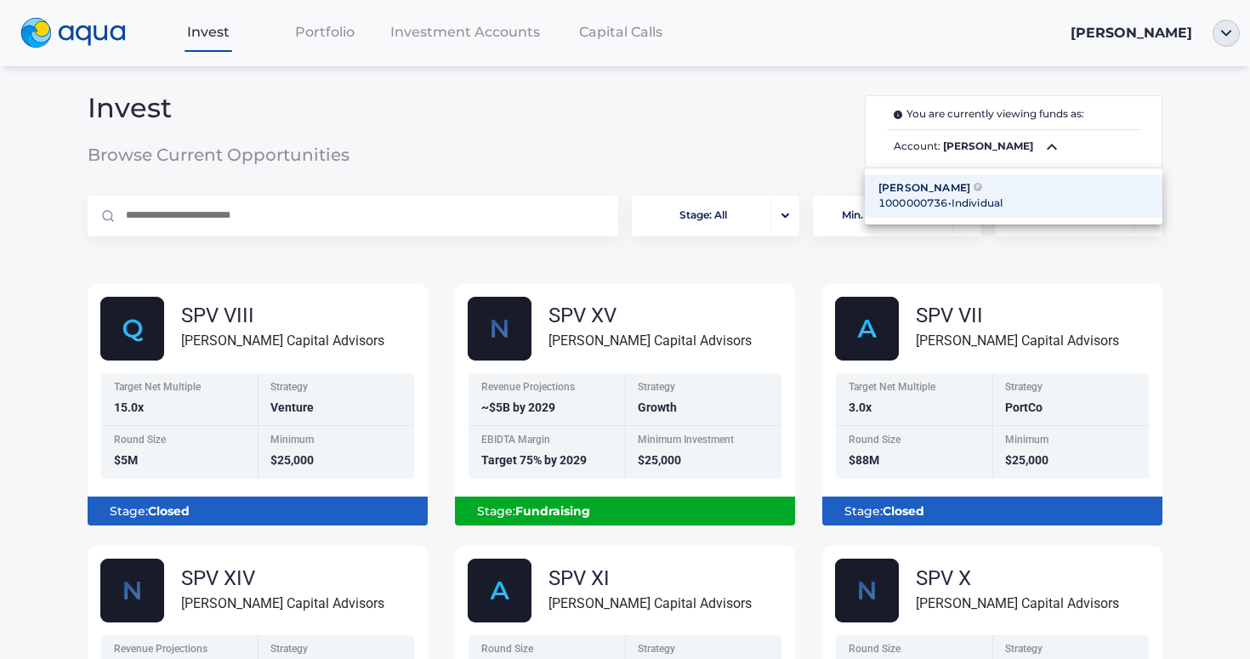
click at [810, 116] on div at bounding box center [625, 329] width 1250 height 659
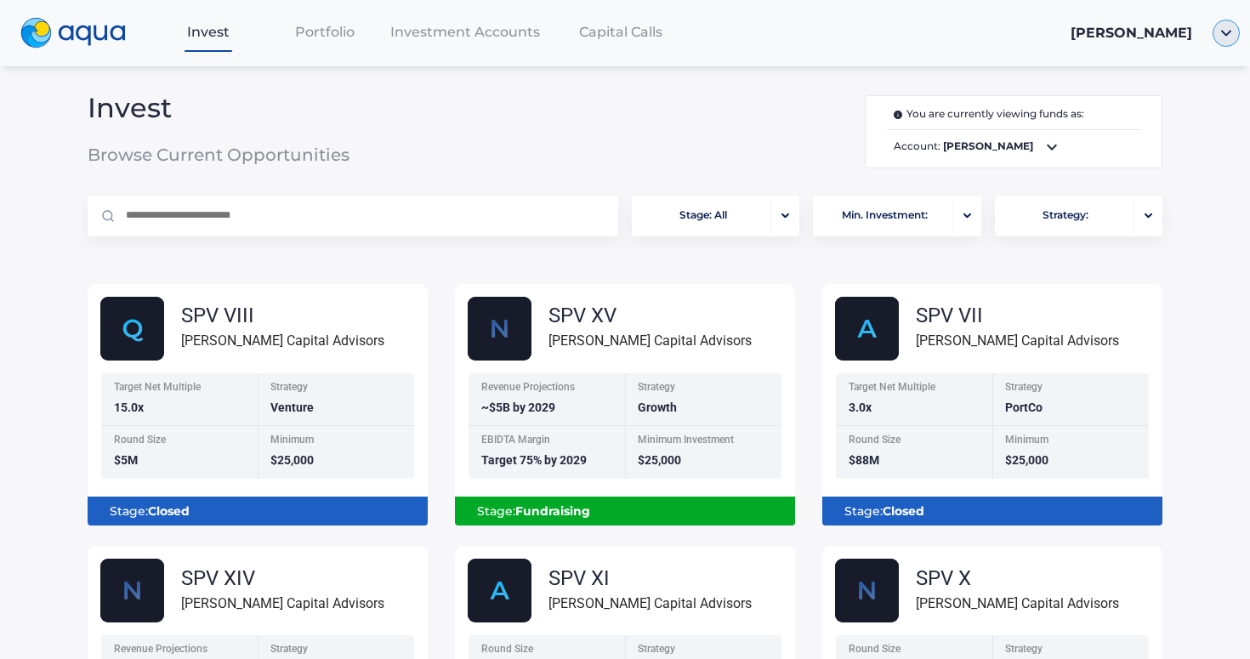
click at [1224, 35] on img "button" at bounding box center [1226, 33] width 27 height 27
click at [1079, 23] on div "Invest Portfolio Investment Accounts Capital Calls [PERSON_NAME]" at bounding box center [695, 32] width 1090 height 37
click at [1228, 32] on img "button" at bounding box center [1226, 33] width 27 height 27
click at [1191, 121] on link "Transactions" at bounding box center [1174, 121] width 111 height 17
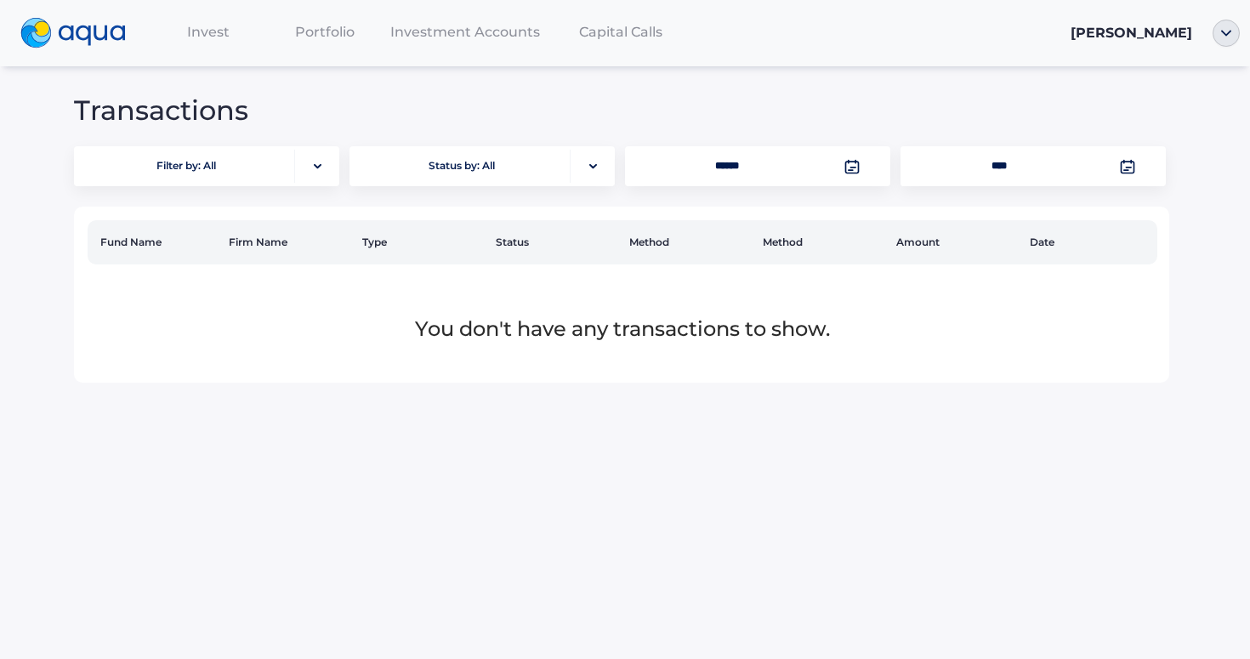
click at [1220, 58] on nav "Invest Portfolio Investment Accounts Capital Calls [PERSON_NAME]" at bounding box center [625, 33] width 1250 height 66
click at [1220, 39] on img "button" at bounding box center [1226, 33] width 27 height 27
click at [1185, 141] on link "Contact Us" at bounding box center [1174, 147] width 111 height 17
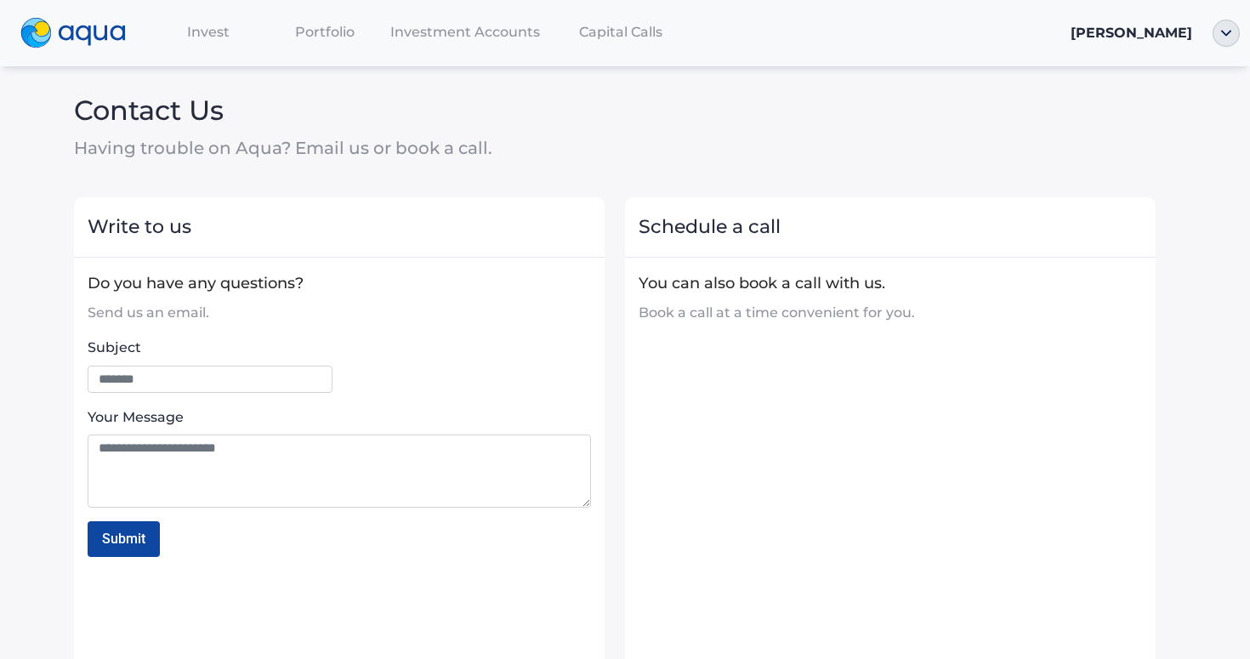
click at [1213, 58] on nav "Invest Portfolio Investment Accounts Capital Calls [PERSON_NAME]" at bounding box center [625, 33] width 1250 height 66
click at [1220, 28] on img "button" at bounding box center [1226, 33] width 27 height 27
click at [1183, 94] on link "Documents" at bounding box center [1174, 96] width 111 height 17
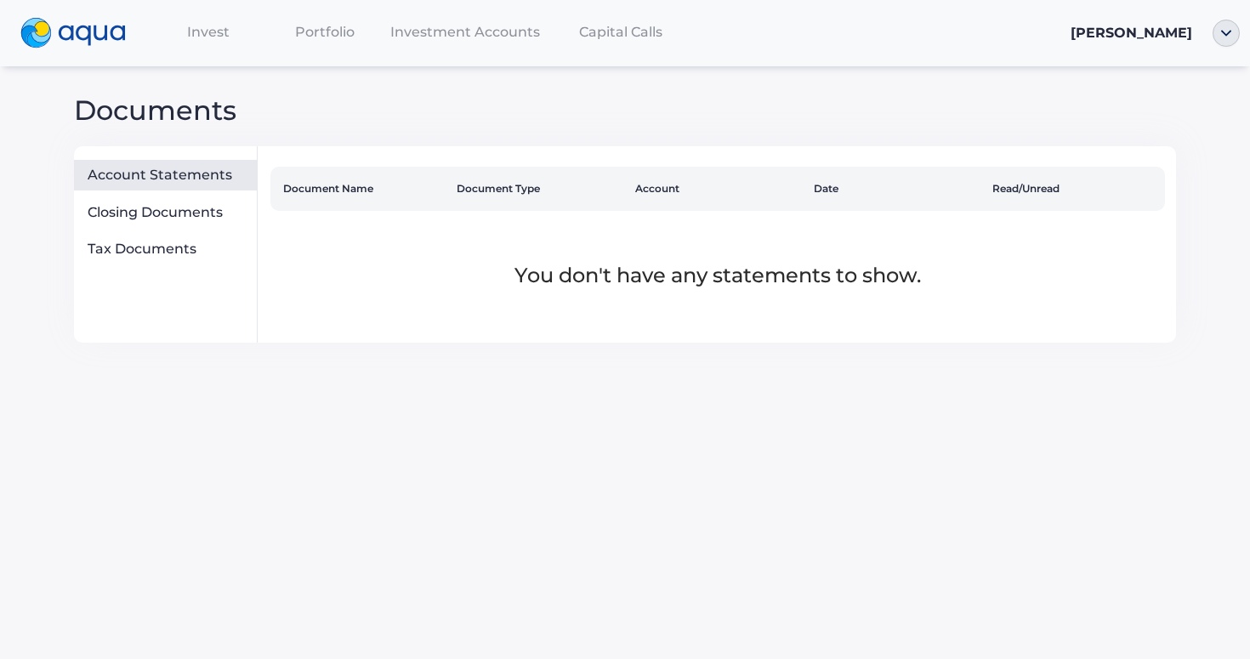
click at [1202, 35] on div at bounding box center [1226, 33] width 48 height 27
click at [1213, 29] on img "button" at bounding box center [1226, 33] width 27 height 27
click at [1201, 65] on link "Profile" at bounding box center [1174, 62] width 111 height 17
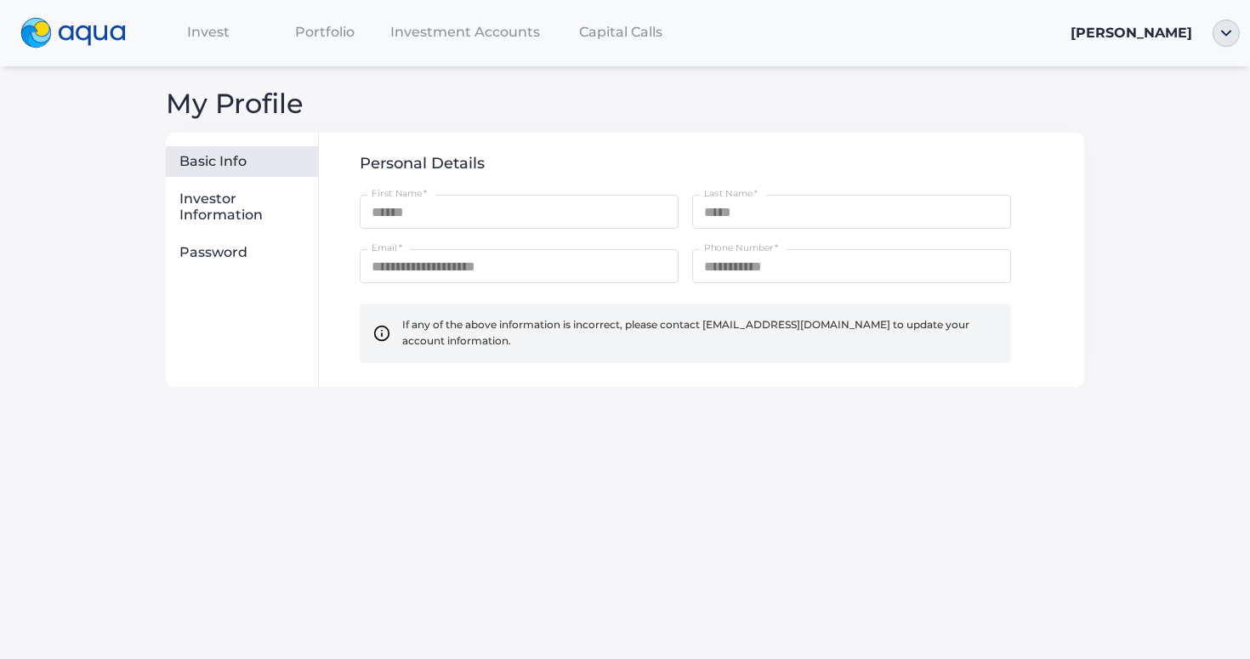
click at [217, 41] on div "Invest" at bounding box center [208, 31] width 117 height 35
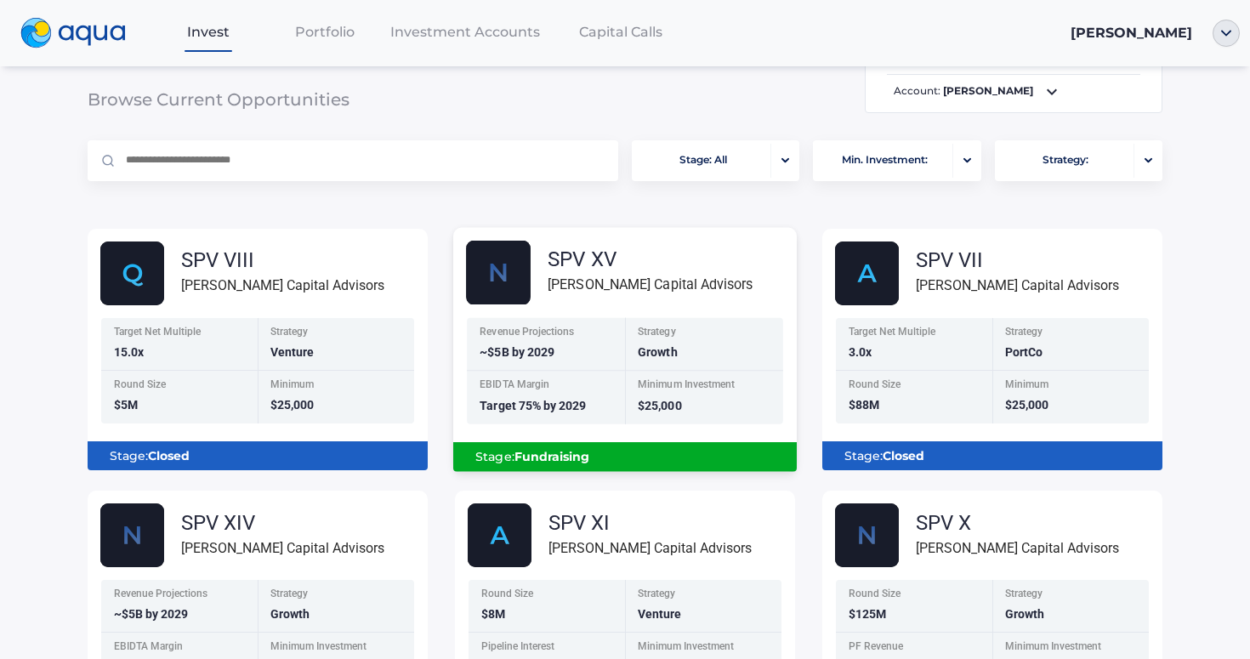
scroll to position [44, 0]
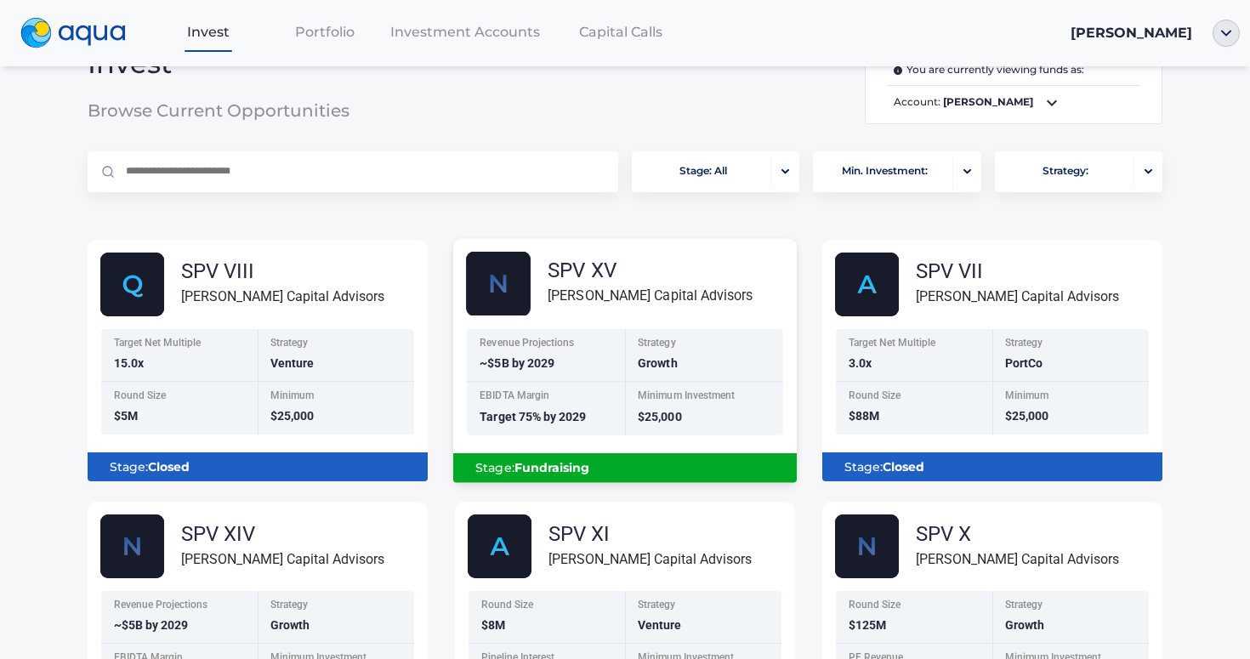
click at [574, 294] on div "[PERSON_NAME] Capital Advisors" at bounding box center [650, 295] width 205 height 21
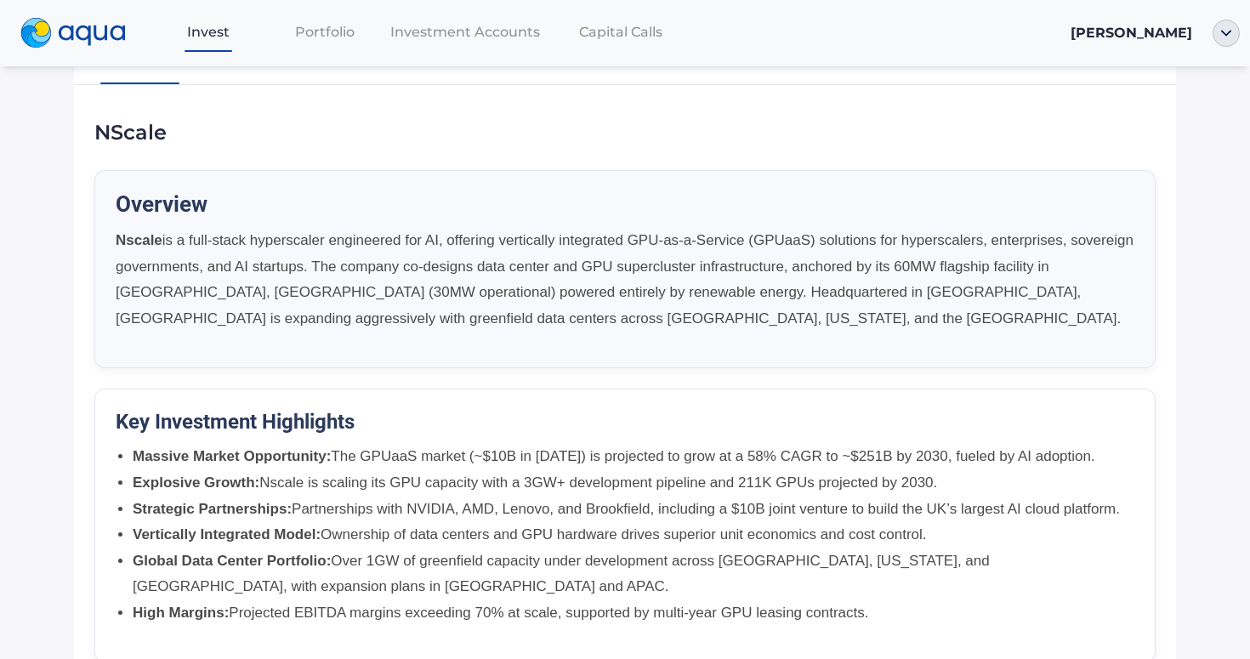
scroll to position [400, 0]
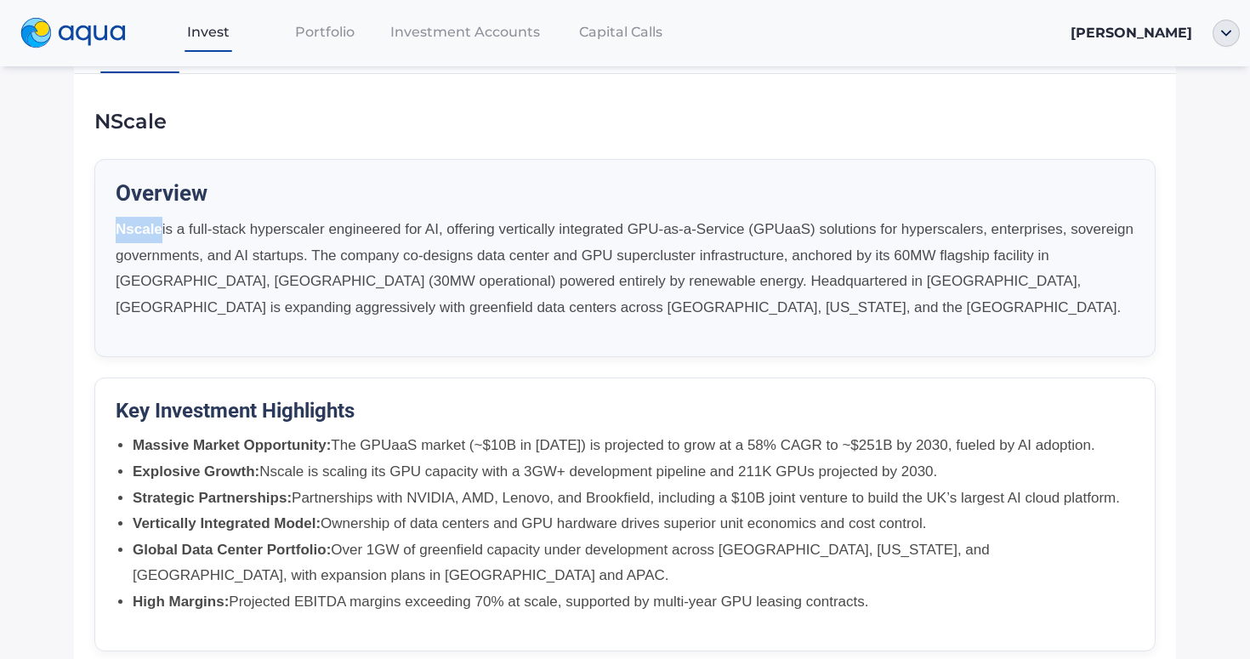
drag, startPoint x: 161, startPoint y: 233, endPoint x: 108, endPoint y: 233, distance: 52.7
click at [108, 233] on div "Overview Nscale is a full-stack hyperscaler engineered for AI, offering vertica…" at bounding box center [624, 258] width 1061 height 198
click at [161, 234] on strong "Nscale" at bounding box center [139, 229] width 47 height 16
drag, startPoint x: 165, startPoint y: 234, endPoint x: 113, endPoint y: 234, distance: 51.9
click at [113, 234] on div "Overview Nscale is a full-stack hyperscaler engineered for AI, offering vertica…" at bounding box center [624, 258] width 1061 height 198
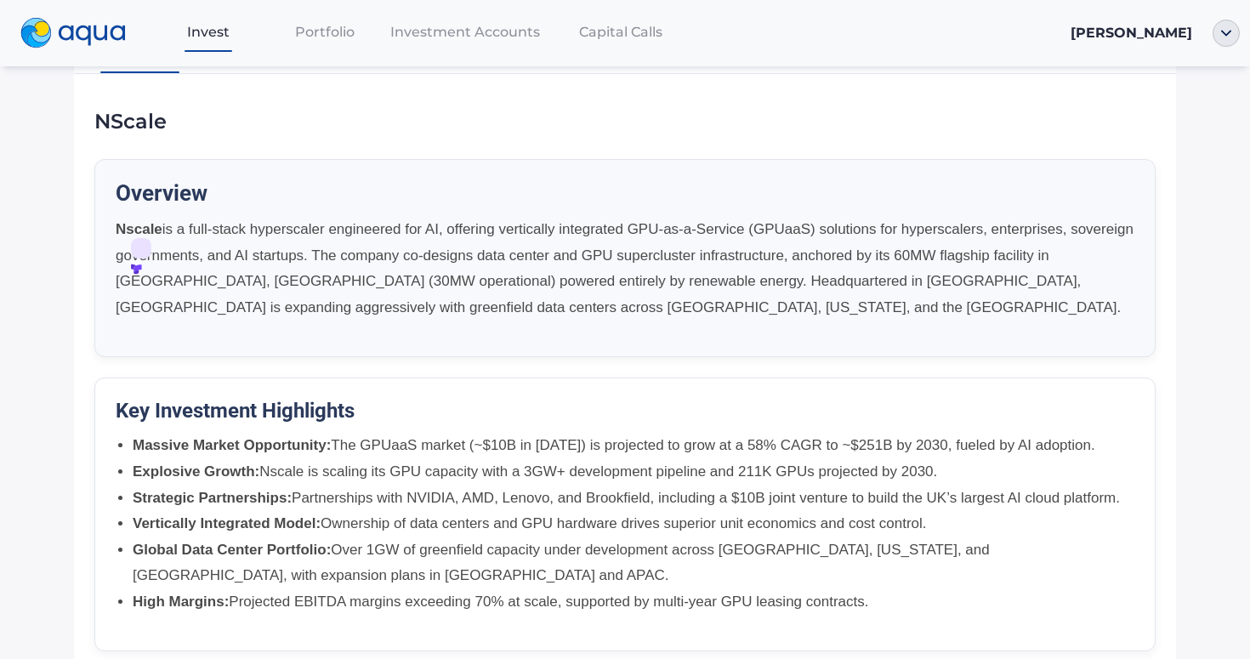
click at [232, 234] on p "Nscale is a full-stack hyperscaler engineered for AI, offering vertically integ…" at bounding box center [625, 269] width 1019 height 104
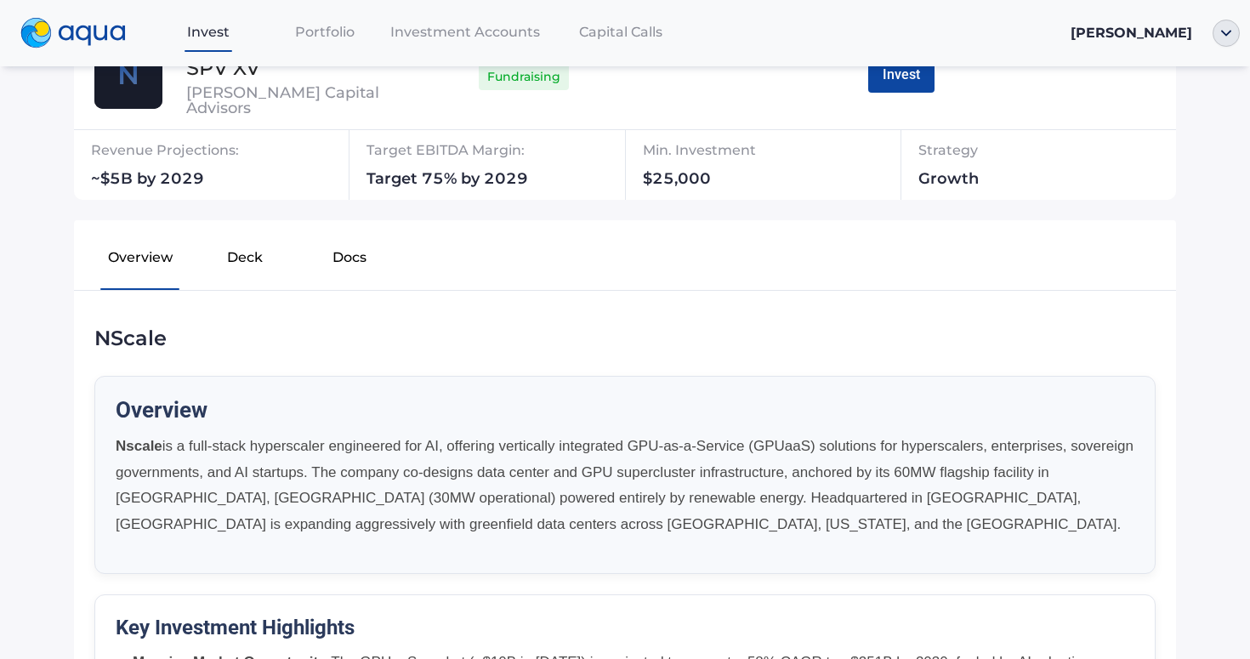
scroll to position [51, 0]
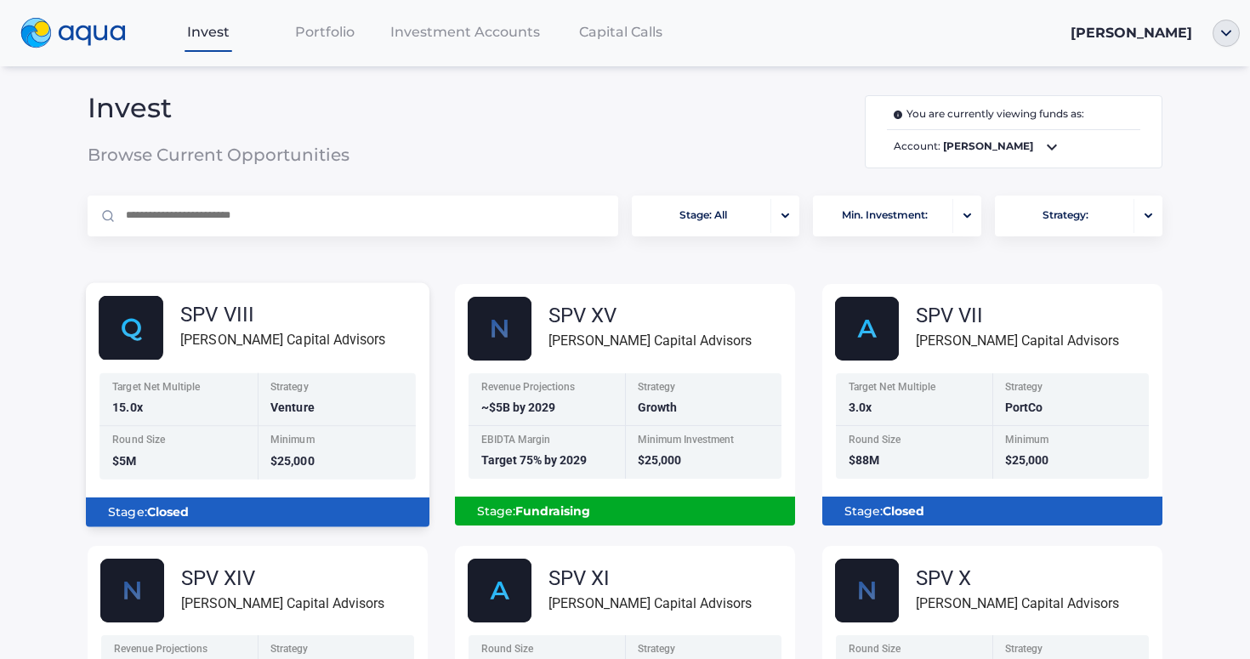
click at [369, 393] on div "Strategy" at bounding box center [337, 389] width 135 height 14
click at [287, 398] on div "Strategy Venture" at bounding box center [337, 399] width 158 height 54
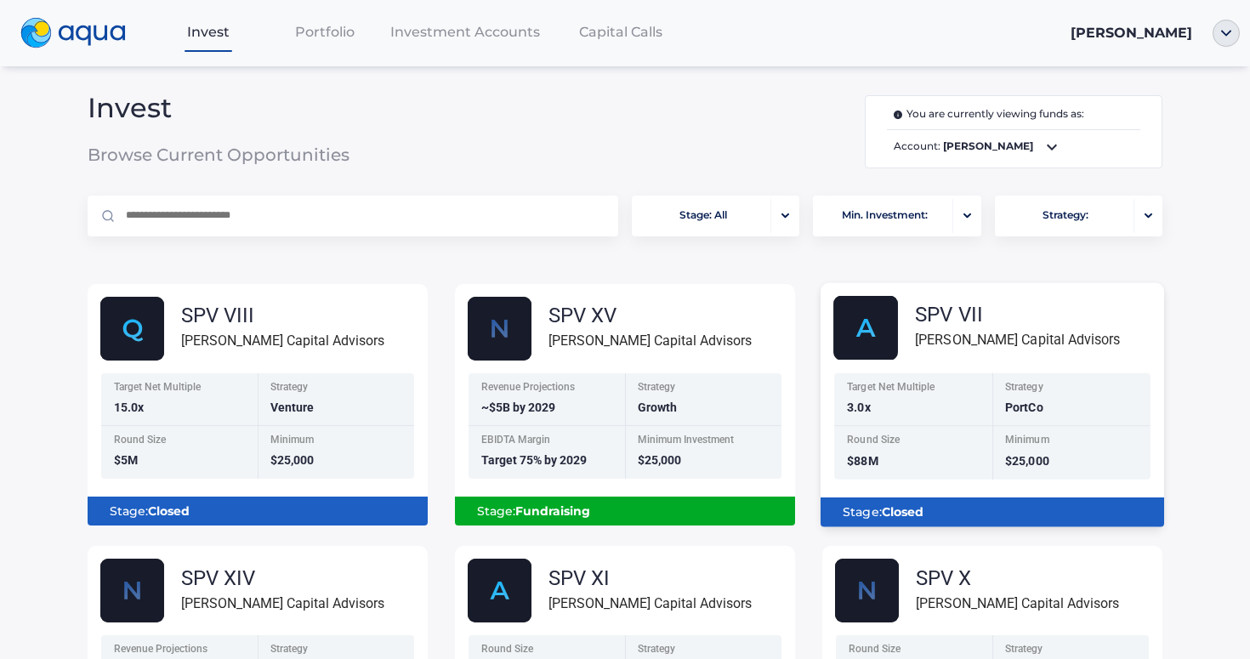
click at [981, 400] on div "Target Net Multiple 3.0x" at bounding box center [913, 399] width 158 height 54
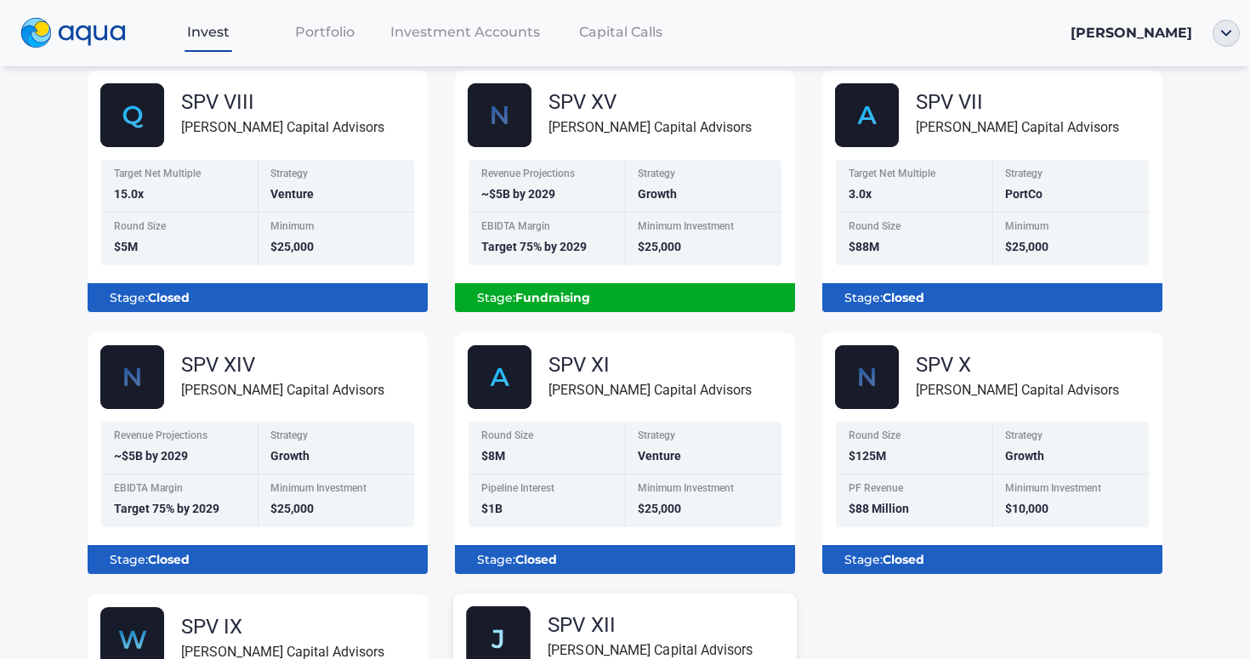
scroll to position [193, 0]
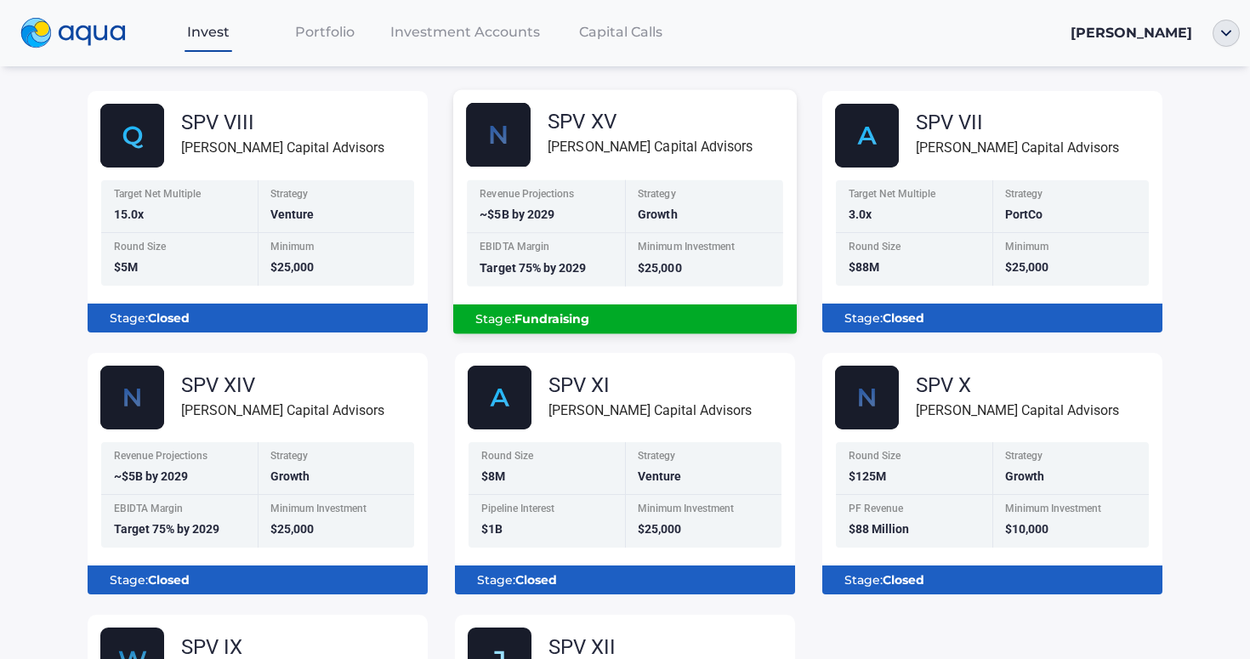
click at [605, 167] on div "SPV XV [PERSON_NAME] Capital Advisors Revenue Projections ~$5B by 2029 Strategy…" at bounding box center [625, 218] width 344 height 231
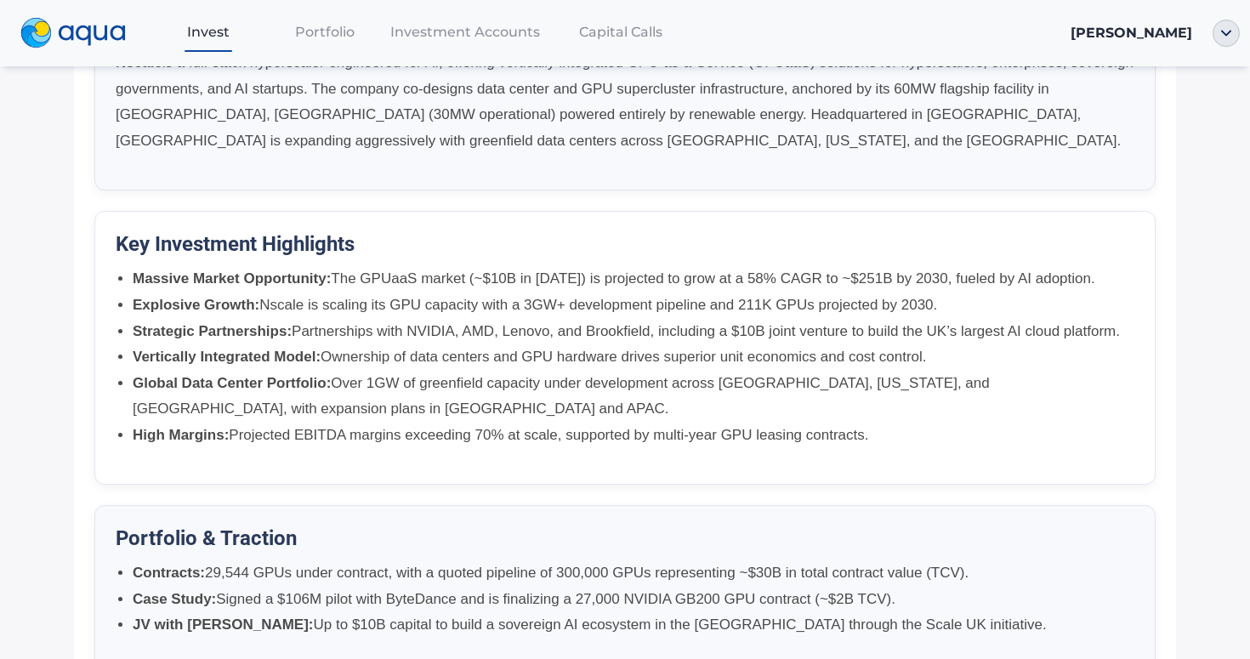
scroll to position [423, 0]
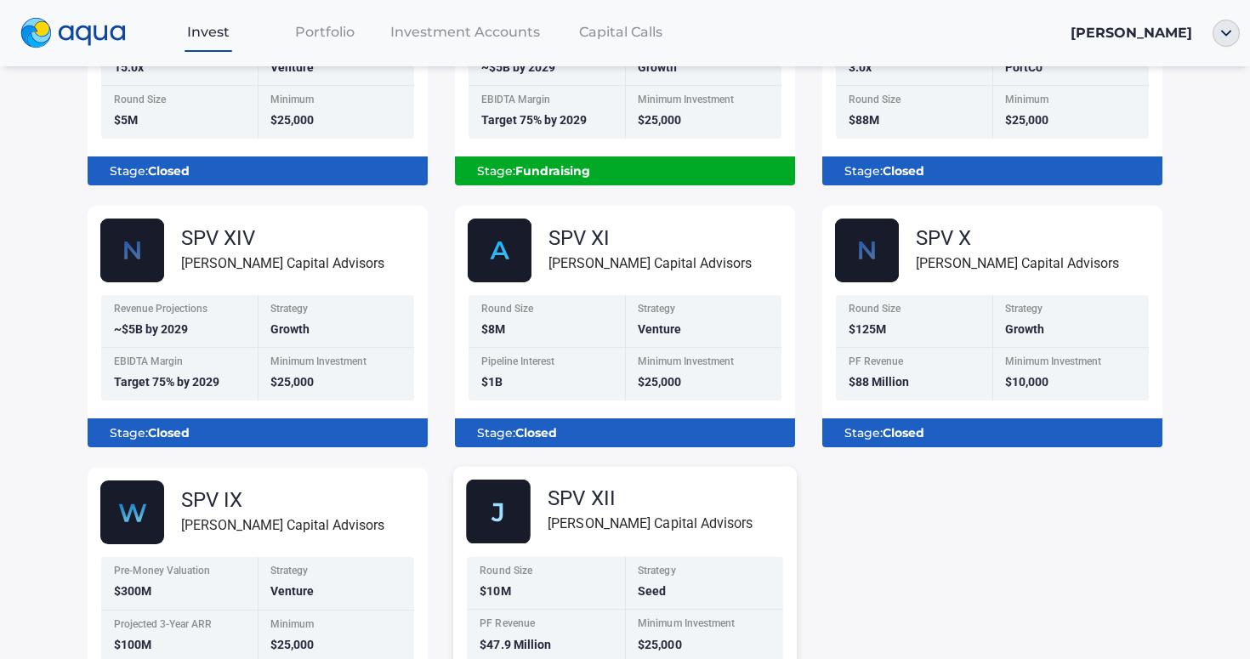
scroll to position [397, 0]
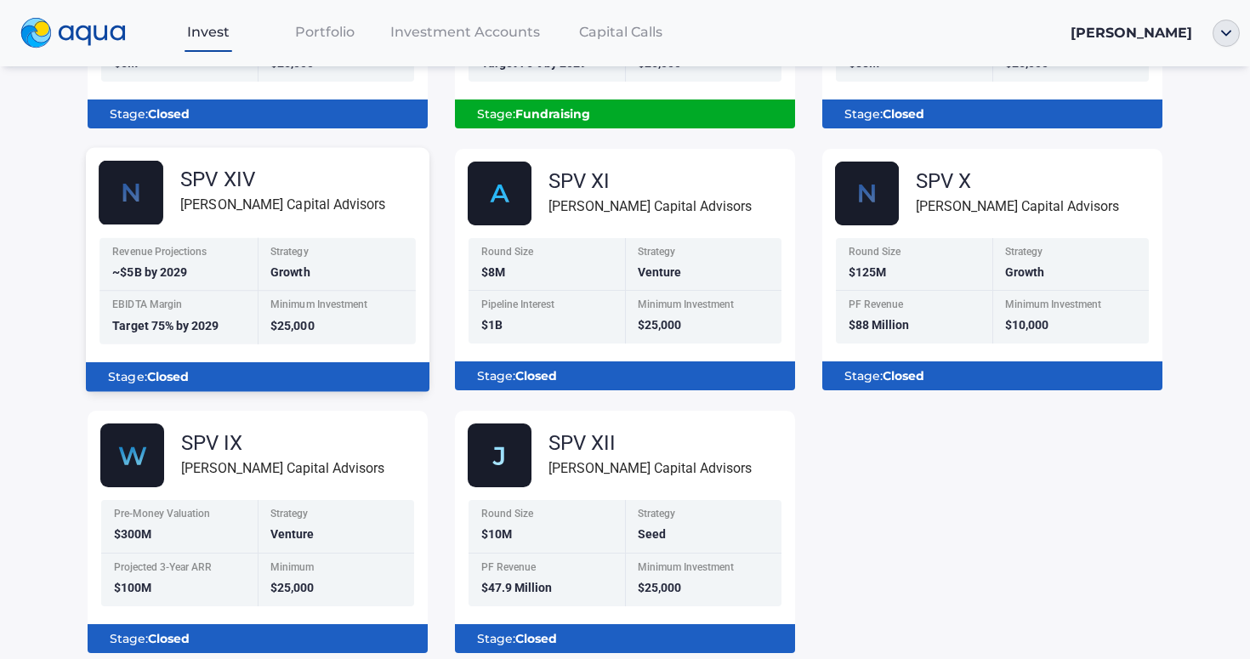
click at [275, 240] on div "Strategy Growth" at bounding box center [337, 265] width 158 height 54
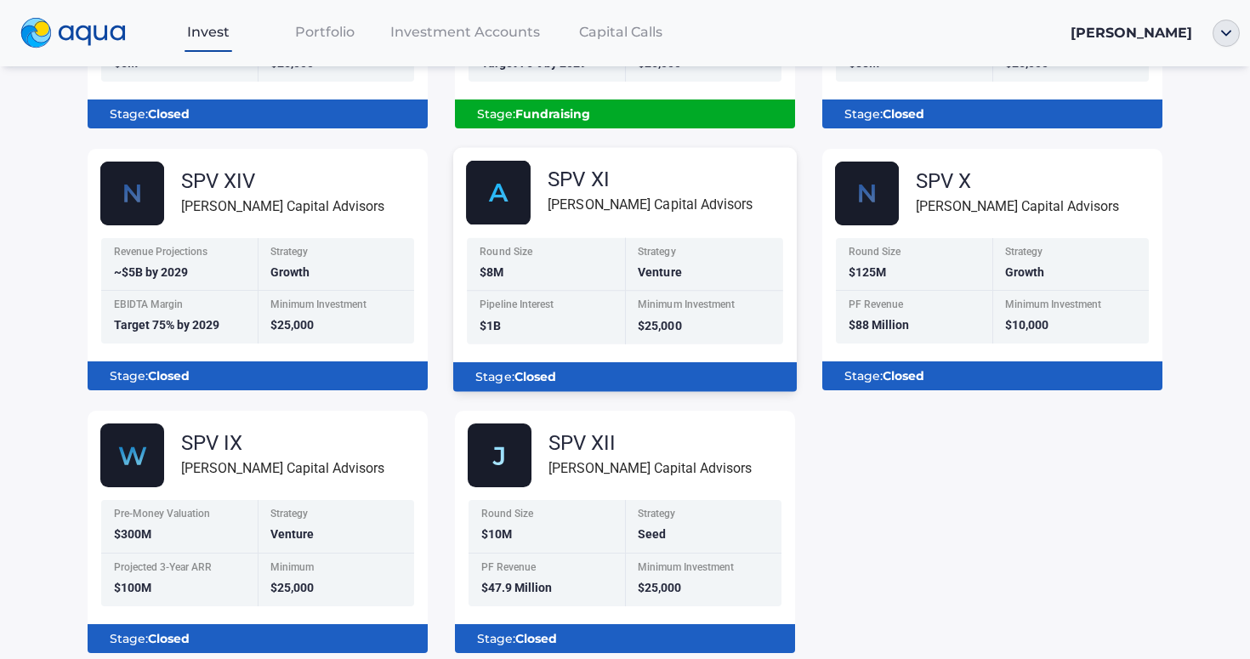
click at [619, 291] on div "Round Size $8M Strategy Venture Pipeline Interest $1B Minimum Investment $25,000" at bounding box center [625, 291] width 316 height 107
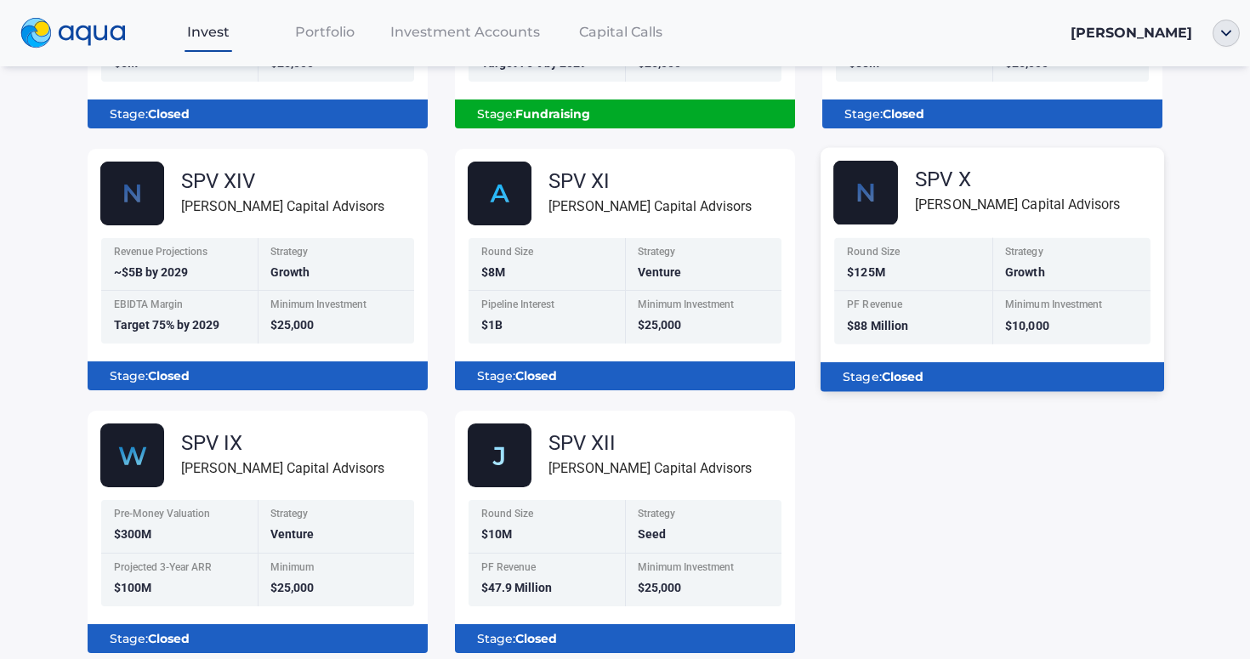
click at [959, 288] on div "Round Size $125M" at bounding box center [913, 265] width 158 height 54
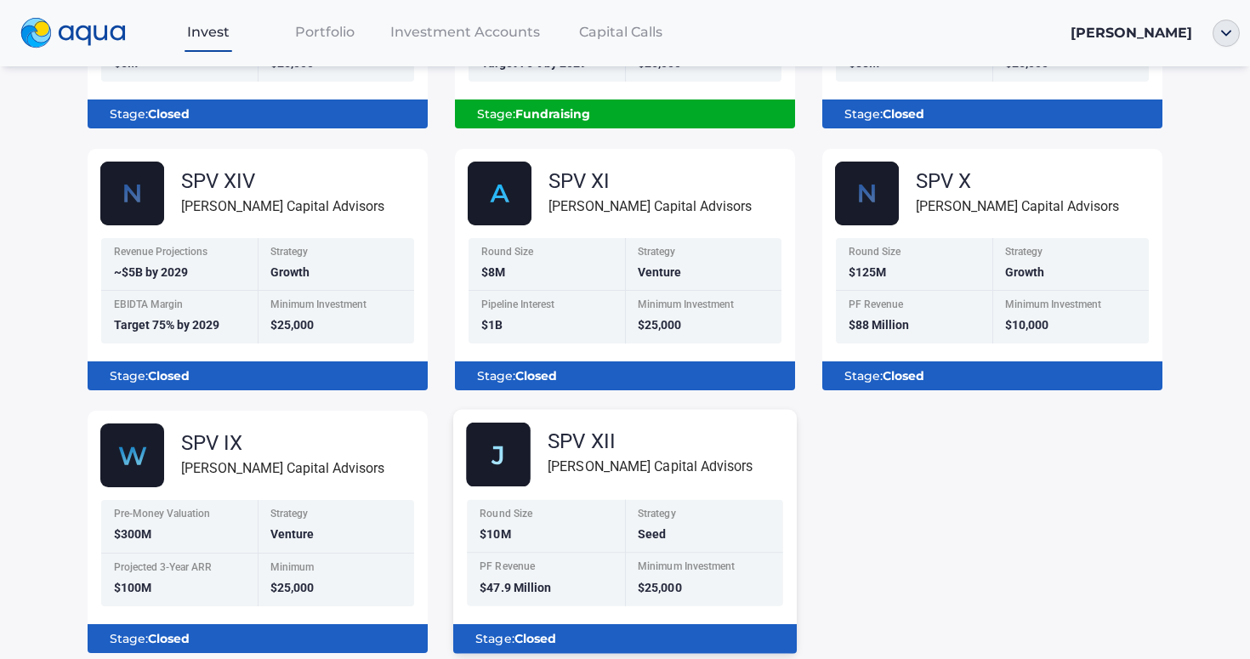
click at [651, 517] on div "Strategy" at bounding box center [705, 516] width 135 height 14
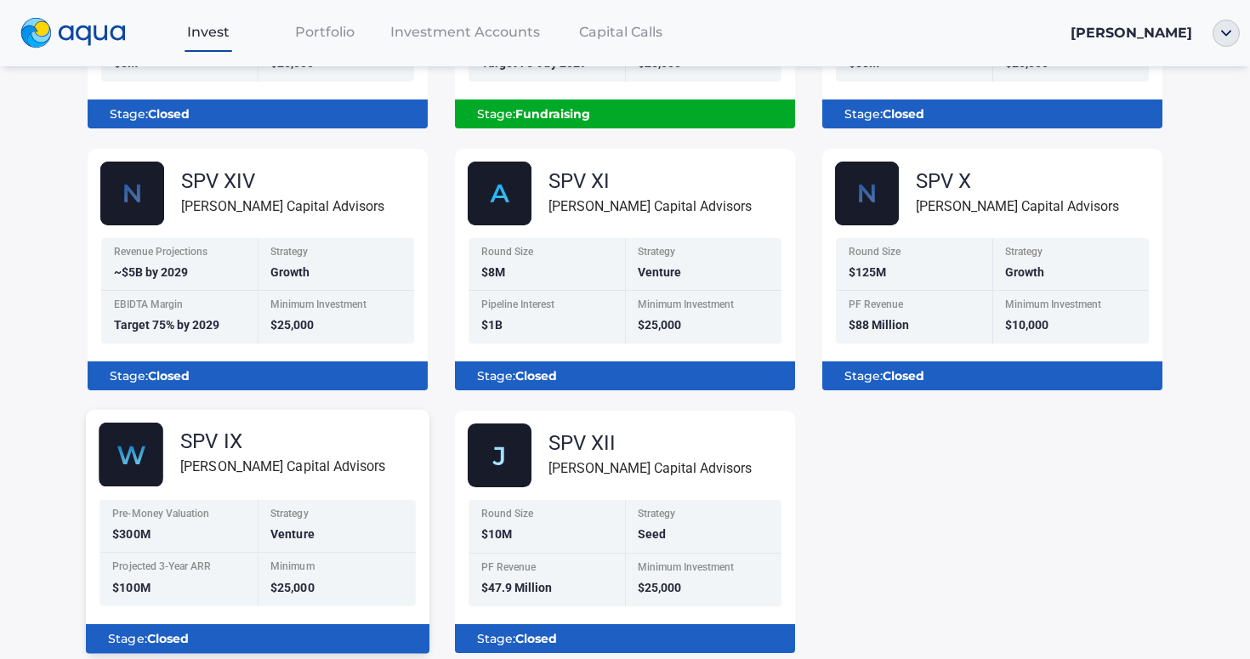
click at [393, 490] on div "SPV IX [PERSON_NAME] Capital Advisors Pre-Money Valuation $300M Strategy Ventur…" at bounding box center [258, 538] width 344 height 231
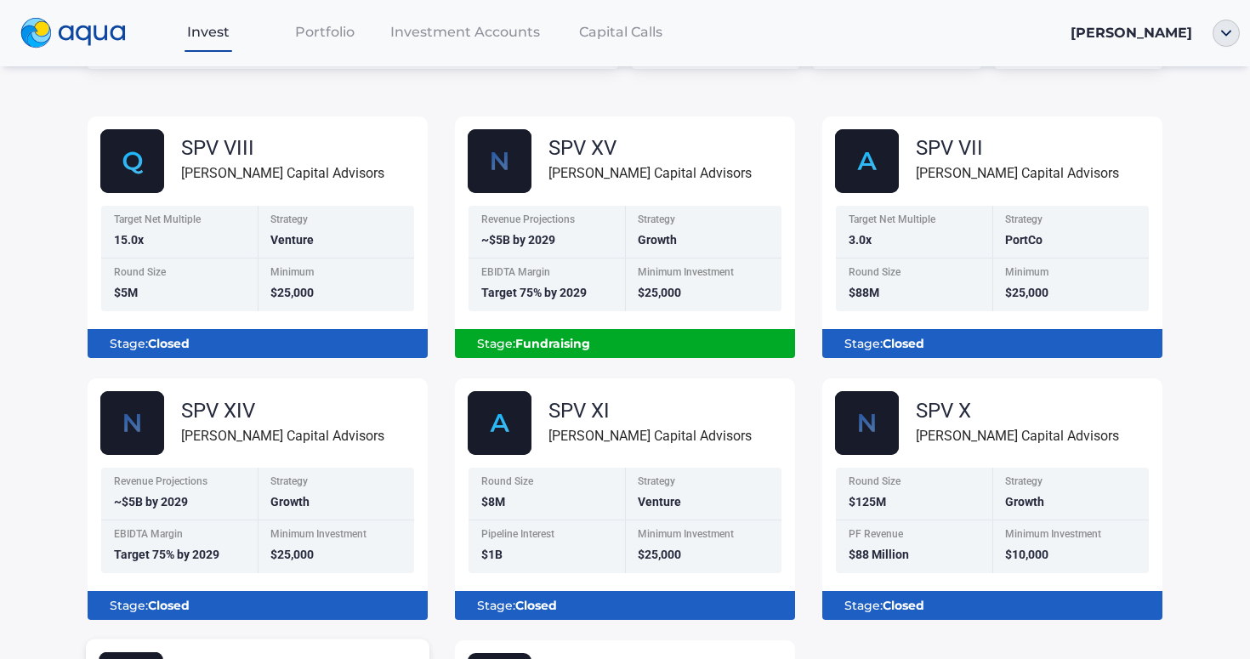
scroll to position [164, 0]
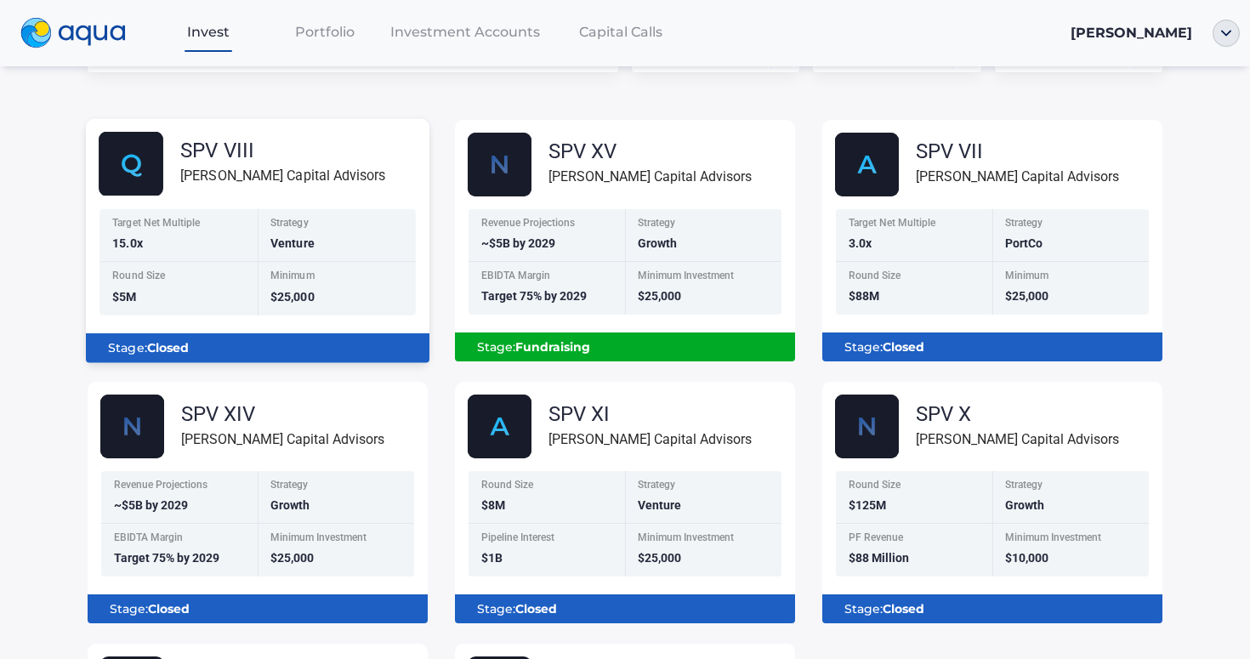
click at [194, 196] on div "SPV VIII [PERSON_NAME] Capital Advisors Target Net Multiple 15.0x Strategy Vent…" at bounding box center [258, 247] width 344 height 231
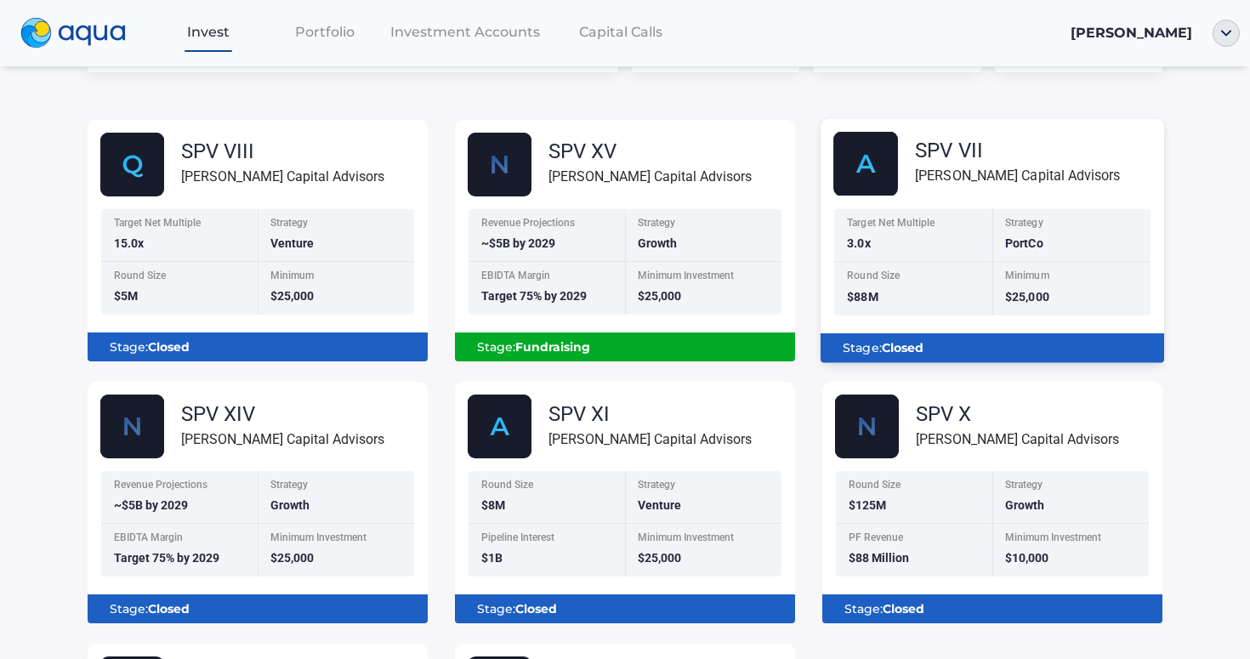
click at [1016, 271] on div "Minimum" at bounding box center [1072, 277] width 135 height 14
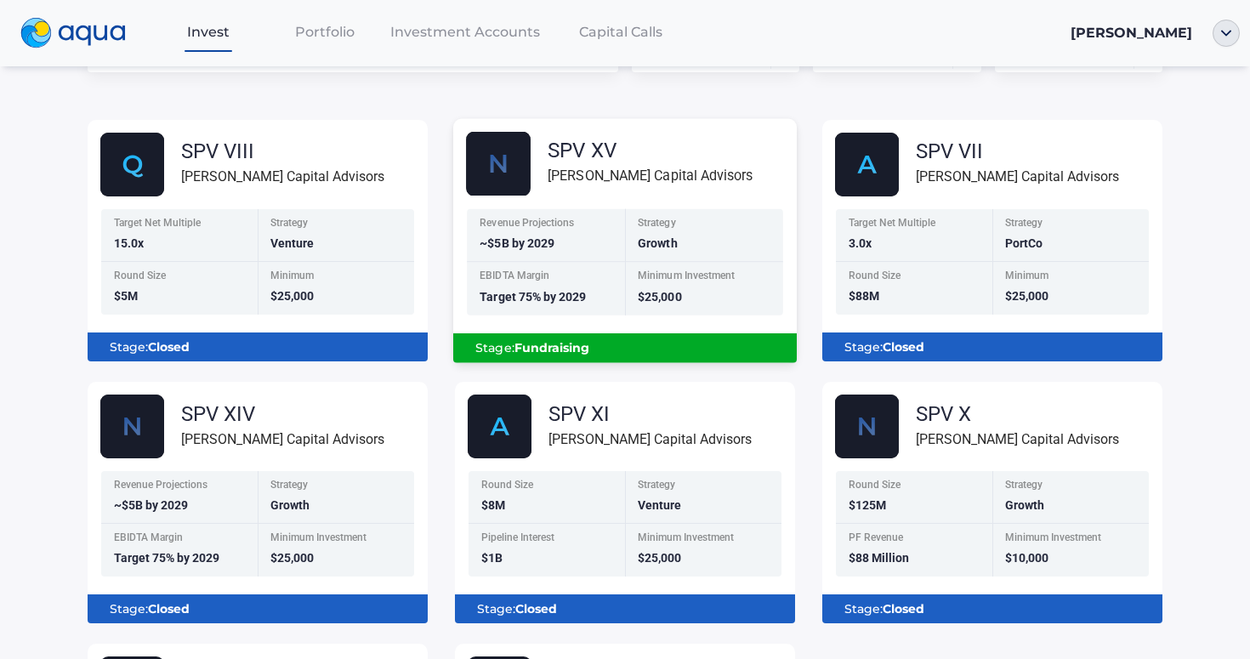
click at [577, 248] on div "Revenue Projections ~$5B by 2029" at bounding box center [546, 235] width 158 height 54
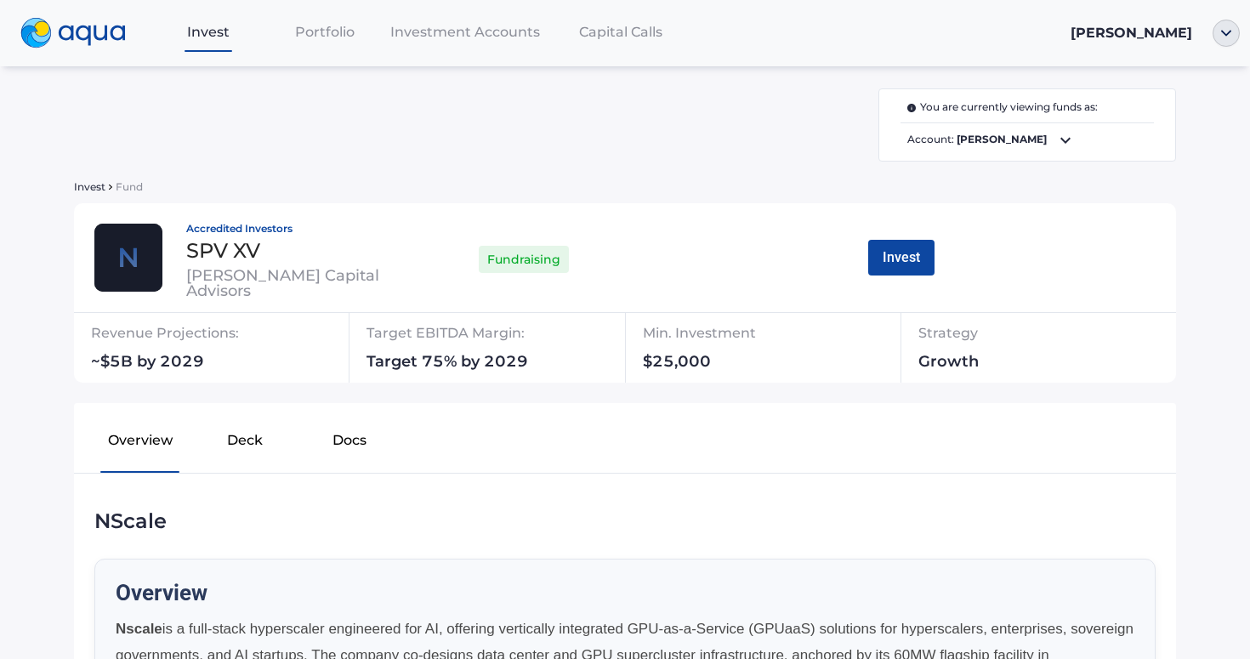
click at [243, 429] on button "Deck" at bounding box center [244, 444] width 105 height 54
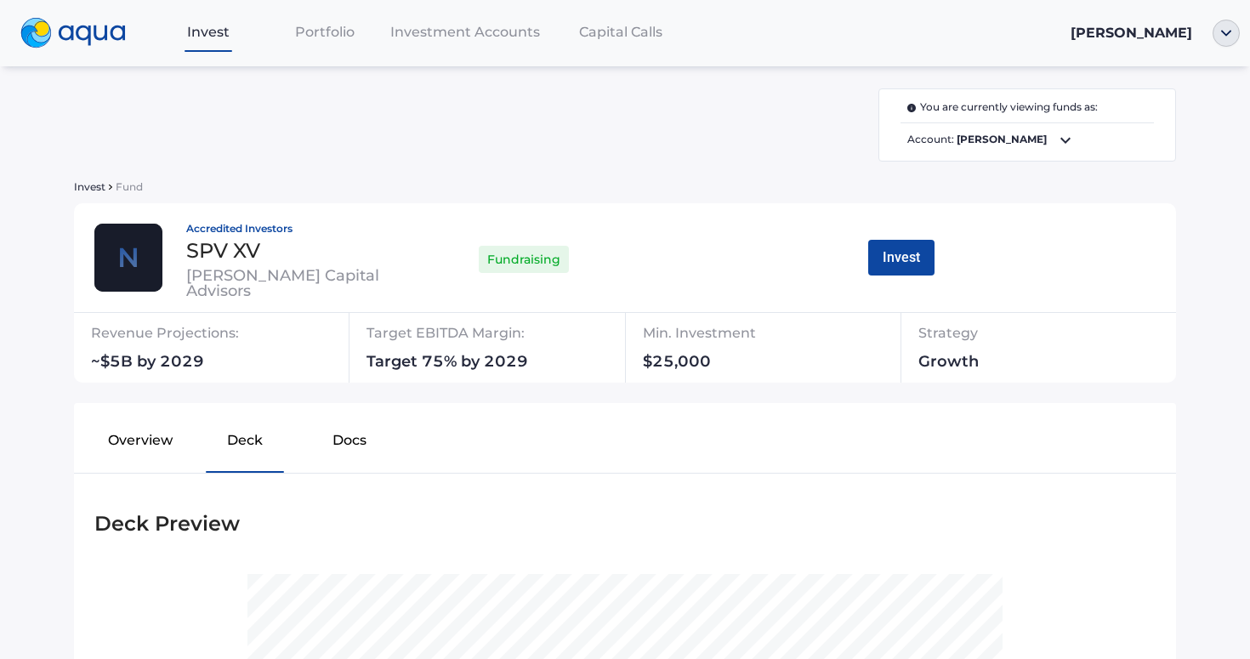
click at [346, 441] on button "Docs" at bounding box center [350, 444] width 105 height 54
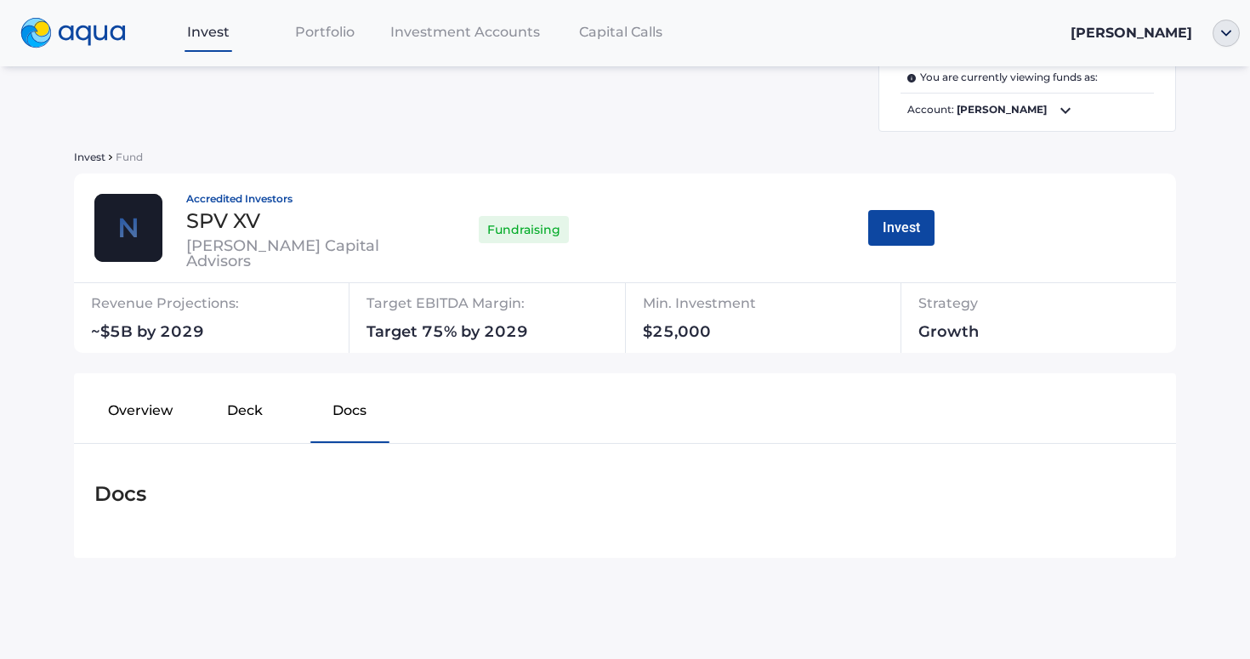
click at [253, 401] on button "Deck" at bounding box center [244, 414] width 105 height 54
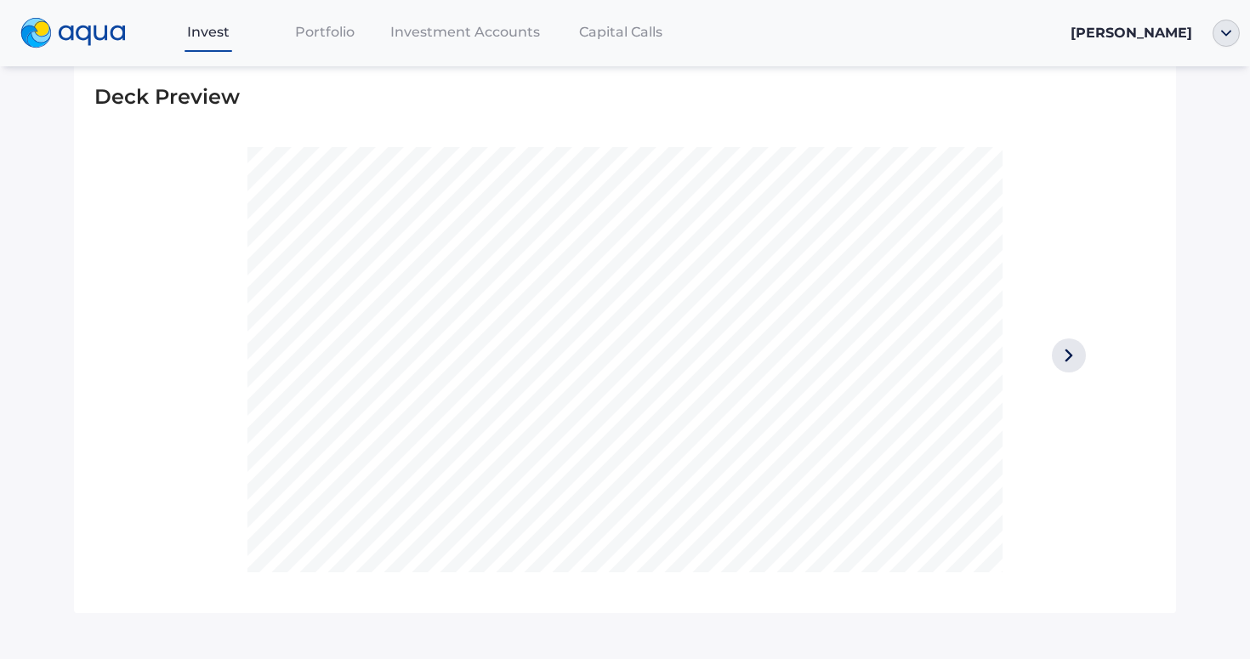
scroll to position [432, 0]
click at [1069, 342] on img at bounding box center [1069, 350] width 34 height 34
click at [1069, 343] on img at bounding box center [1069, 350] width 34 height 34
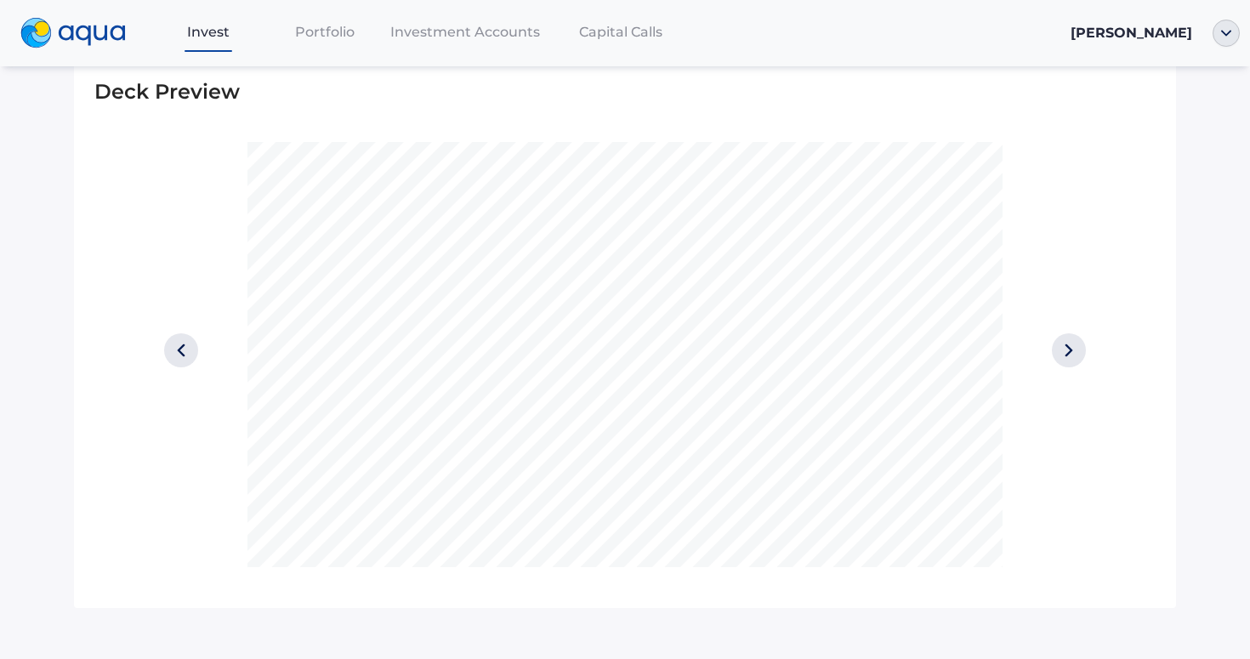
click at [1069, 343] on img at bounding box center [1069, 350] width 34 height 34
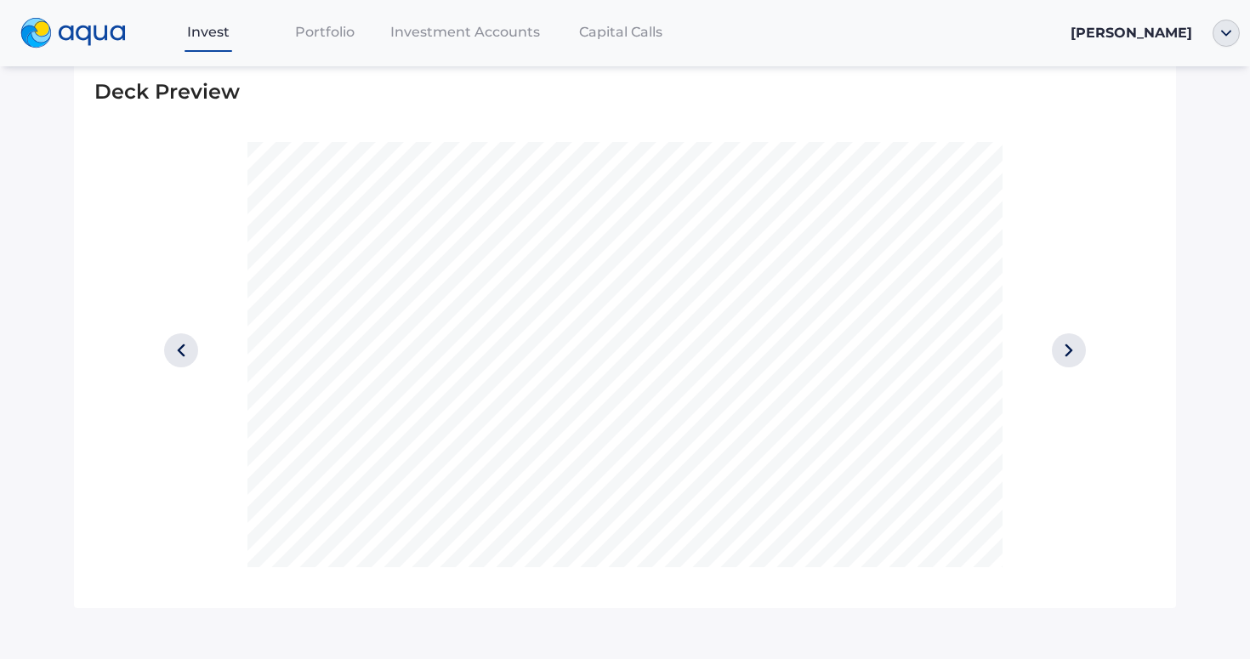
click at [1069, 343] on img at bounding box center [1069, 350] width 34 height 34
click at [1069, 342] on img at bounding box center [1069, 350] width 34 height 34
click at [1068, 345] on img at bounding box center [1069, 350] width 34 height 34
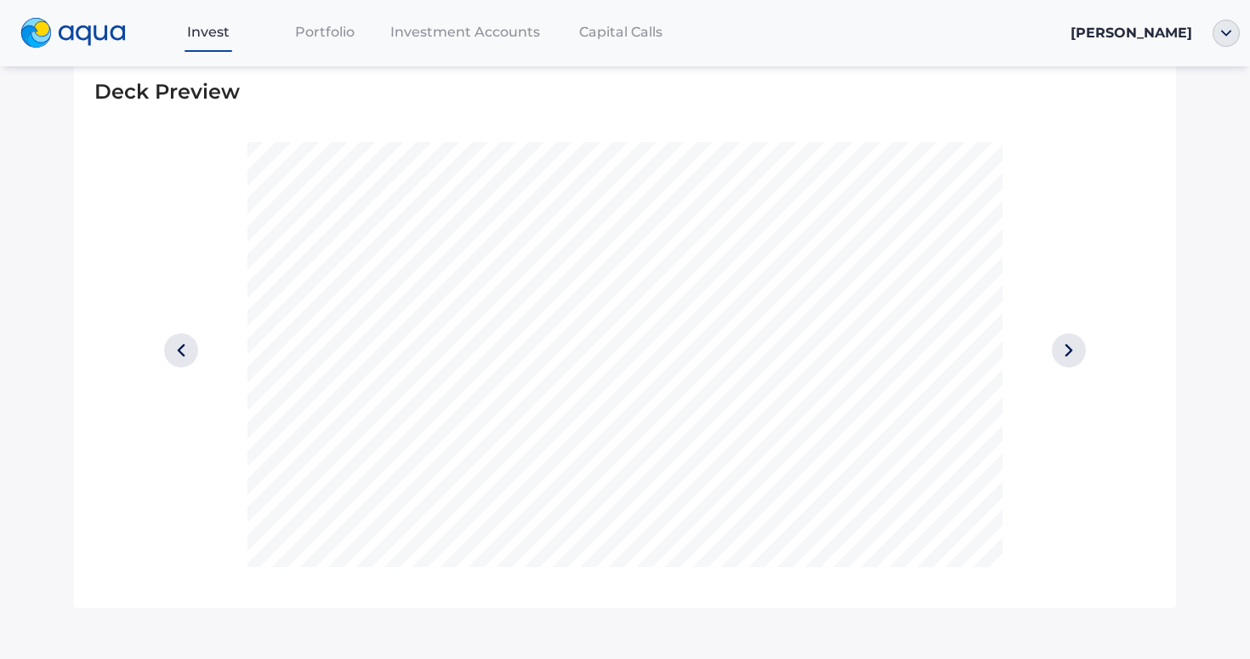
click at [1068, 345] on img at bounding box center [1069, 350] width 34 height 34
click at [1069, 346] on img at bounding box center [1069, 350] width 34 height 34
click at [1067, 349] on img at bounding box center [1069, 350] width 34 height 34
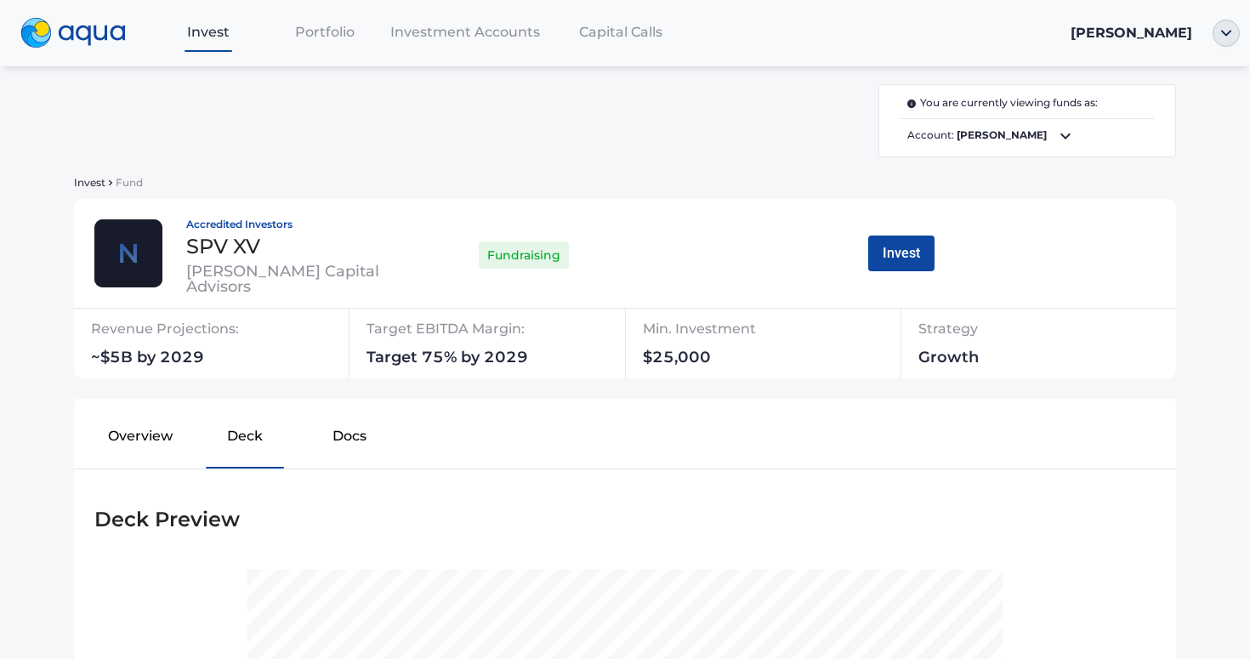
scroll to position [0, 0]
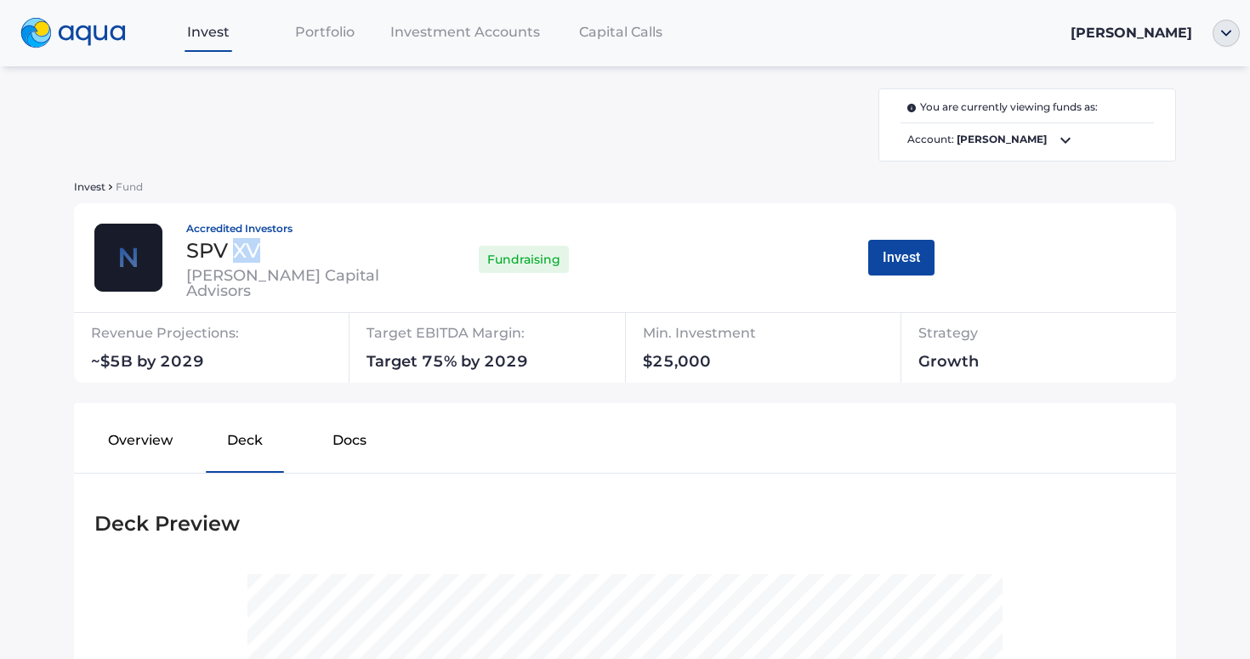
drag, startPoint x: 235, startPoint y: 253, endPoint x: 332, endPoint y: 261, distance: 97.3
click at [332, 261] on div "SPV XV" at bounding box center [295, 251] width 218 height 20
click at [293, 261] on div "SPV XV" at bounding box center [295, 251] width 218 height 20
click at [916, 250] on button "Invest" at bounding box center [901, 258] width 66 height 36
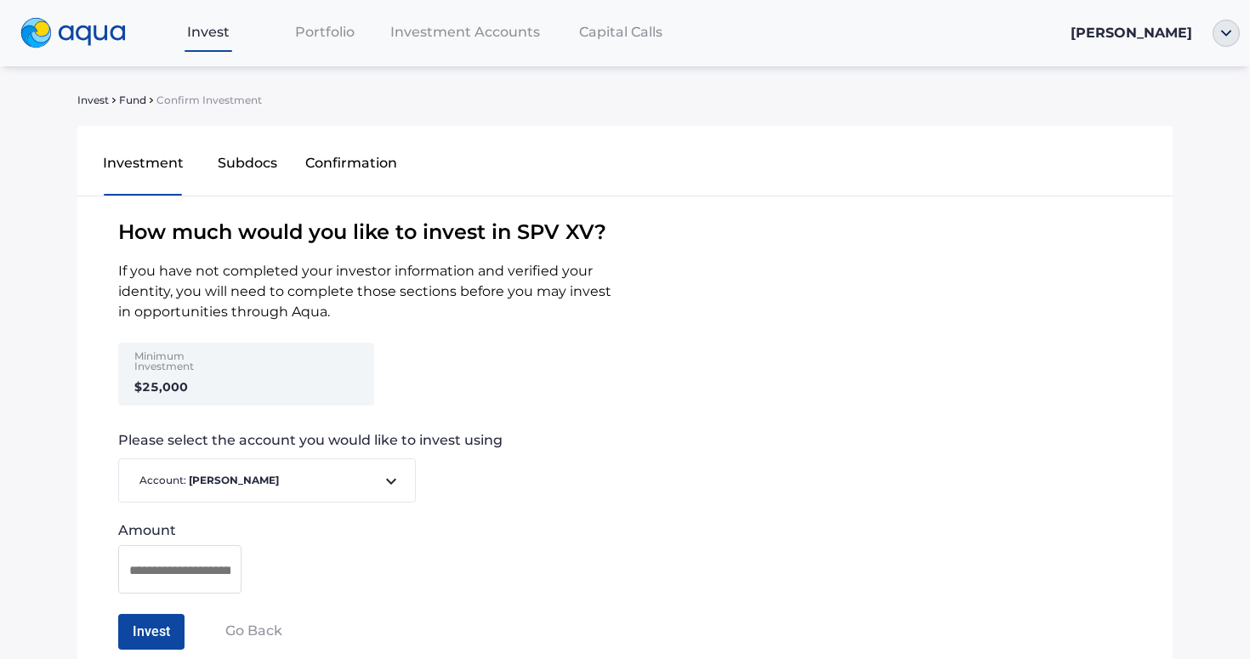
scroll to position [93, 0]
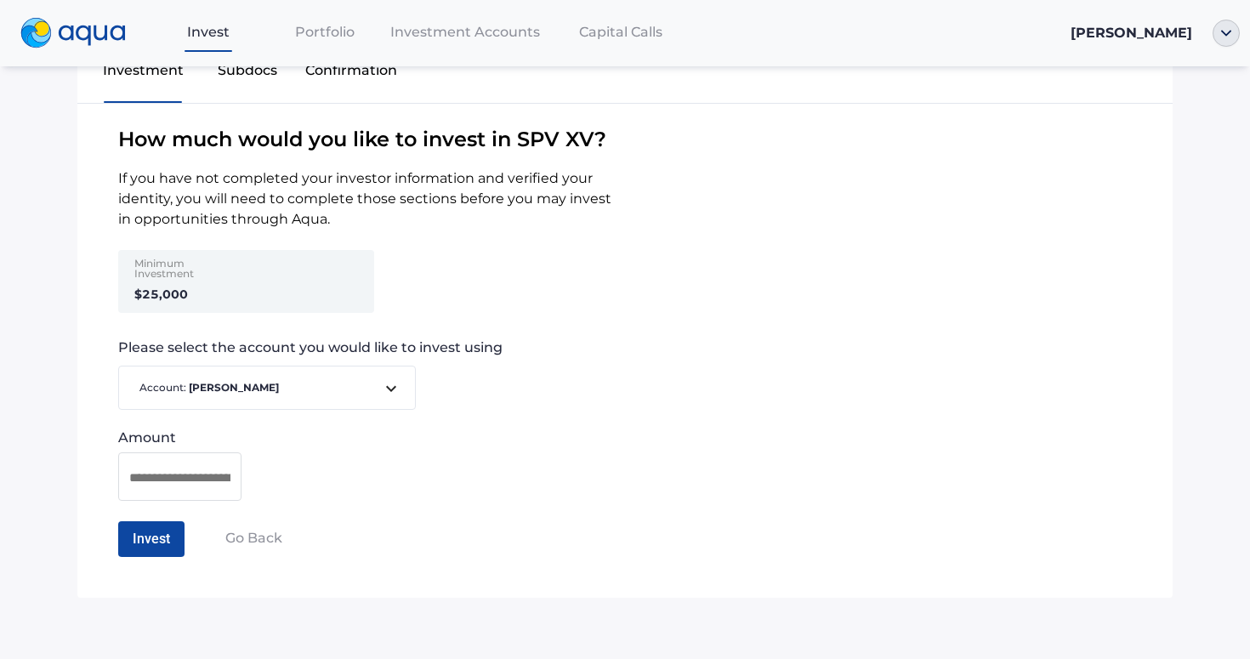
click at [178, 466] on div at bounding box center [179, 476] width 101 height 21
click at [179, 477] on input at bounding box center [179, 477] width 101 height 21
type input "********"
drag, startPoint x: 515, startPoint y: 132, endPoint x: 619, endPoint y: 132, distance: 103.7
click at [619, 132] on span "How much would you like to invest in SPV XV ?" at bounding box center [624, 139] width 1095 height 31
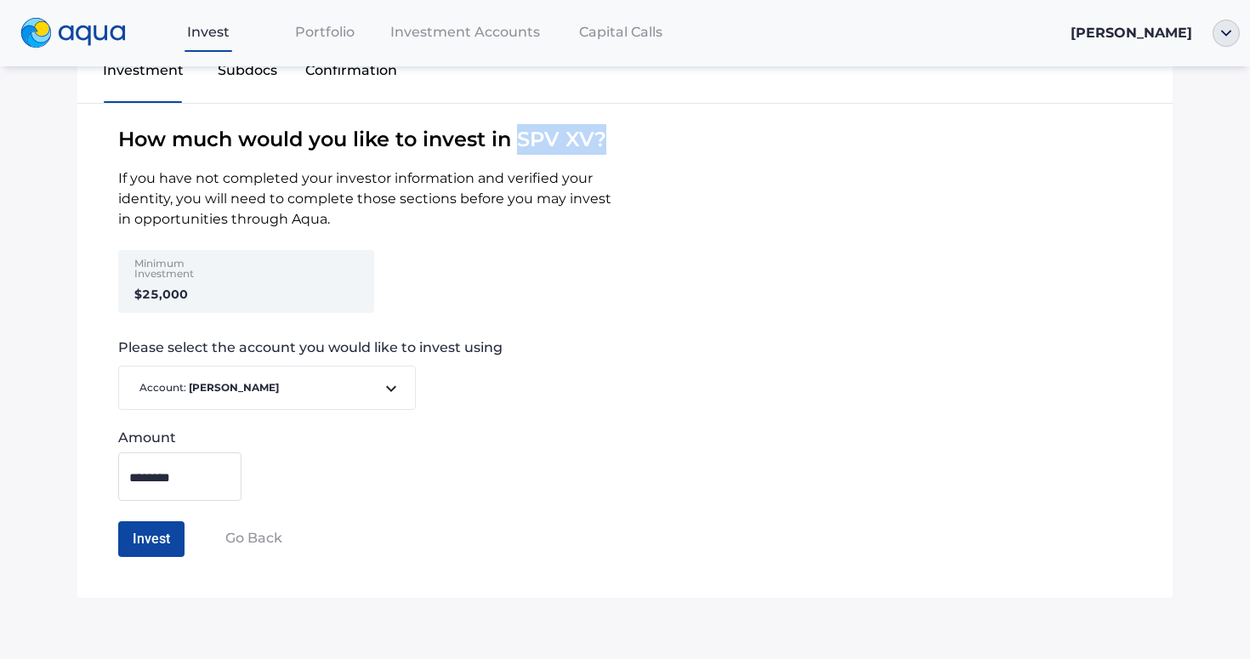
click at [619, 132] on span "How much would you like to invest in SPV XV ?" at bounding box center [624, 139] width 1095 height 31
click at [250, 396] on div "Account: [PERSON_NAME]" at bounding box center [267, 388] width 269 height 22
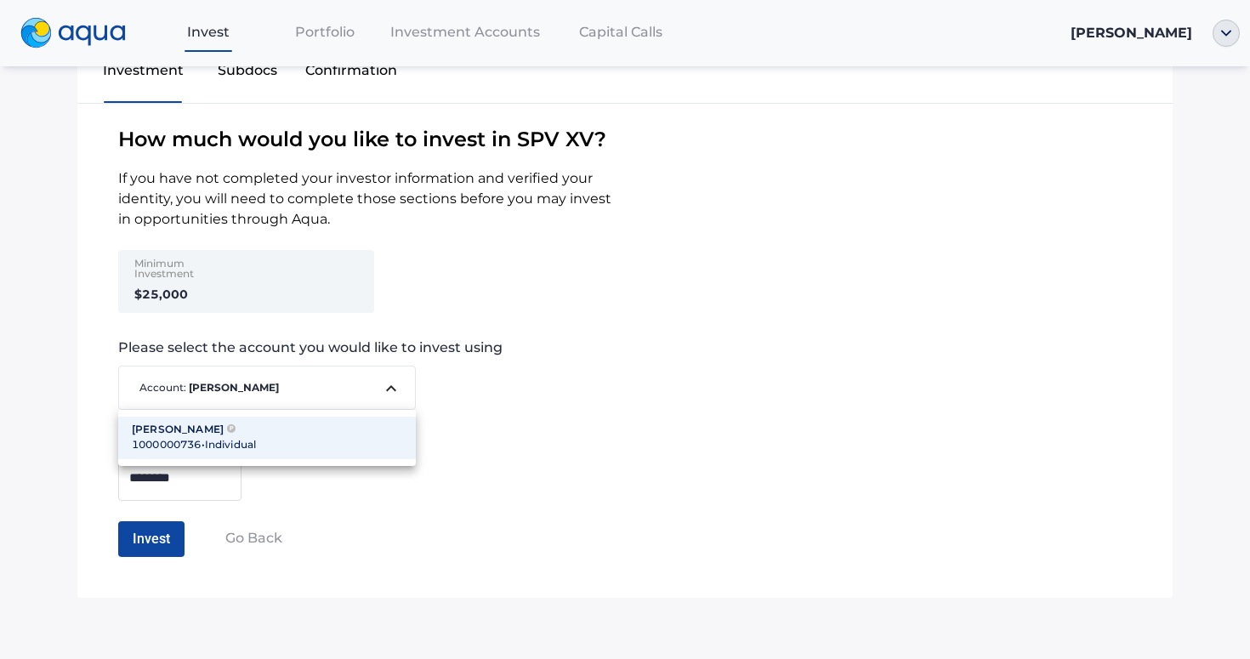
click at [596, 344] on div at bounding box center [625, 329] width 1250 height 659
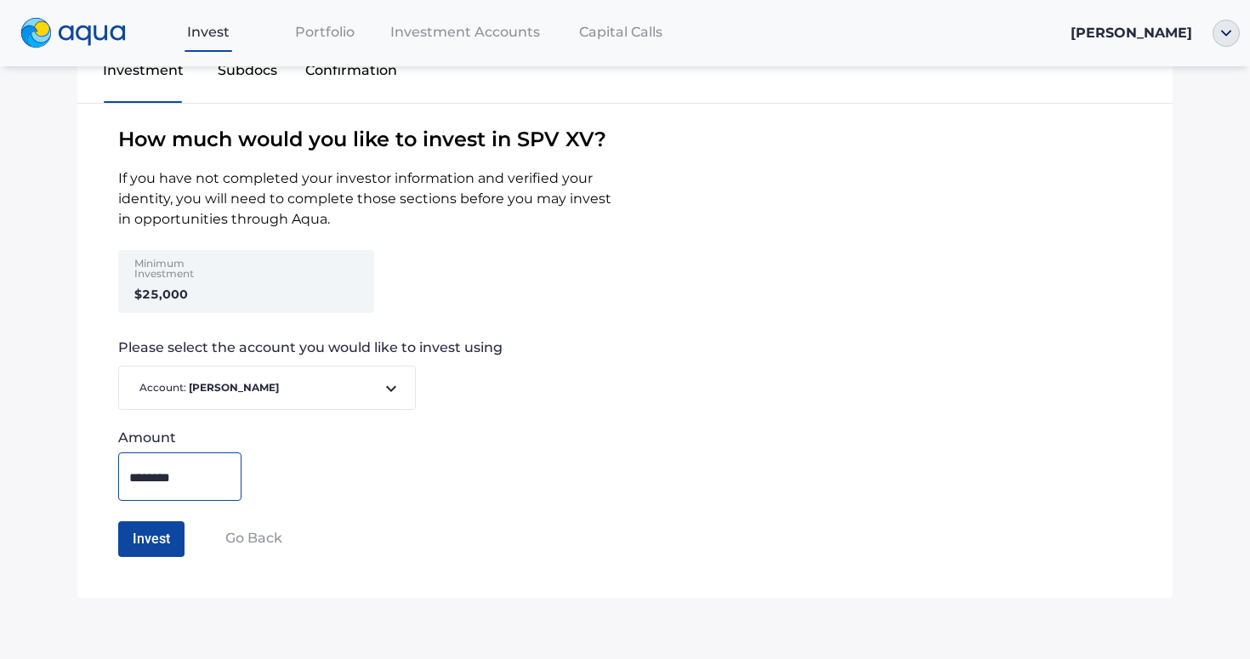
click at [207, 476] on input "********" at bounding box center [179, 477] width 101 height 21
click at [379, 490] on div "Amount ********" at bounding box center [624, 465] width 1095 height 71
click at [202, 479] on input "********" at bounding box center [179, 477] width 101 height 21
click at [276, 482] on div "Amount ********" at bounding box center [624, 465] width 1095 height 71
click at [229, 482] on input "********" at bounding box center [179, 477] width 101 height 21
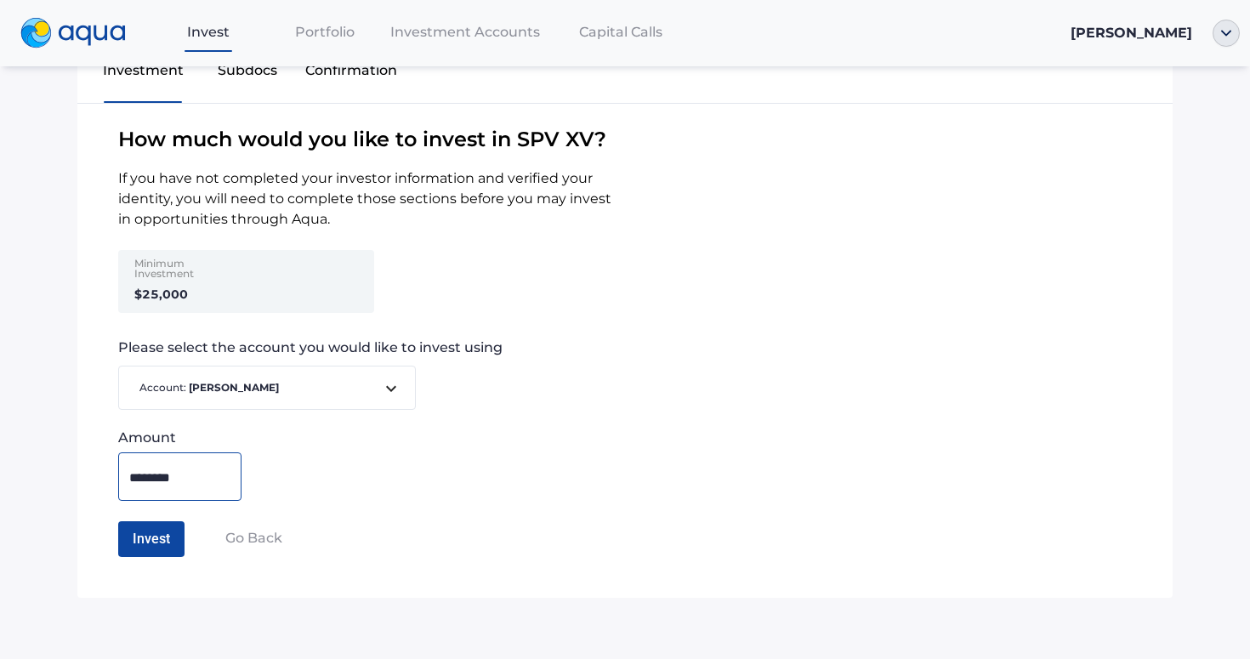
click at [253, 479] on div "Amount ********" at bounding box center [624, 465] width 1095 height 71
click at [180, 479] on input "********" at bounding box center [179, 477] width 101 height 21
click at [224, 479] on input "********" at bounding box center [179, 477] width 101 height 21
click at [295, 463] on div "Amount ********" at bounding box center [624, 465] width 1095 height 71
click at [230, 481] on div "********" at bounding box center [179, 476] width 123 height 48
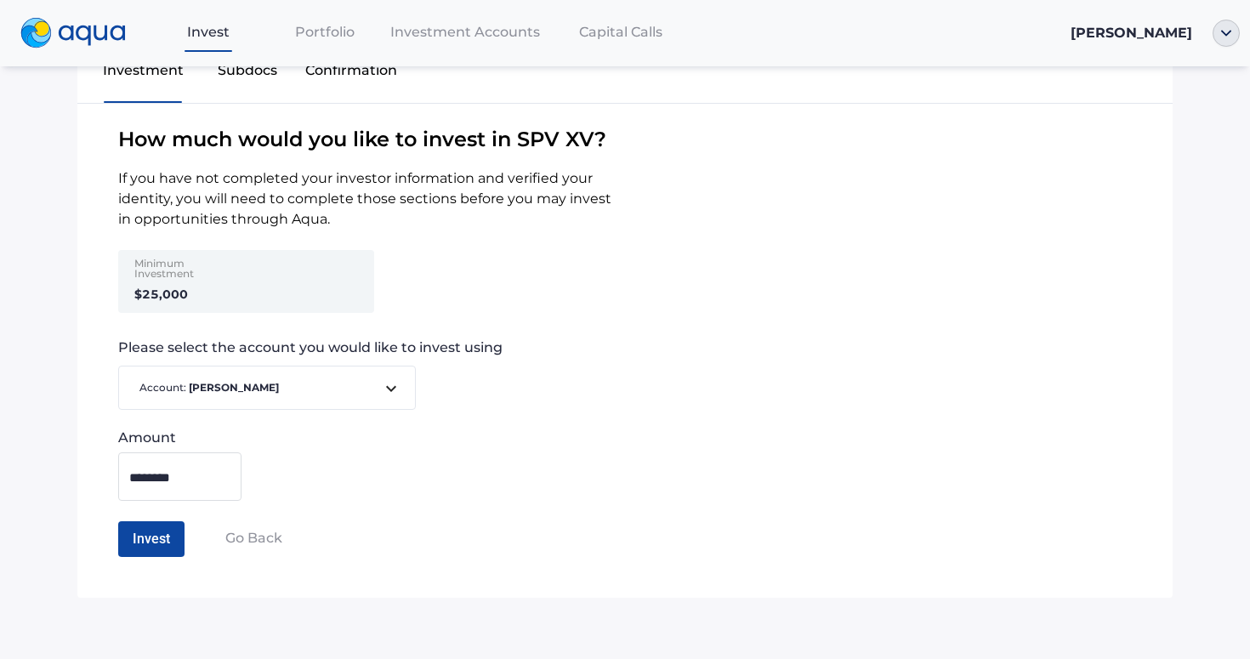
click at [206, 483] on input "********" at bounding box center [179, 477] width 101 height 21
click at [338, 477] on div "Amount ********" at bounding box center [624, 465] width 1095 height 71
click at [224, 477] on input "********" at bounding box center [179, 477] width 101 height 21
click at [169, 477] on input "********" at bounding box center [179, 477] width 101 height 21
click at [204, 479] on input "********" at bounding box center [179, 477] width 101 height 21
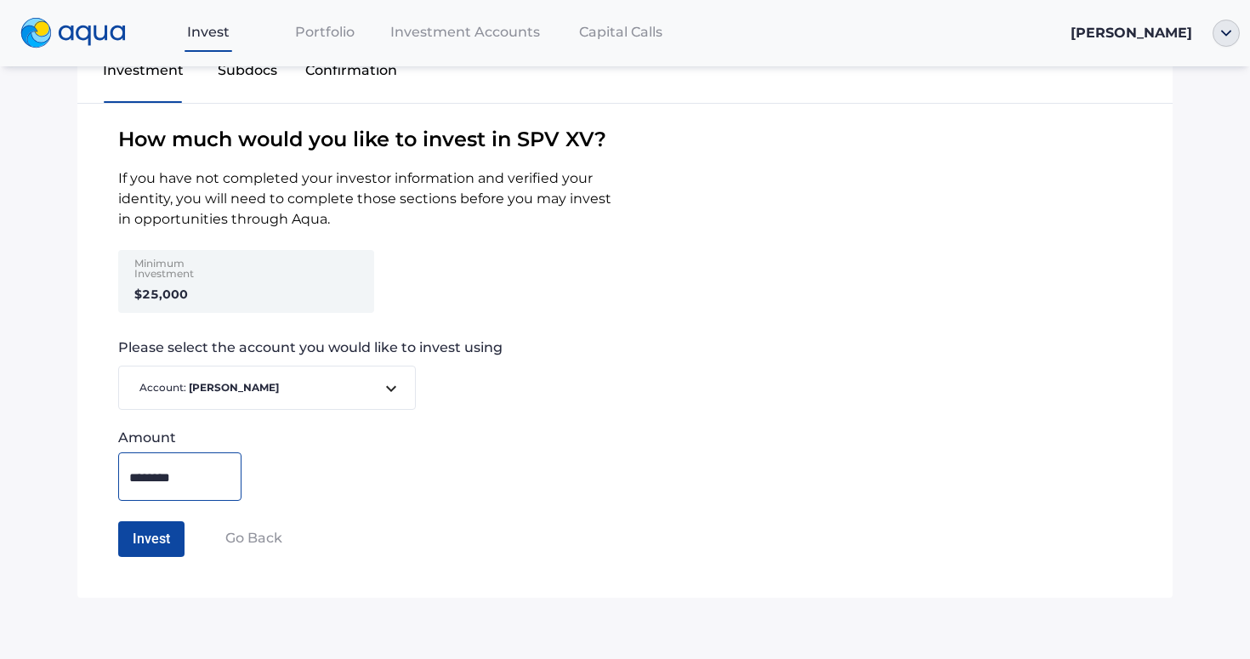
click at [204, 479] on input "********" at bounding box center [179, 477] width 101 height 21
click at [171, 479] on input "********" at bounding box center [179, 477] width 101 height 21
drag, startPoint x: 162, startPoint y: 480, endPoint x: 189, endPoint y: 480, distance: 26.4
click at [189, 480] on input "********" at bounding box center [179, 477] width 101 height 21
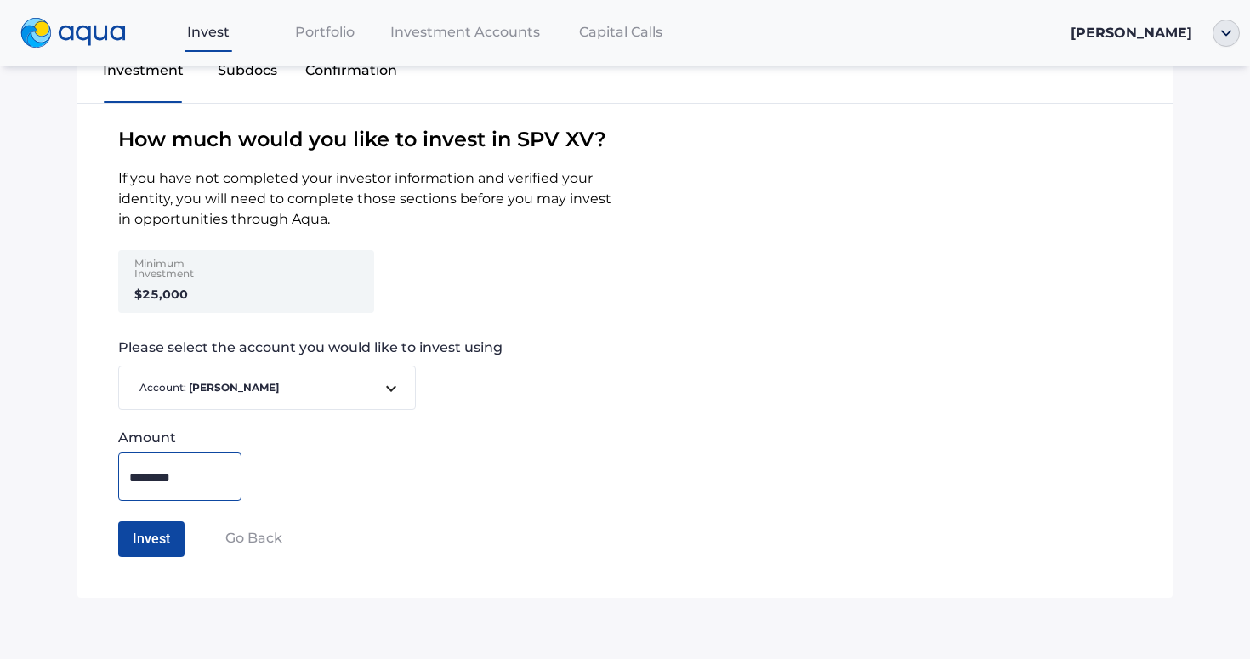
drag, startPoint x: 197, startPoint y: 481, endPoint x: 161, endPoint y: 475, distance: 37.2
click at [161, 475] on input "********" at bounding box center [179, 477] width 101 height 21
drag, startPoint x: 191, startPoint y: 478, endPoint x: 160, endPoint y: 478, distance: 31.5
click at [160, 478] on input "********" at bounding box center [179, 477] width 101 height 21
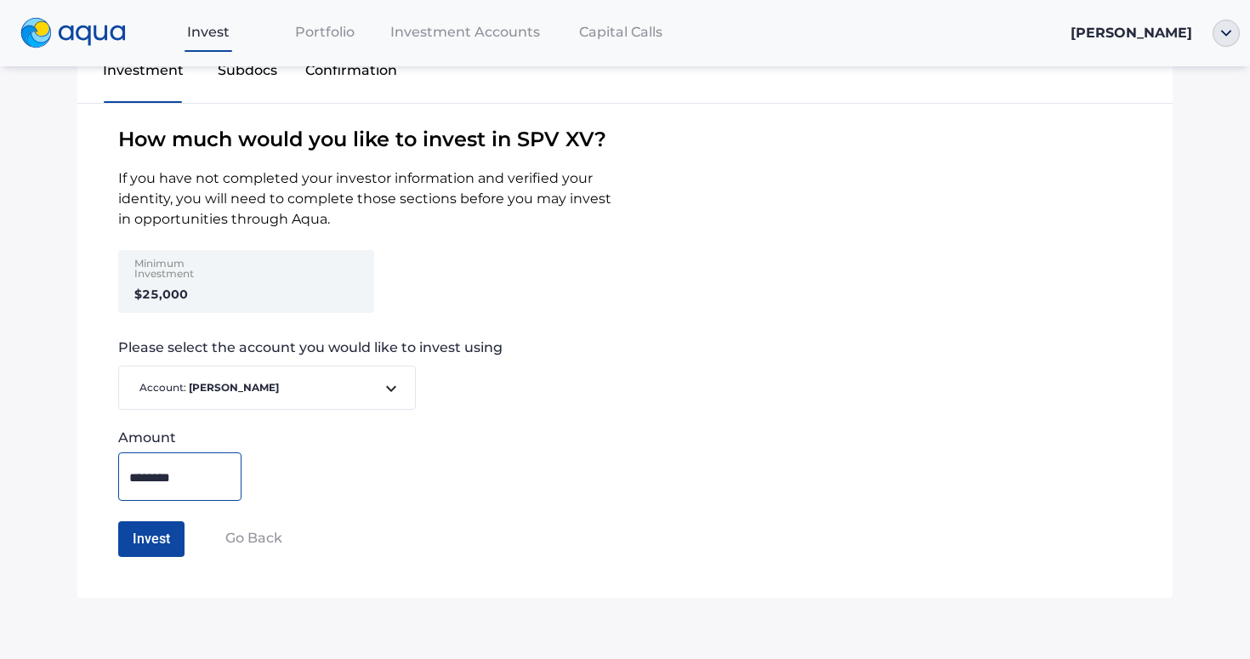
click at [160, 478] on input "********" at bounding box center [179, 477] width 101 height 21
click at [168, 477] on input "********" at bounding box center [179, 477] width 101 height 21
click at [172, 477] on input "********" at bounding box center [179, 477] width 101 height 21
drag, startPoint x: 193, startPoint y: 477, endPoint x: 161, endPoint y: 477, distance: 32.3
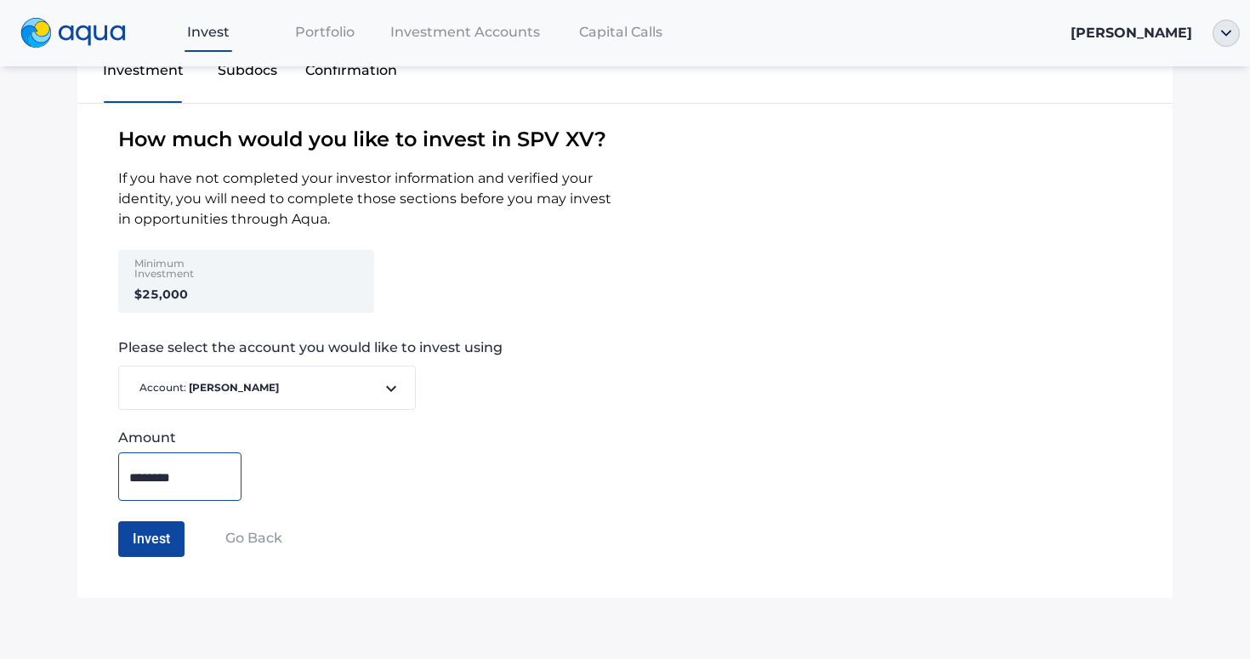
click at [161, 477] on input "********" at bounding box center [179, 477] width 101 height 21
drag, startPoint x: 157, startPoint y: 476, endPoint x: 137, endPoint y: 478, distance: 20.5
click at [137, 478] on input "********" at bounding box center [179, 477] width 101 height 21
click at [293, 467] on div "Amount ********" at bounding box center [624, 465] width 1095 height 71
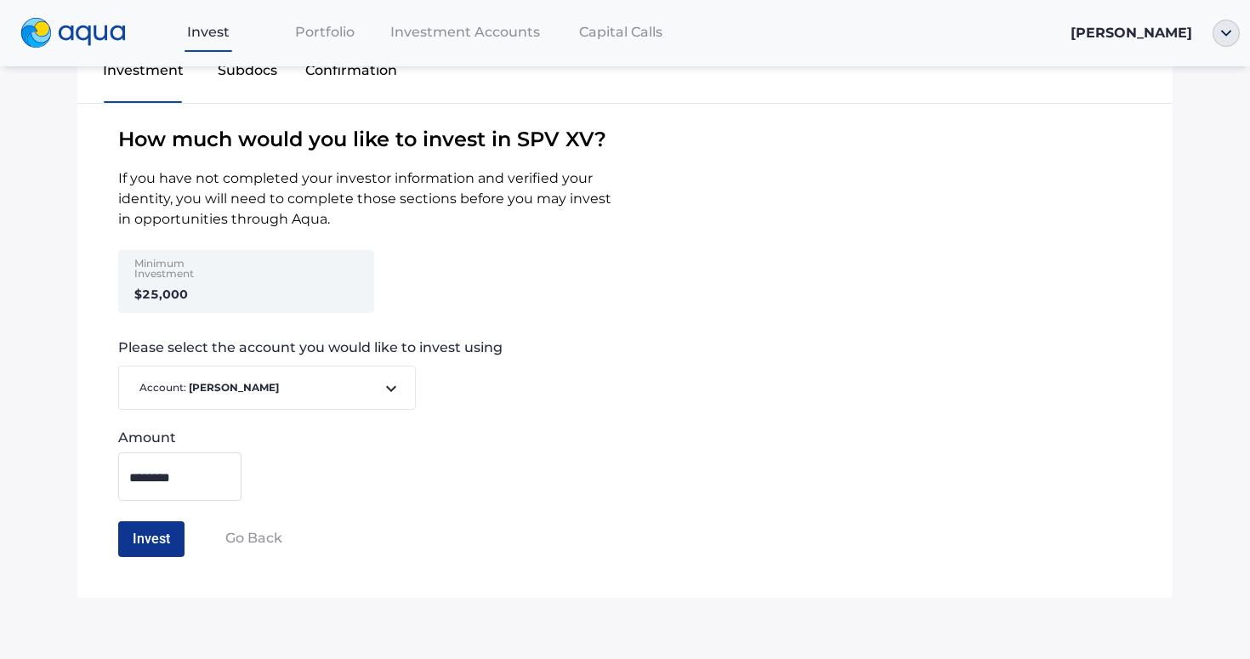
click at [154, 540] on button "Invest" at bounding box center [151, 539] width 66 height 36
click at [194, 546] on button "Confirm Investment" at bounding box center [193, 539] width 150 height 36
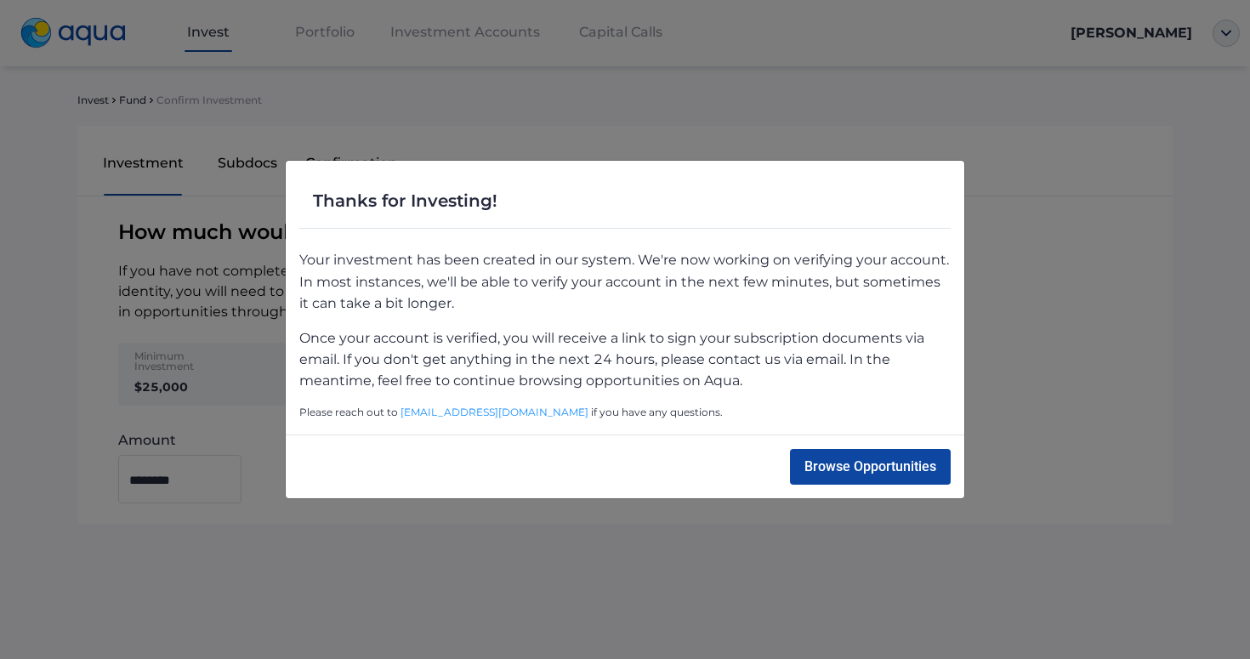
scroll to position [0, 0]
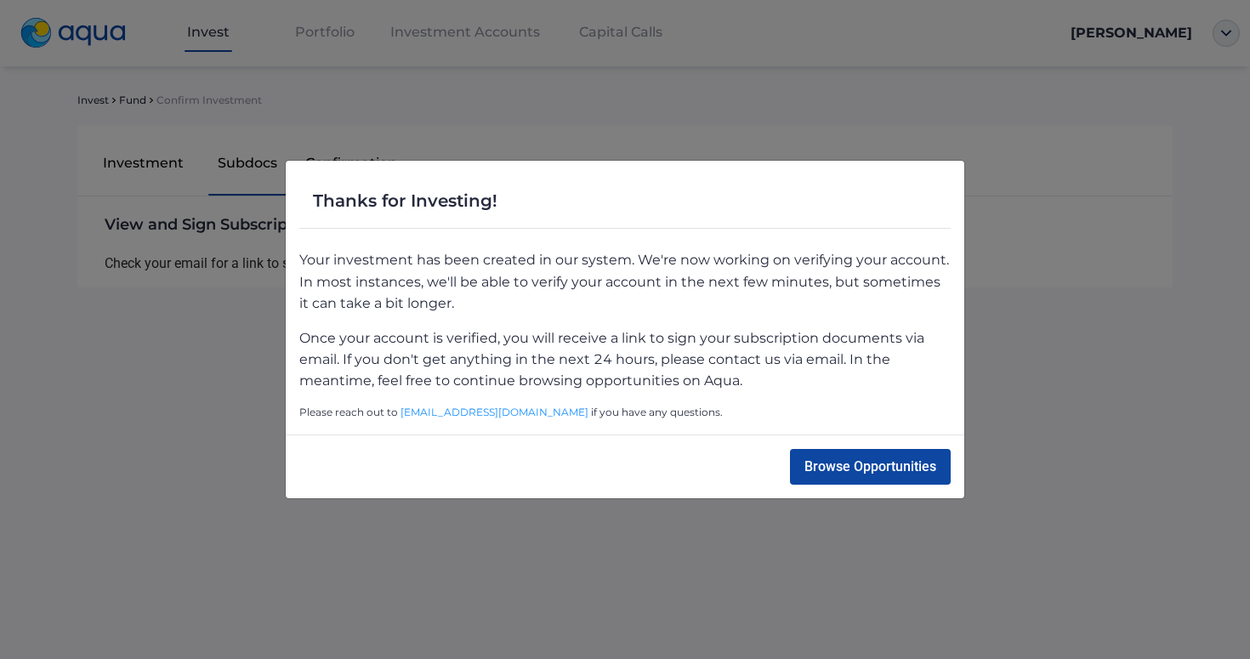
click at [793, 277] on p "Your investment has been created in our system. We're now working on verifying …" at bounding box center [624, 281] width 651 height 64
click at [857, 455] on button "Browse Opportunities" at bounding box center [870, 467] width 161 height 36
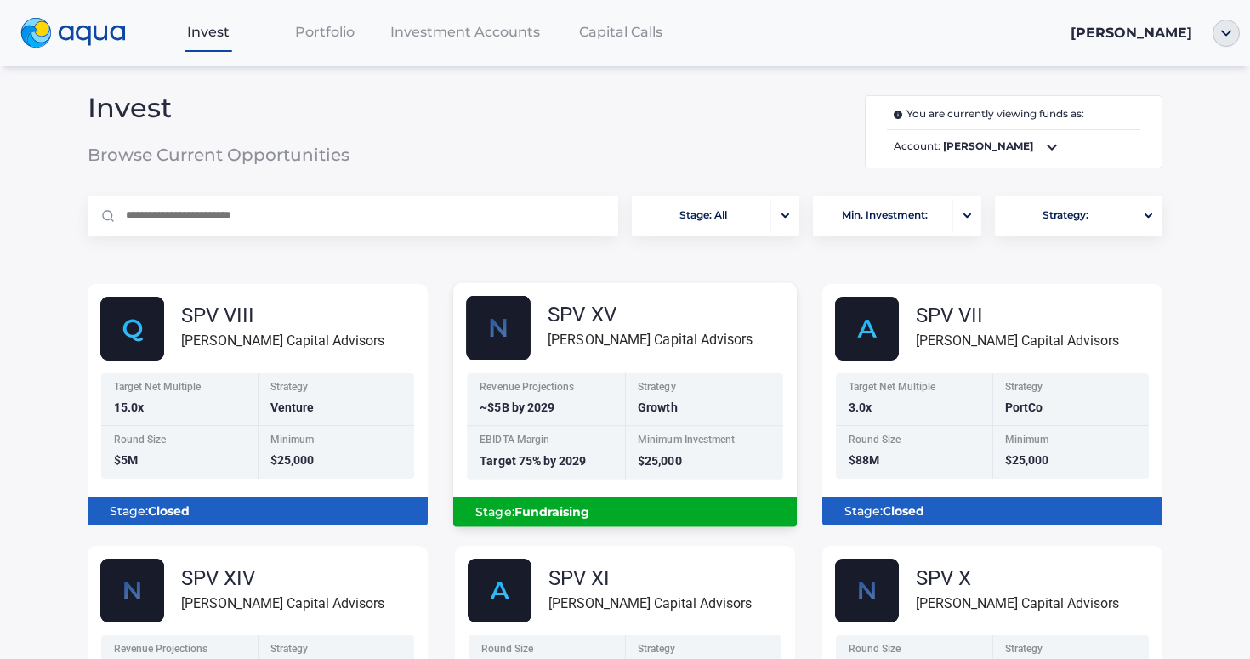
click at [702, 392] on div "Strategy" at bounding box center [705, 389] width 135 height 14
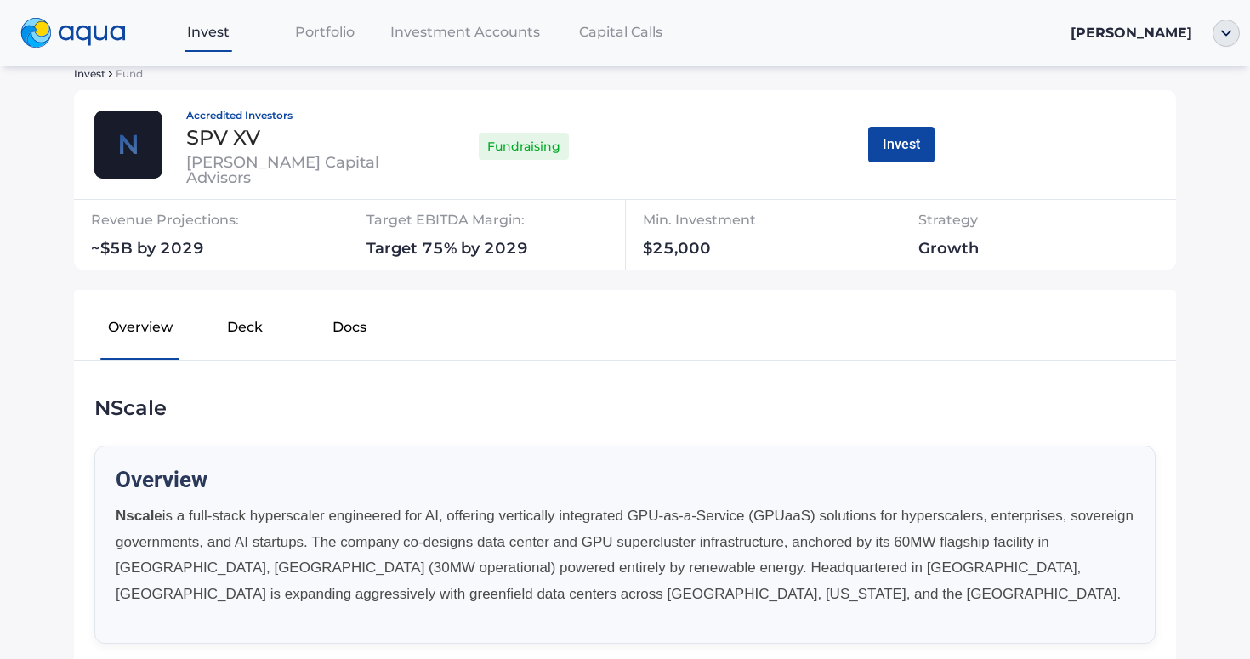
scroll to position [115, 0]
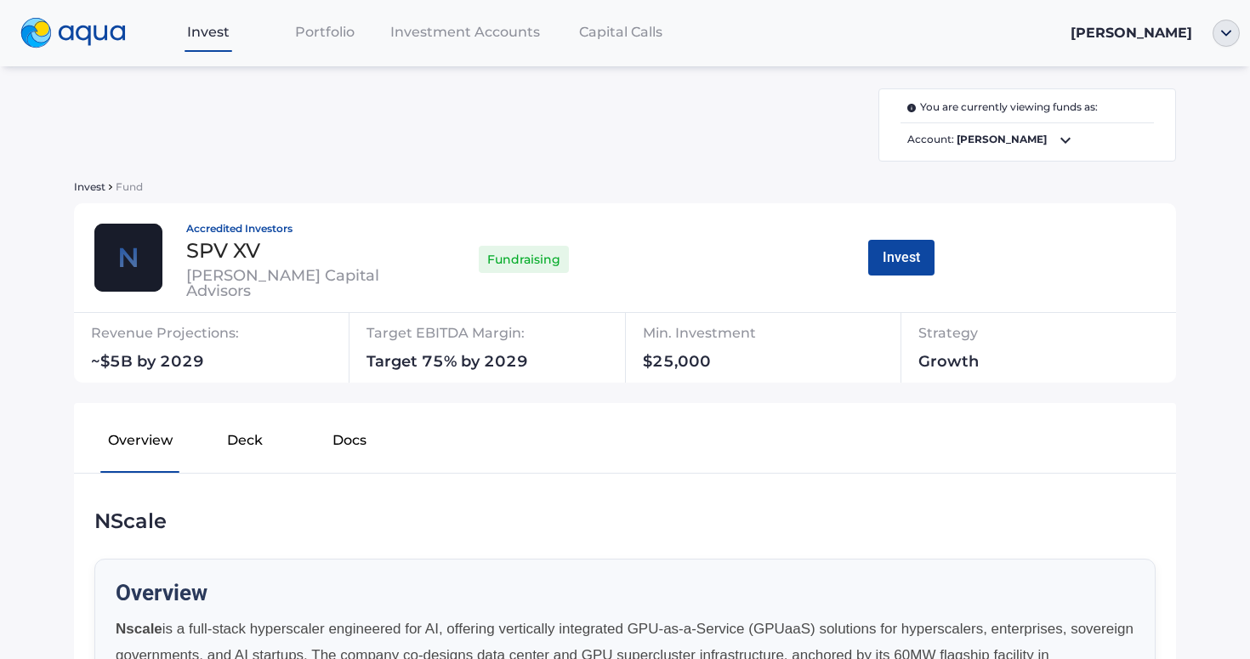
click at [1179, 40] on span "[PERSON_NAME]" at bounding box center [1132, 33] width 122 height 16
click at [1203, 32] on div at bounding box center [1226, 33] width 48 height 27
click at [1229, 32] on img "button" at bounding box center [1226, 33] width 27 height 27
click at [1173, 65] on link "Profile" at bounding box center [1174, 62] width 111 height 17
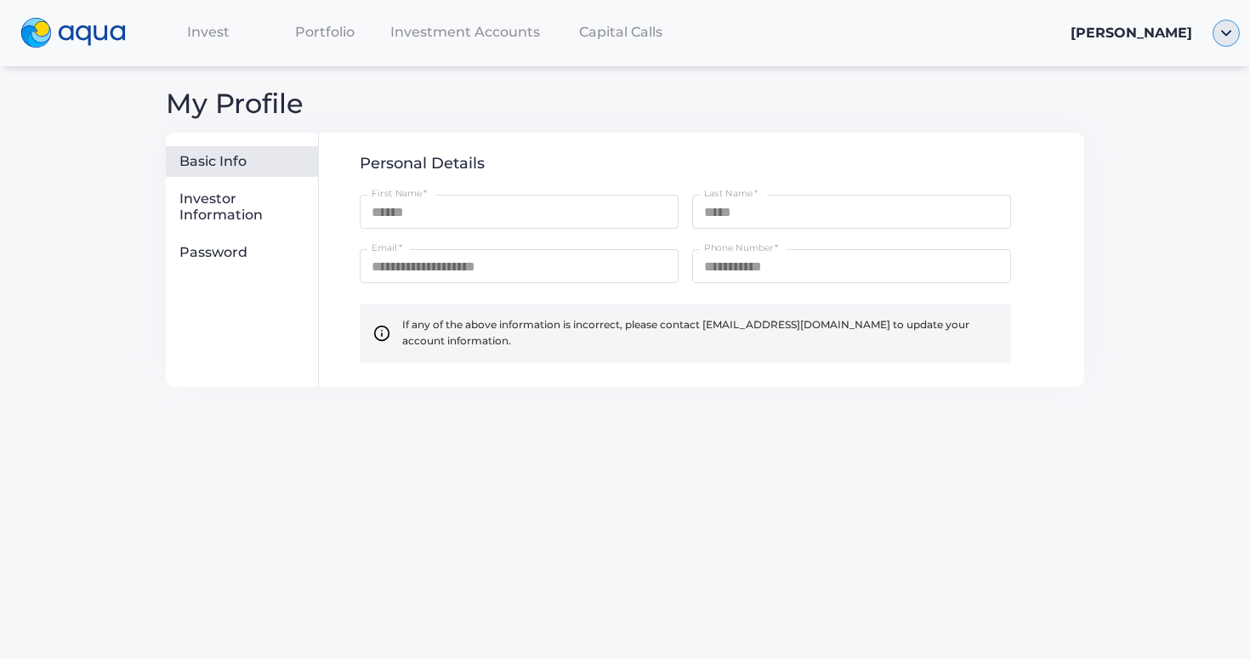
click at [1219, 37] on img "button" at bounding box center [1226, 33] width 27 height 27
click at [1155, 89] on link "Documents" at bounding box center [1174, 96] width 111 height 17
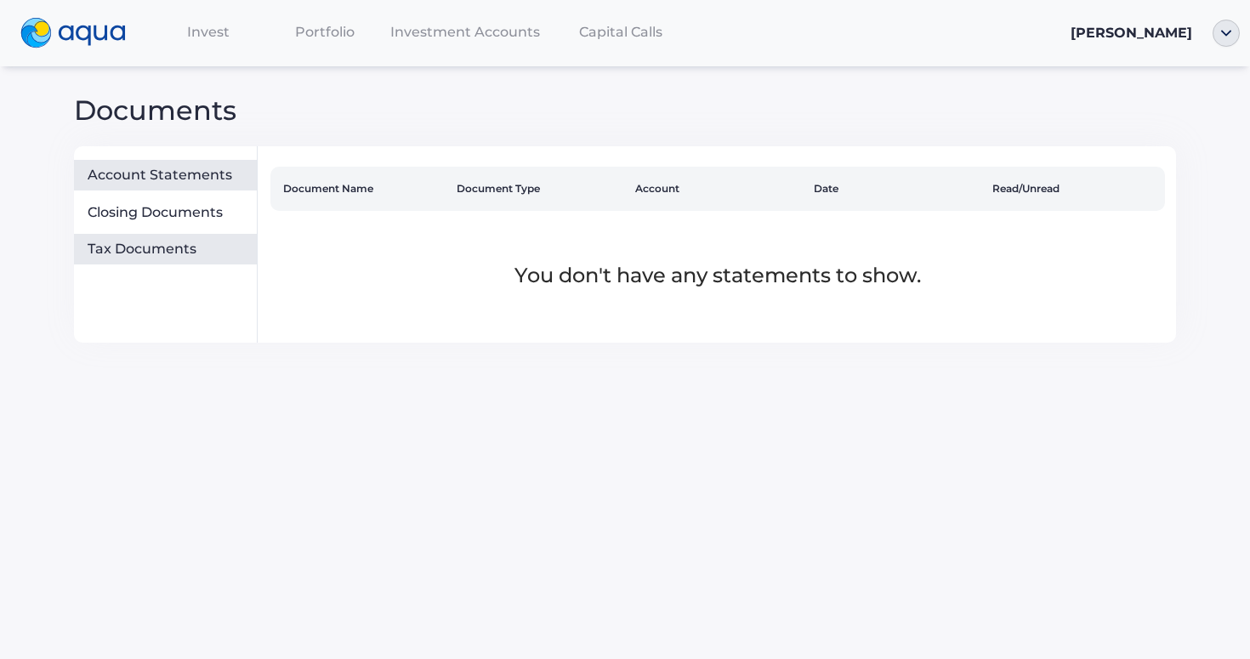
click at [171, 237] on div "Tax Documents" at bounding box center [165, 249] width 183 height 31
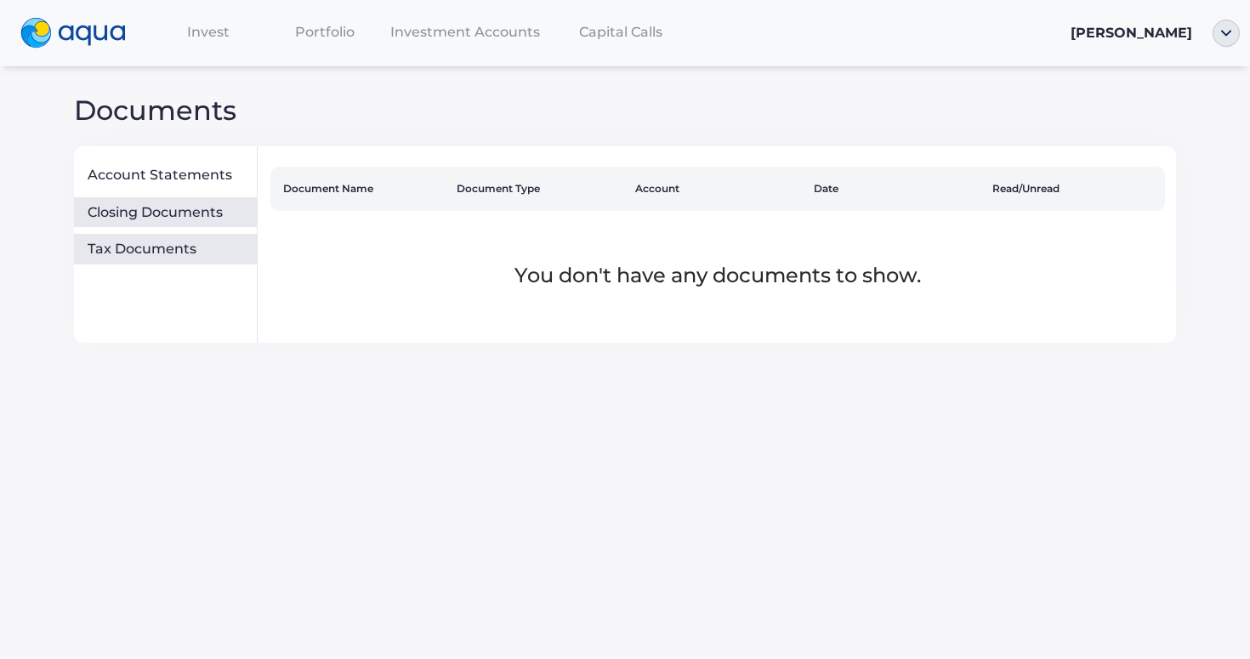
click at [171, 219] on div "Closing Documents" at bounding box center [169, 212] width 162 height 17
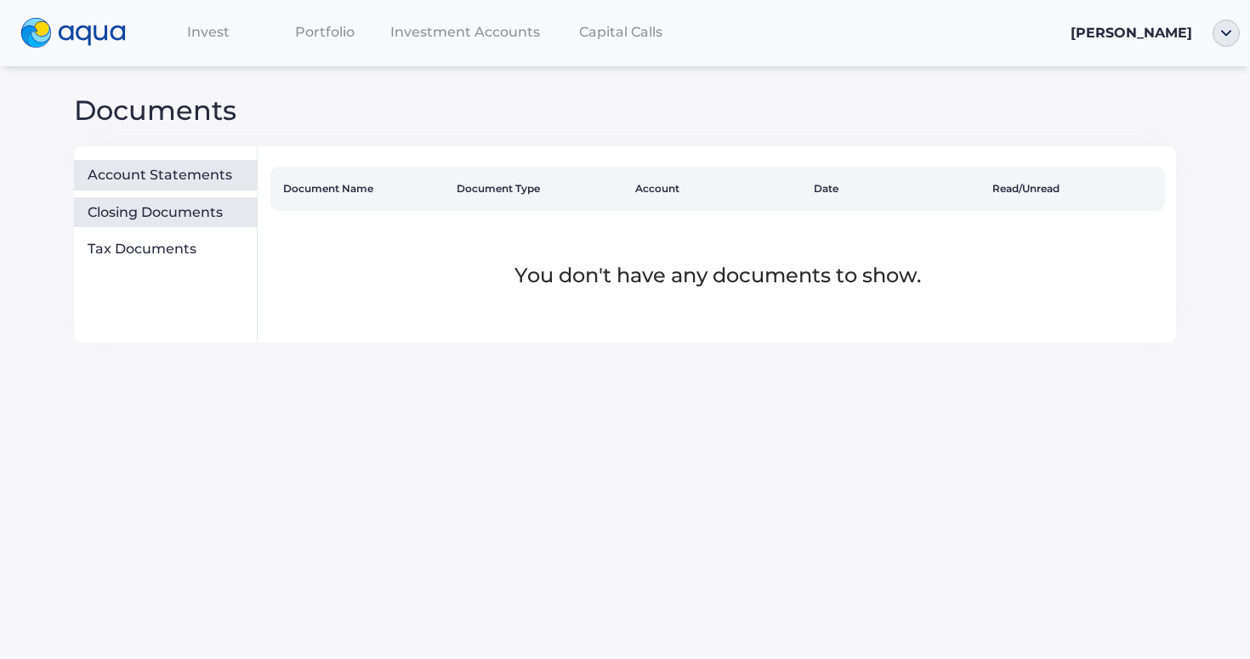
click at [171, 179] on div "Account Statements" at bounding box center [169, 175] width 162 height 17
